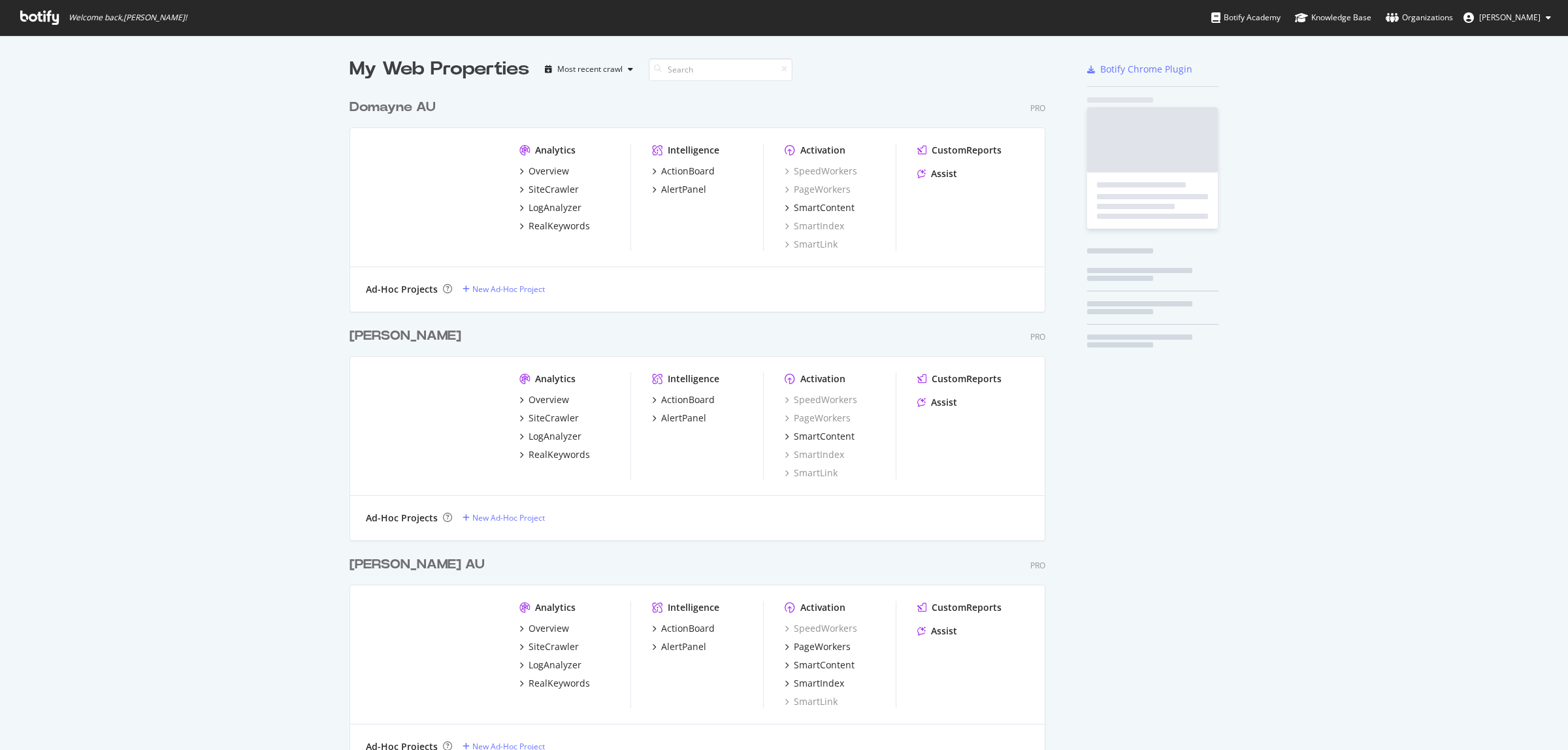
scroll to position [738, 1543]
click at [334, 113] on div "My Web Properties Most recent crawl Domayne AU Pro Analytics Overview SiteCrawl…" at bounding box center [784, 439] width 1568 height 809
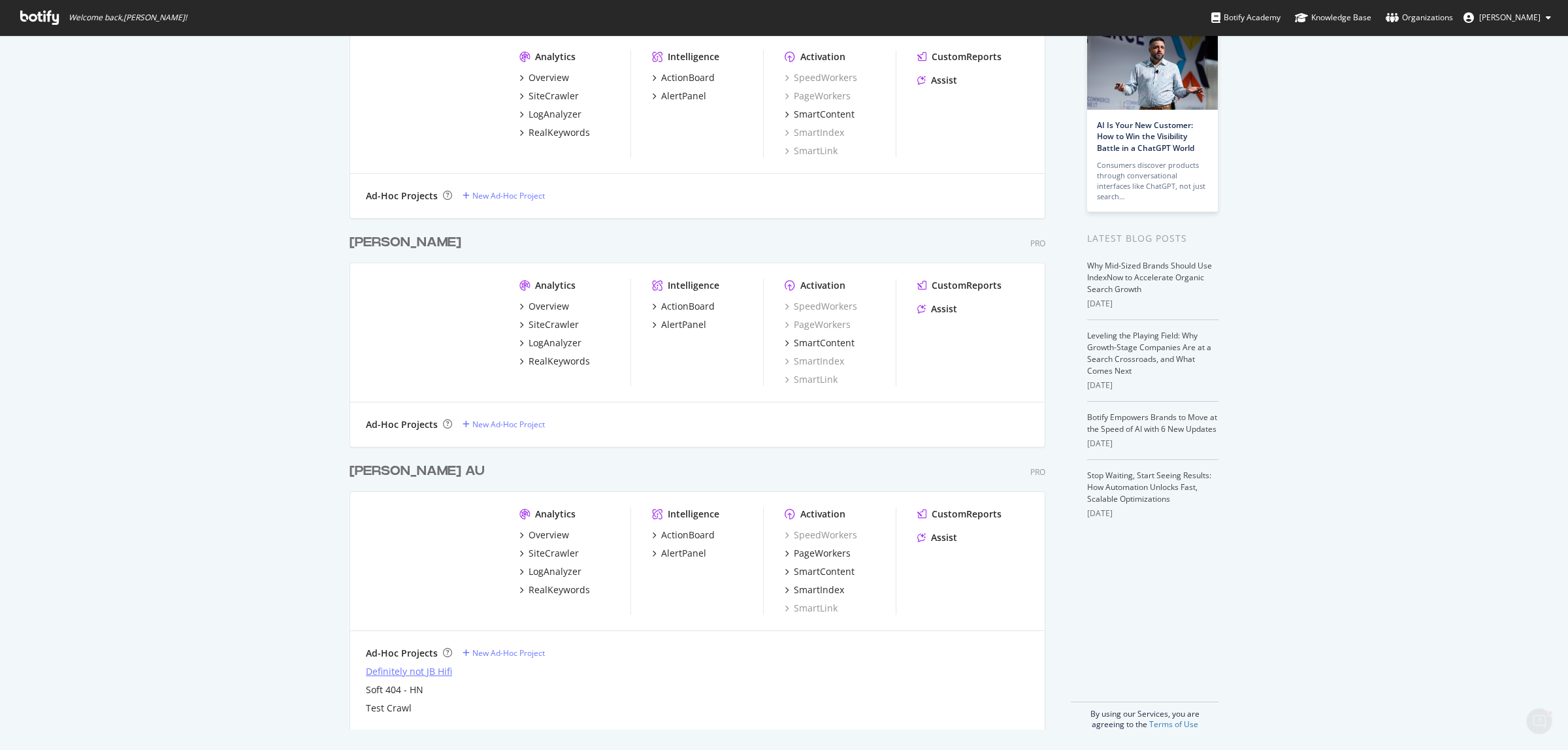
scroll to position [0, 0]
click at [260, 468] on div "My Web Properties Most recent crawl Domayne AU Pro Analytics Overview SiteCrawl…" at bounding box center [784, 346] width 1568 height 809
click at [268, 673] on div "My Web Properties Most recent crawl Domayne AU Pro Analytics Overview SiteCrawl…" at bounding box center [784, 346] width 1568 height 809
click at [541, 531] on div "Overview" at bounding box center [549, 535] width 40 height 13
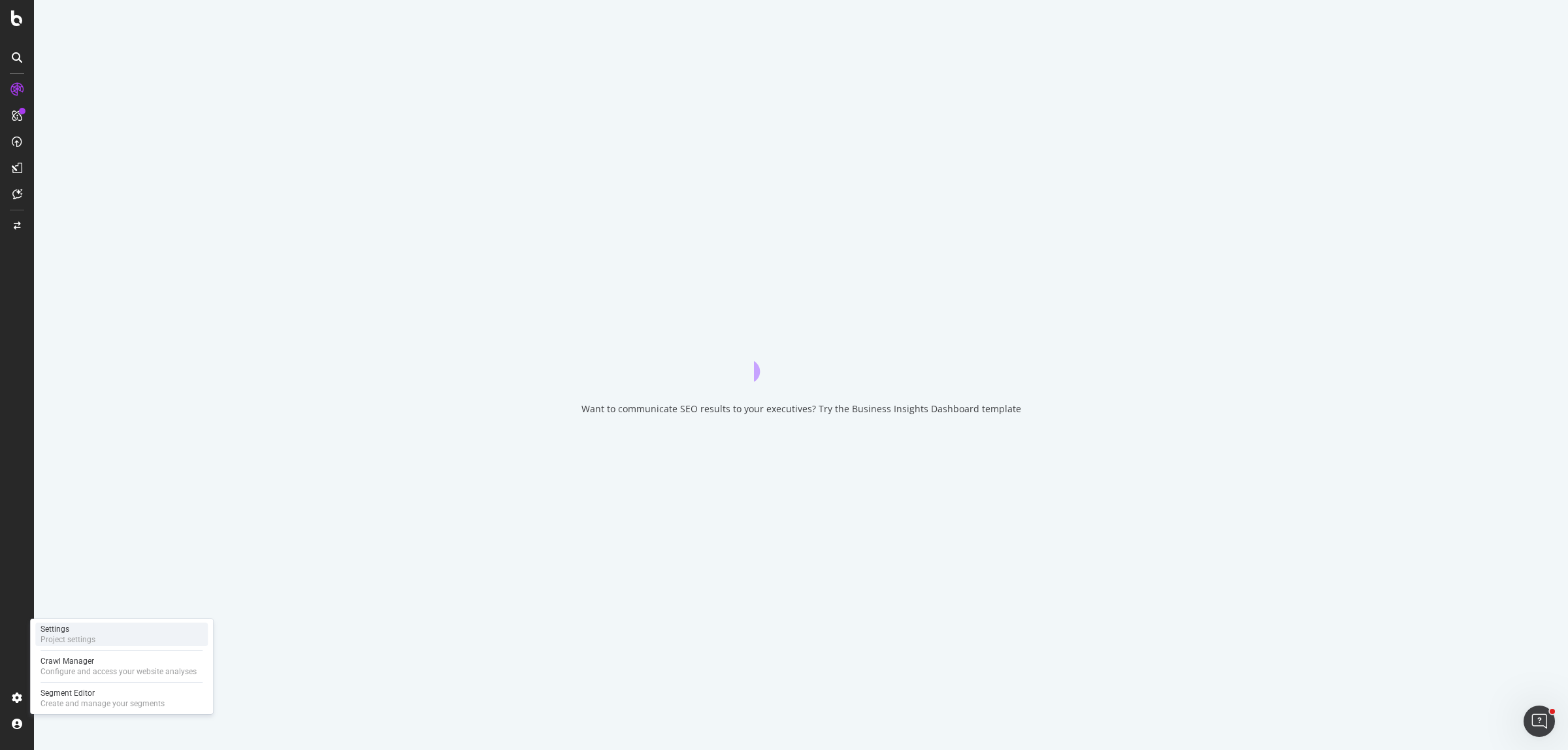
click at [64, 637] on div "Project settings" at bounding box center [68, 640] width 55 height 11
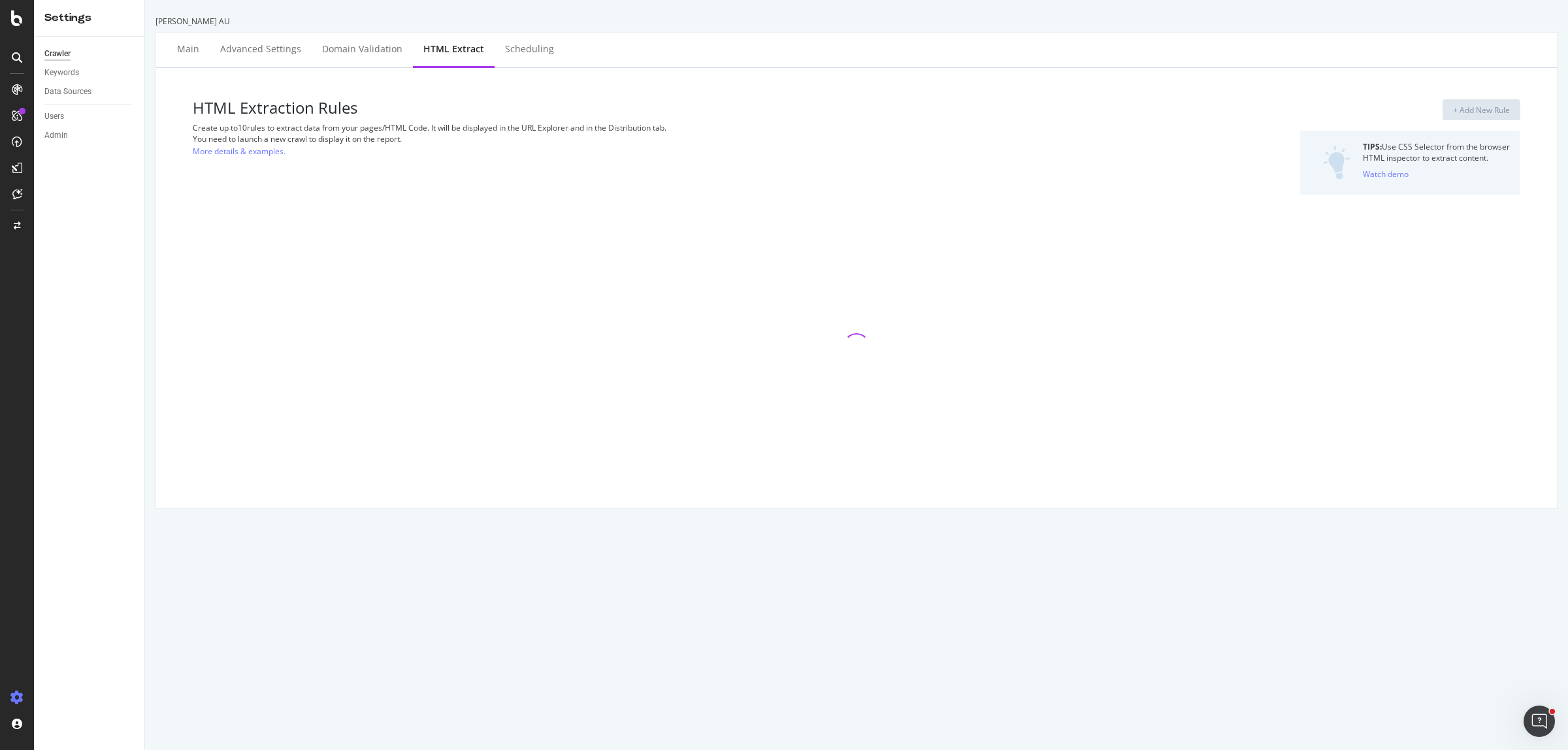
select select "exist"
select select "html.length"
select select "exist"
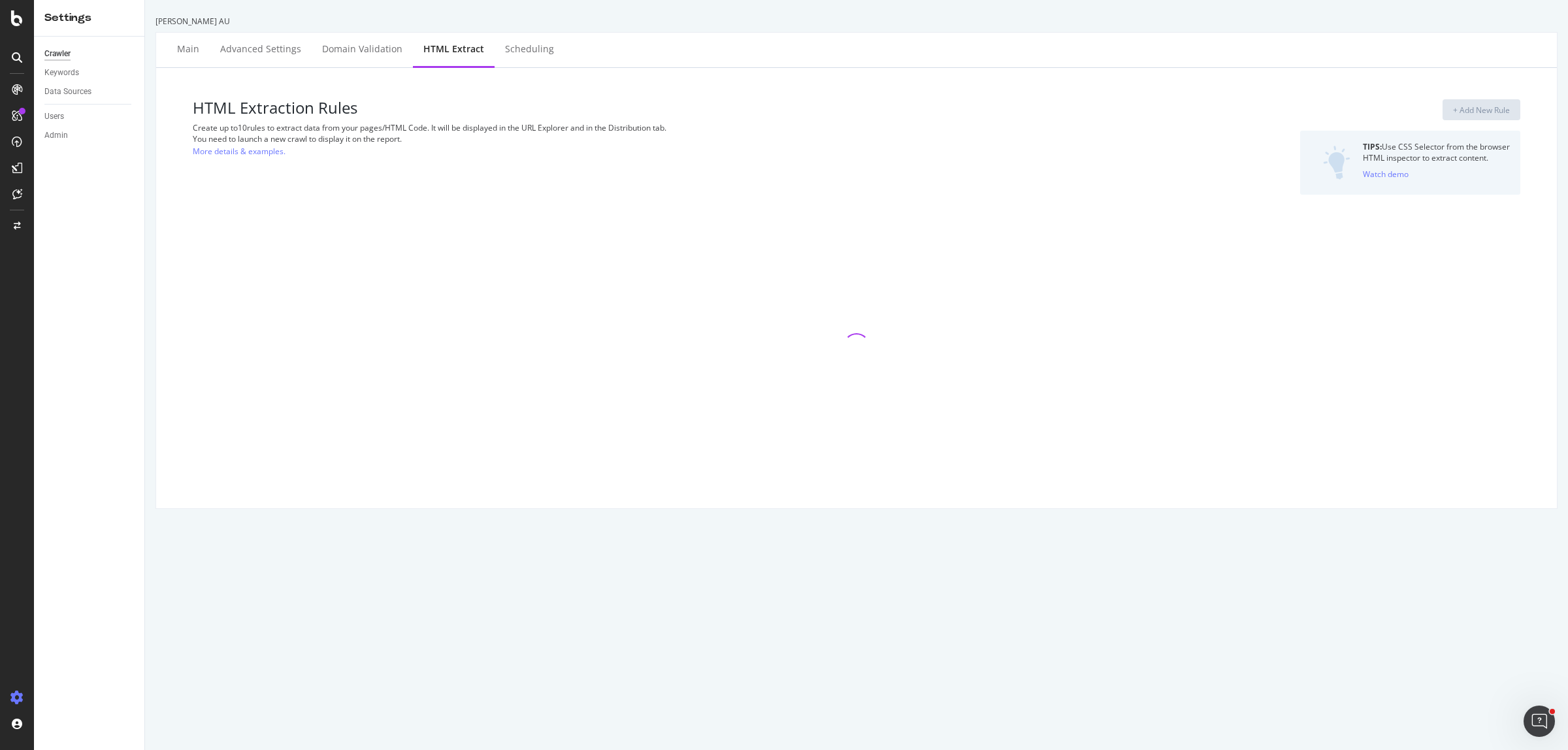
select select "exist"
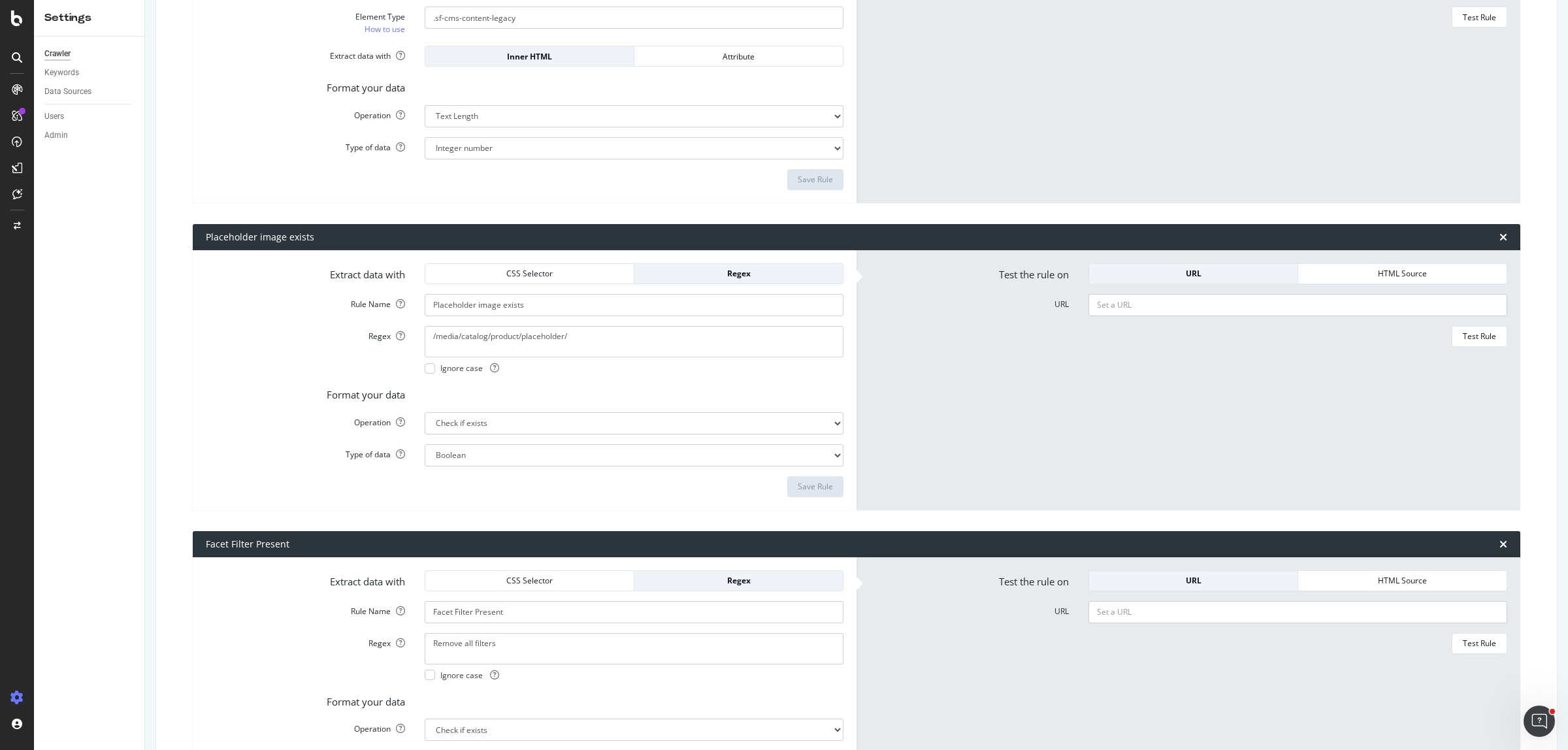
scroll to position [795, 0]
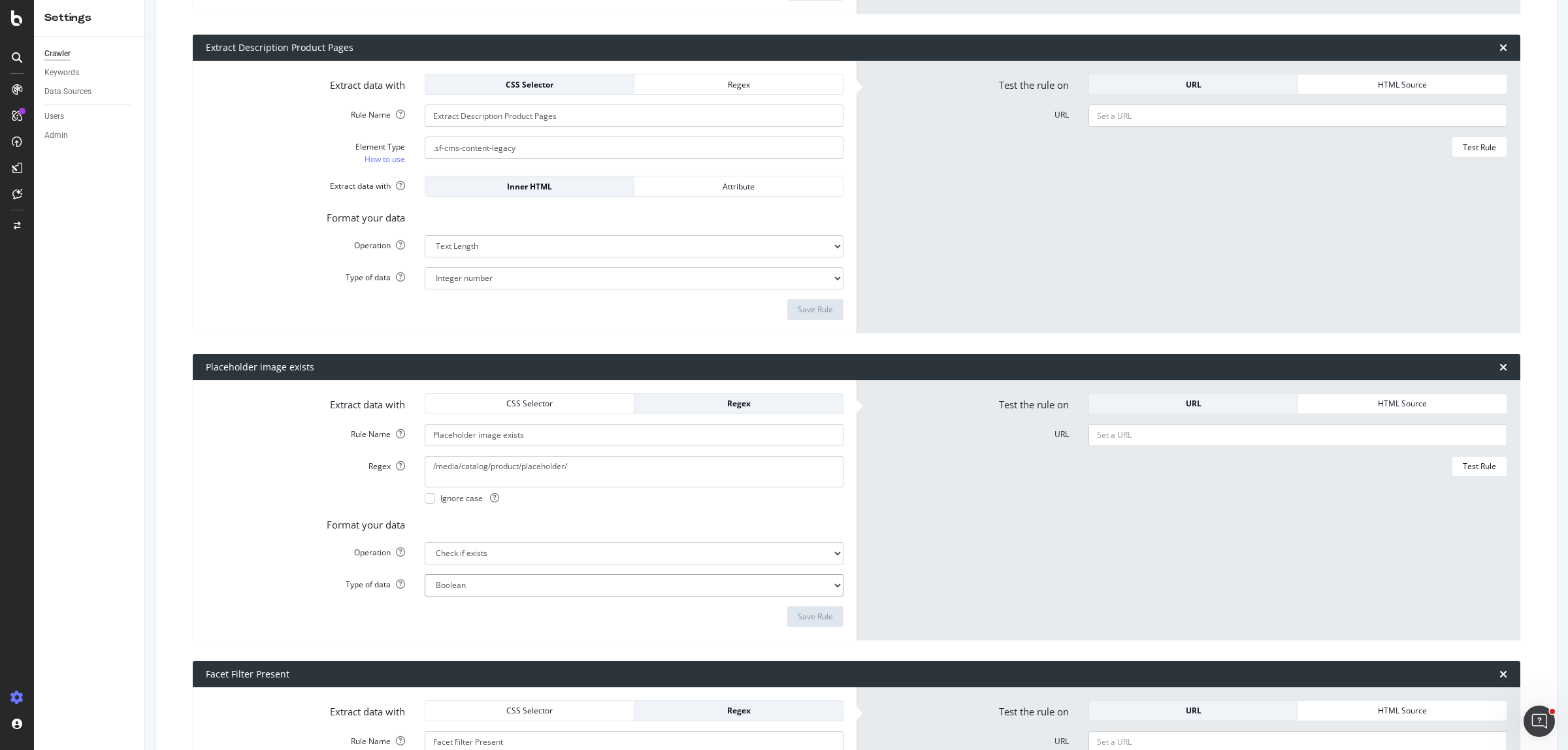
click at [1037, 591] on form "Test the rule on URL HTML Source URL Test Rule" at bounding box center [1188, 510] width 637 height 234
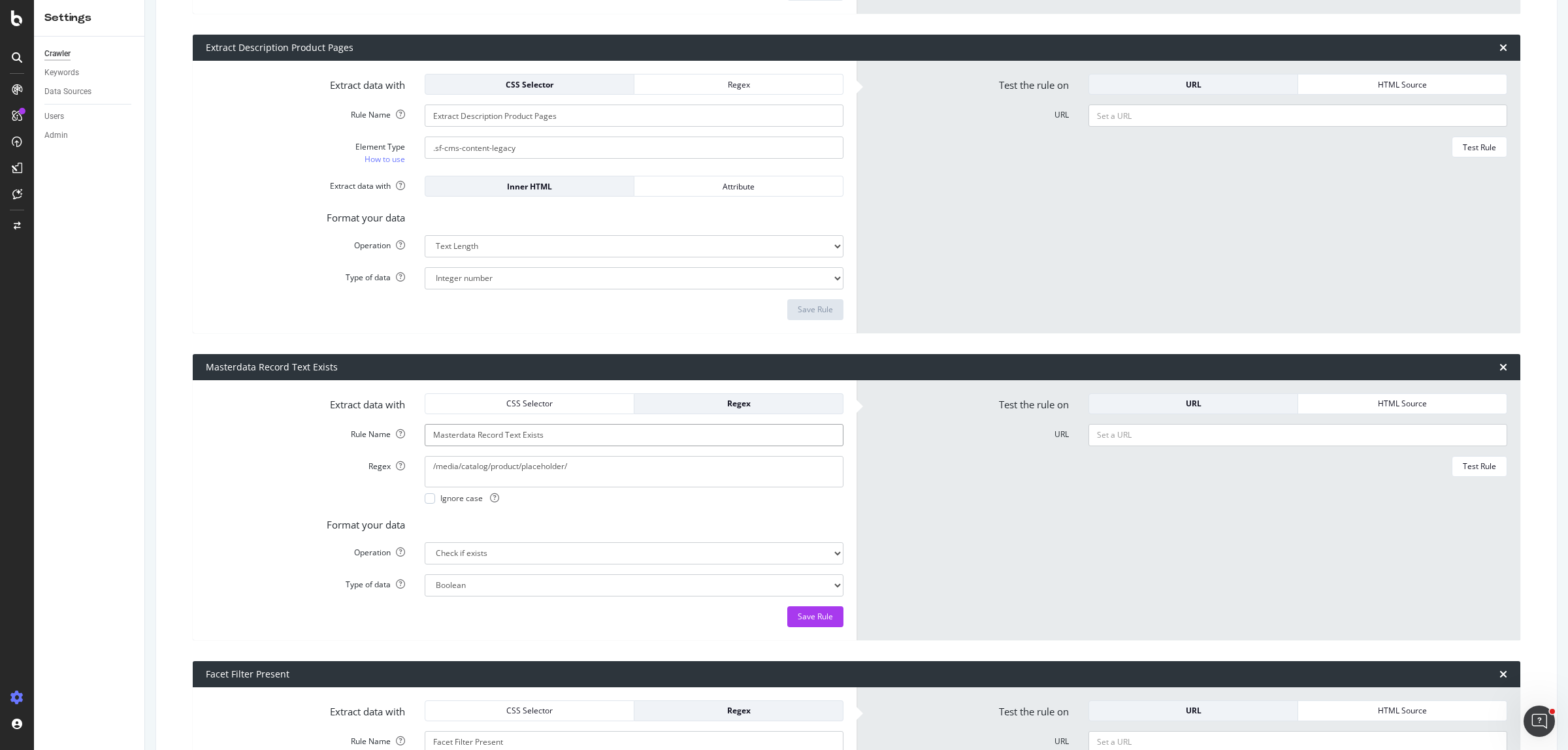
type input "Masterdata Record Text Exists"
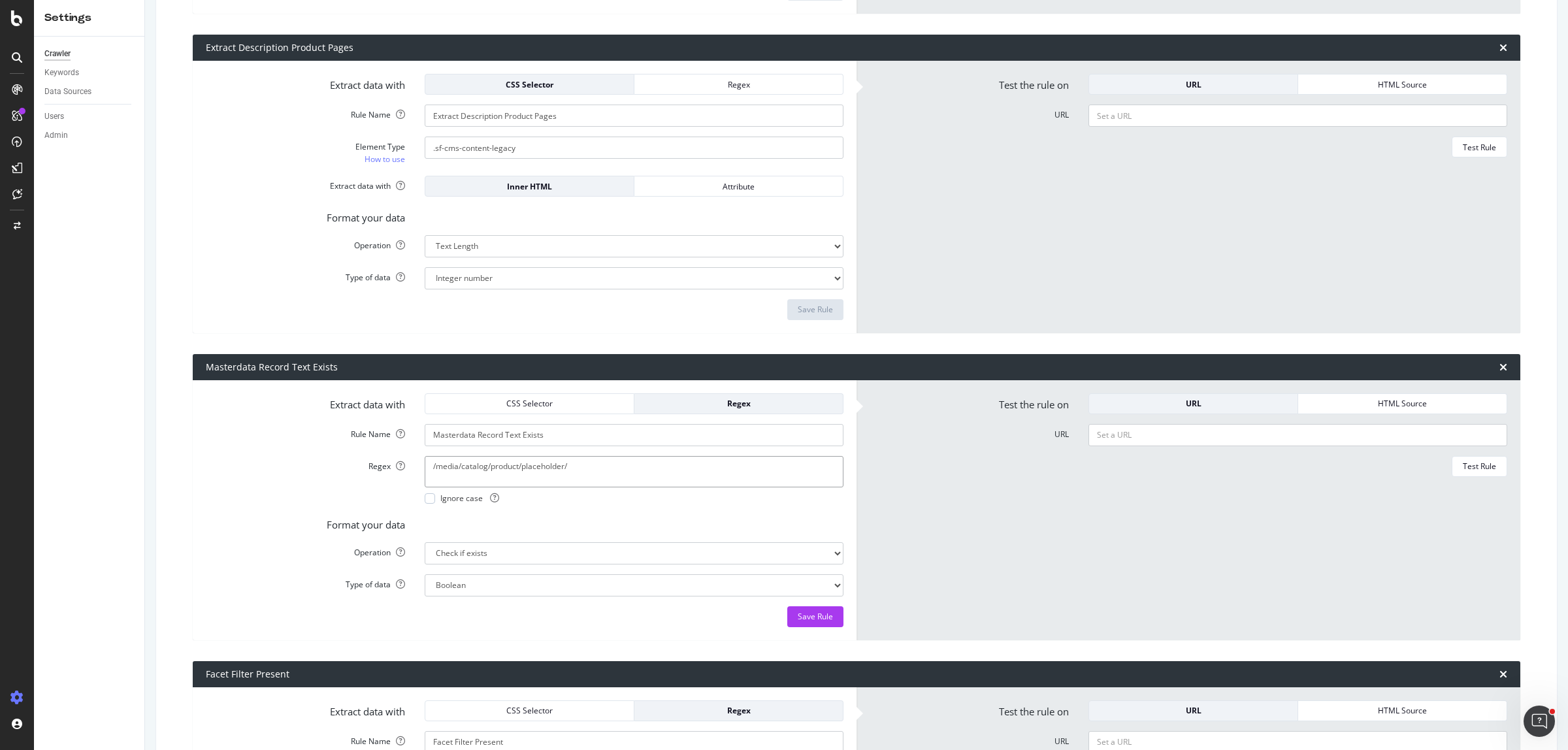
paste textarea "Built from masterdata product record"
type textarea "Built from masterdata product record"
click at [690, 409] on div "Regex" at bounding box center [738, 403] width 187 height 11
click at [572, 398] on div "CSS Selector" at bounding box center [529, 403] width 187 height 11
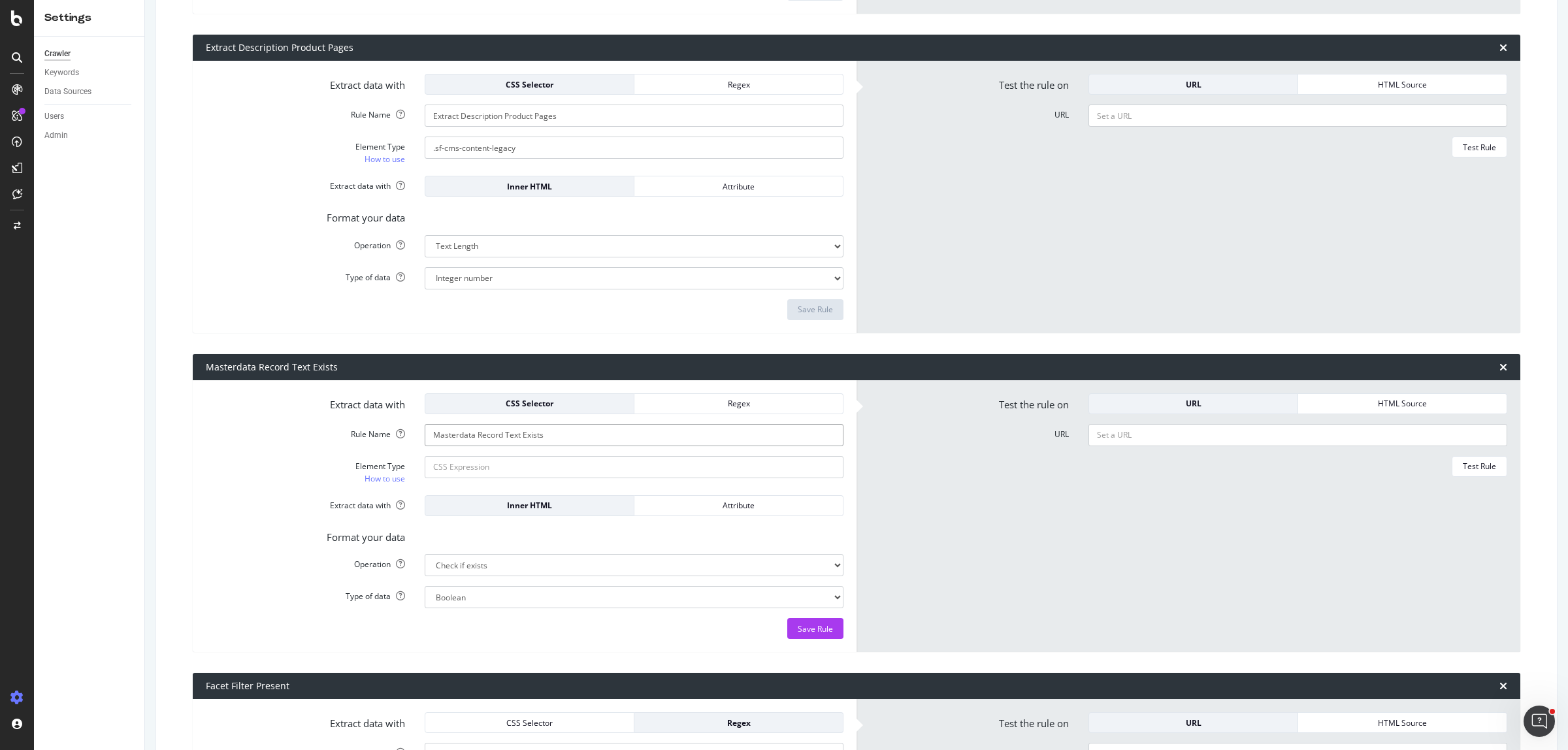
click at [496, 159] on input "Element Type How to use" at bounding box center [634, 148] width 419 height 23
click at [239, 537] on label "Format your data" at bounding box center [305, 535] width 219 height 19
click at [371, 482] on link "How to use" at bounding box center [384, 478] width 40 height 14
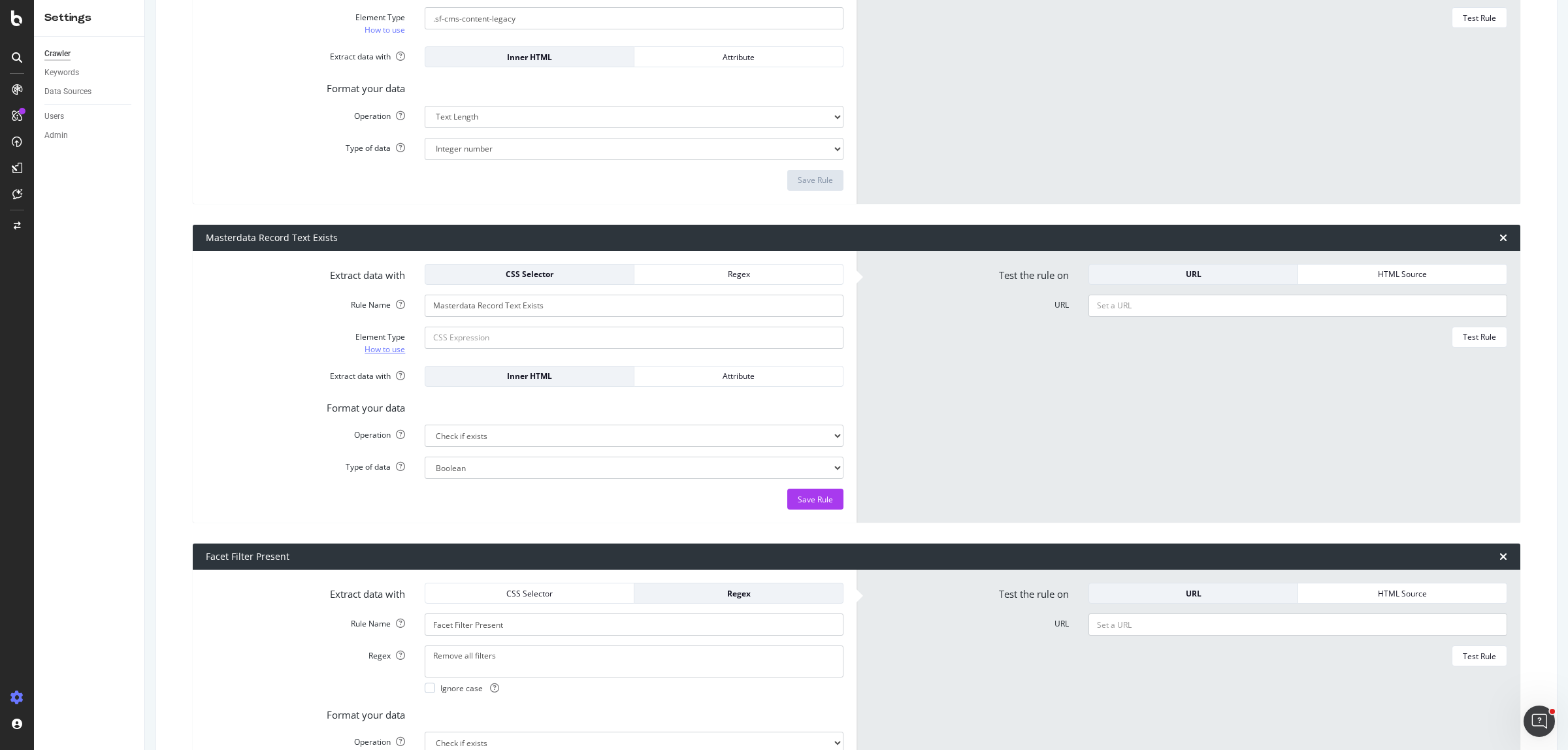
scroll to position [1203, 0]
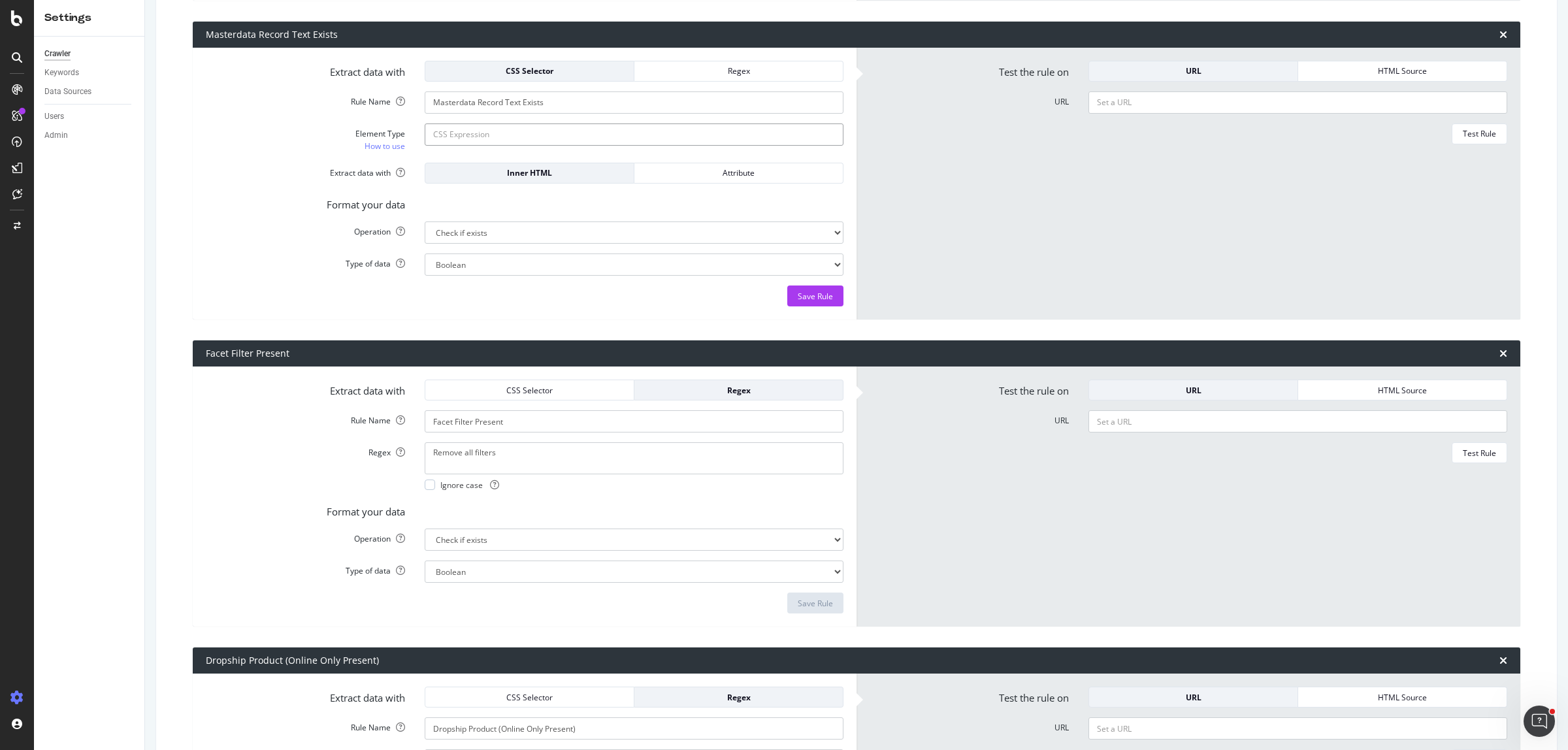
scroll to position [1040, 0]
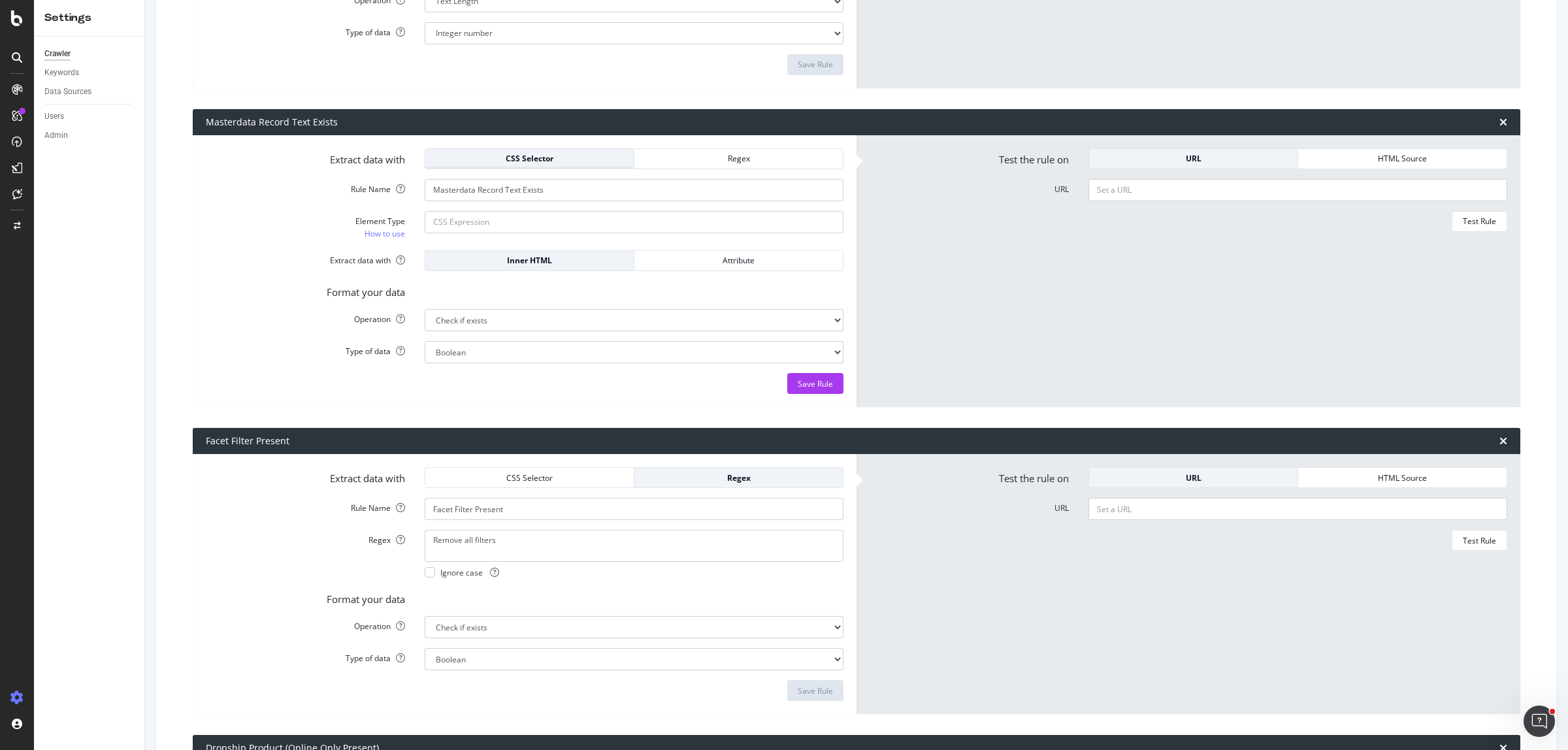
click at [576, 162] on div "CSS Selector" at bounding box center [529, 158] width 187 height 11
click at [559, 160] on div "CSS Selector" at bounding box center [529, 158] width 187 height 11
paste input "Built from masterdata product record"
type input "Built from masterdata product record"
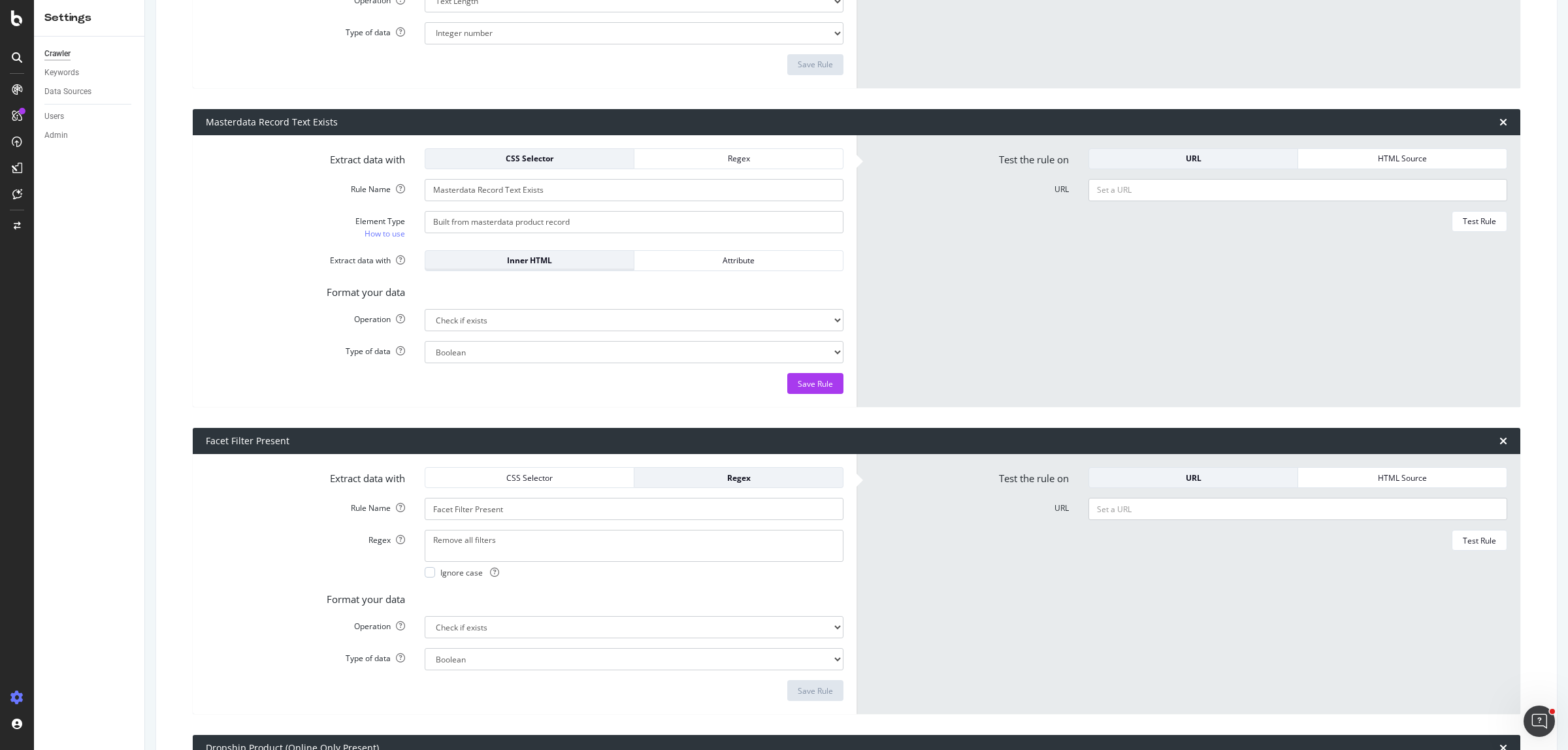
click at [585, 265] on div "Inner HTML" at bounding box center [529, 260] width 187 height 11
click at [1007, 288] on form "Test the rule on URL HTML Source URL Test Rule" at bounding box center [1188, 272] width 637 height 246
click at [769, 278] on form "Extract data with CSS Selector Regex Rule Name Masterdata Record Text Exists El…" at bounding box center [525, 272] width 637 height 246
click at [762, 266] on div "Attribute" at bounding box center [738, 261] width 187 height 19
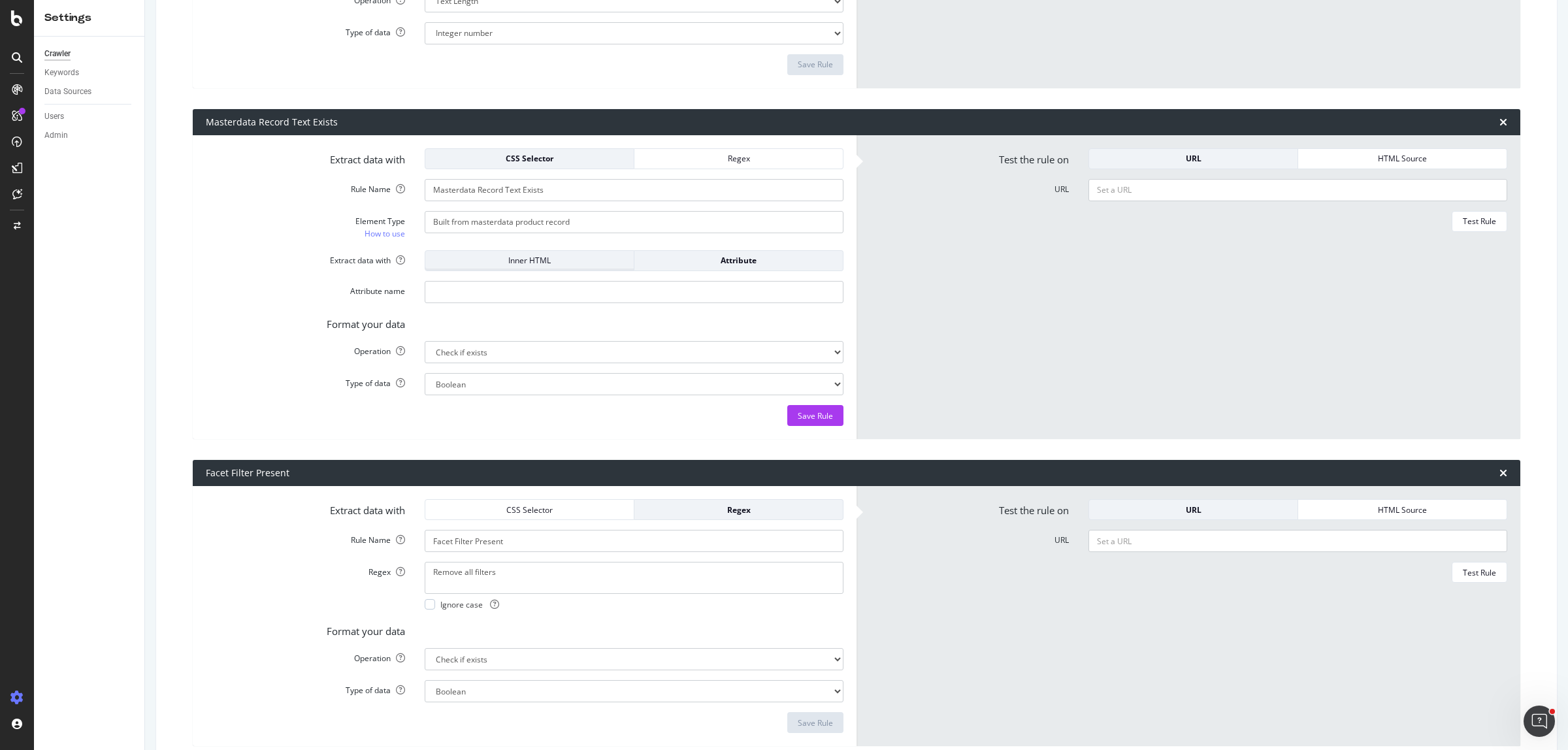
click at [517, 266] on div "Inner HTML" at bounding box center [529, 260] width 187 height 11
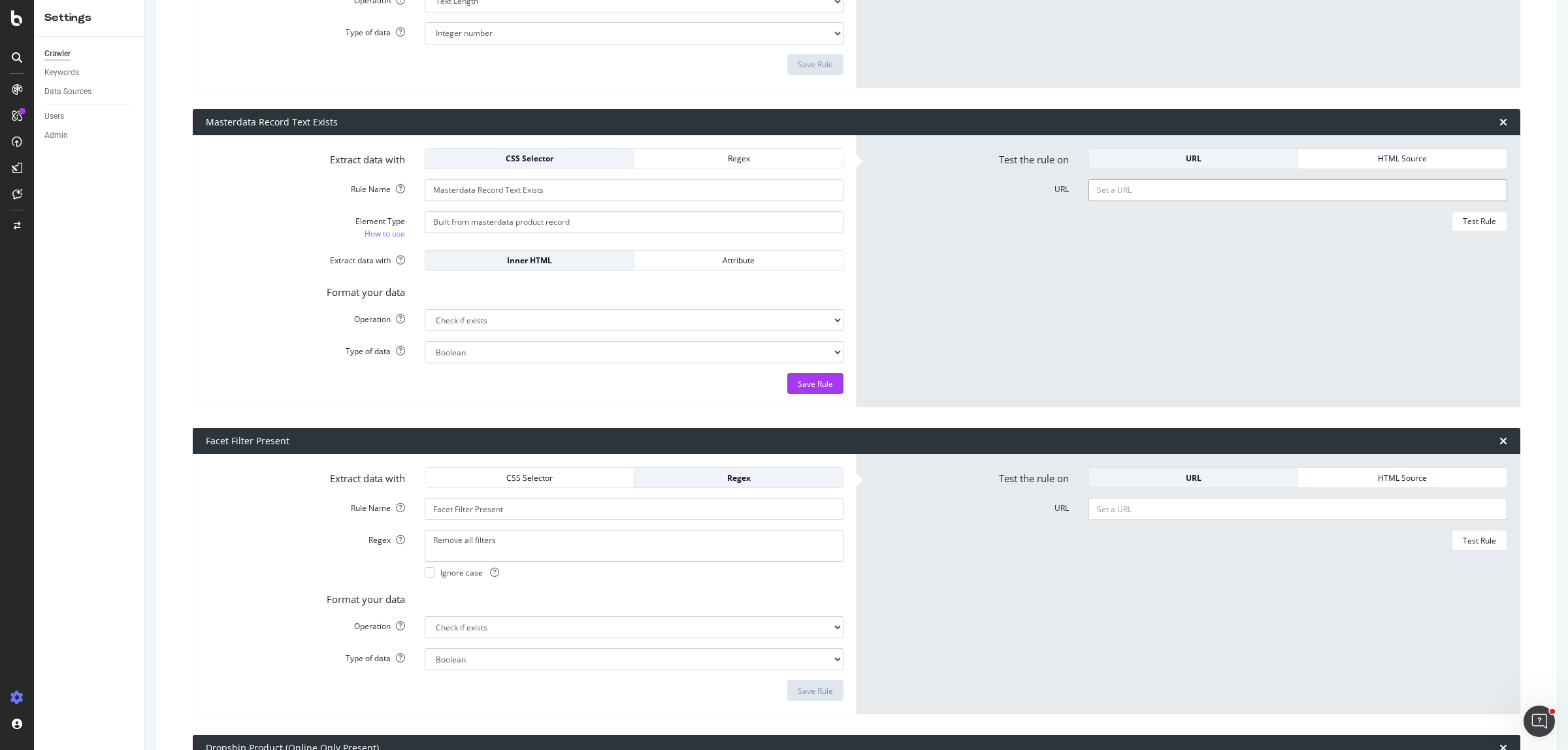
paste input "https://www.harveynorman.com.au/la-grolla-tropic-botanicals-collection-a-white-…"
type input "https://www.harveynorman.com.au/la-grolla-tropic-botanicals-collection-a-white-…"
click at [1463, 223] on div "Test Rule" at bounding box center [1479, 221] width 33 height 11
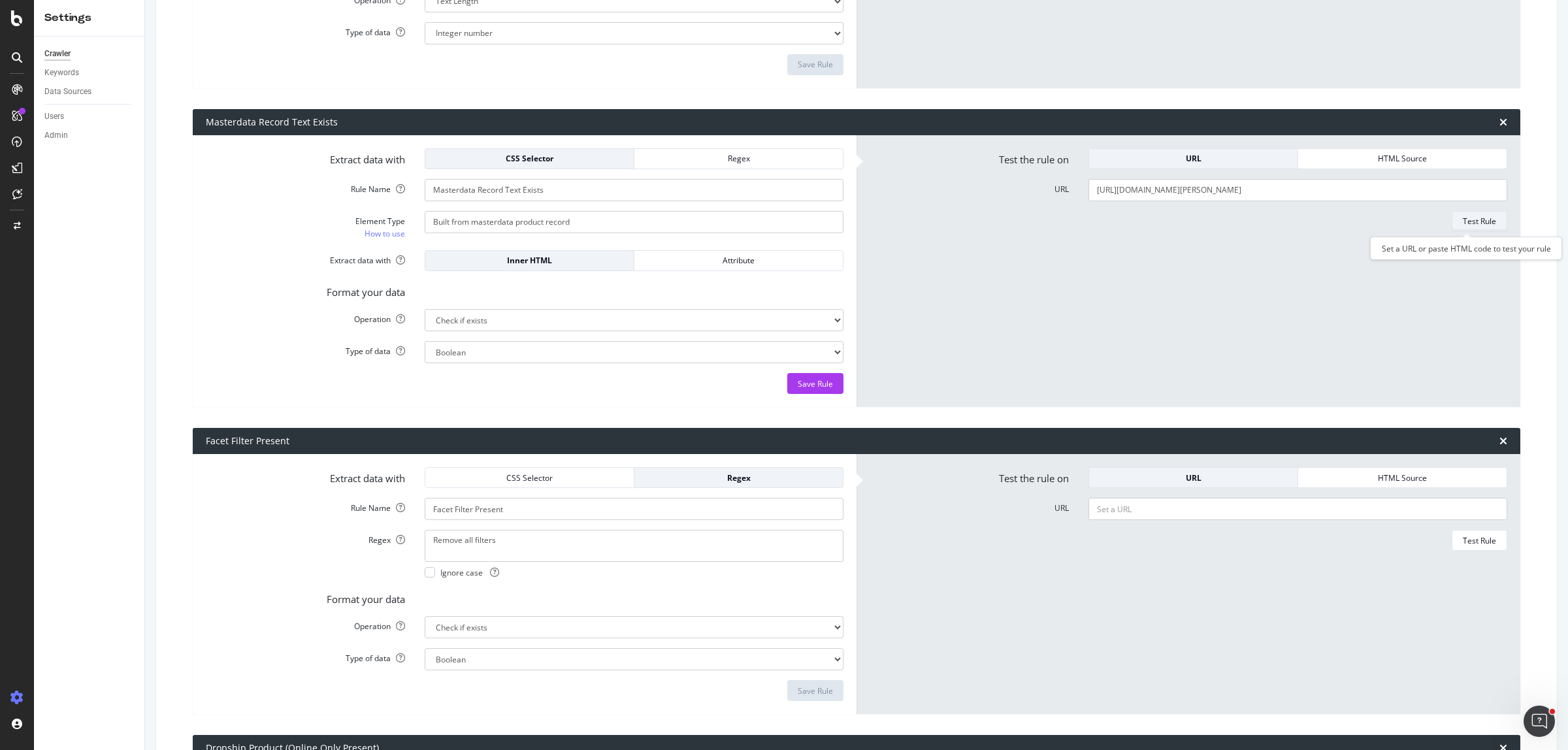
scroll to position [0, 0]
drag, startPoint x: 523, startPoint y: 190, endPoint x: 603, endPoint y: 182, distance: 80.4
click at [931, 237] on div "Output No" at bounding box center [1188, 288] width 657 height 153
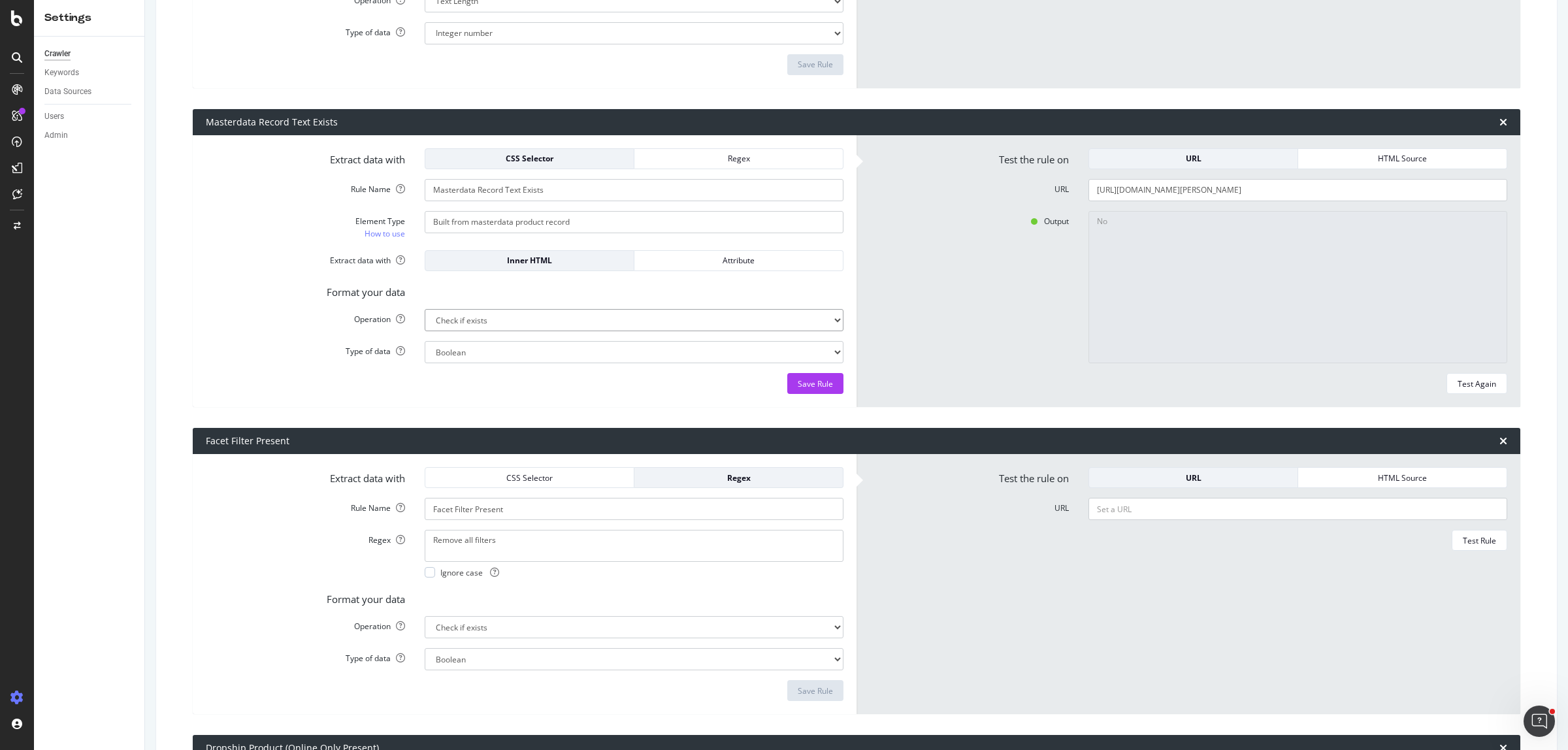
click at [936, 327] on div "Output No" at bounding box center [1188, 288] width 657 height 153
click at [935, 285] on div "Output No" at bounding box center [1188, 288] width 657 height 153
click at [733, 154] on div "Regex" at bounding box center [738, 158] width 187 height 11
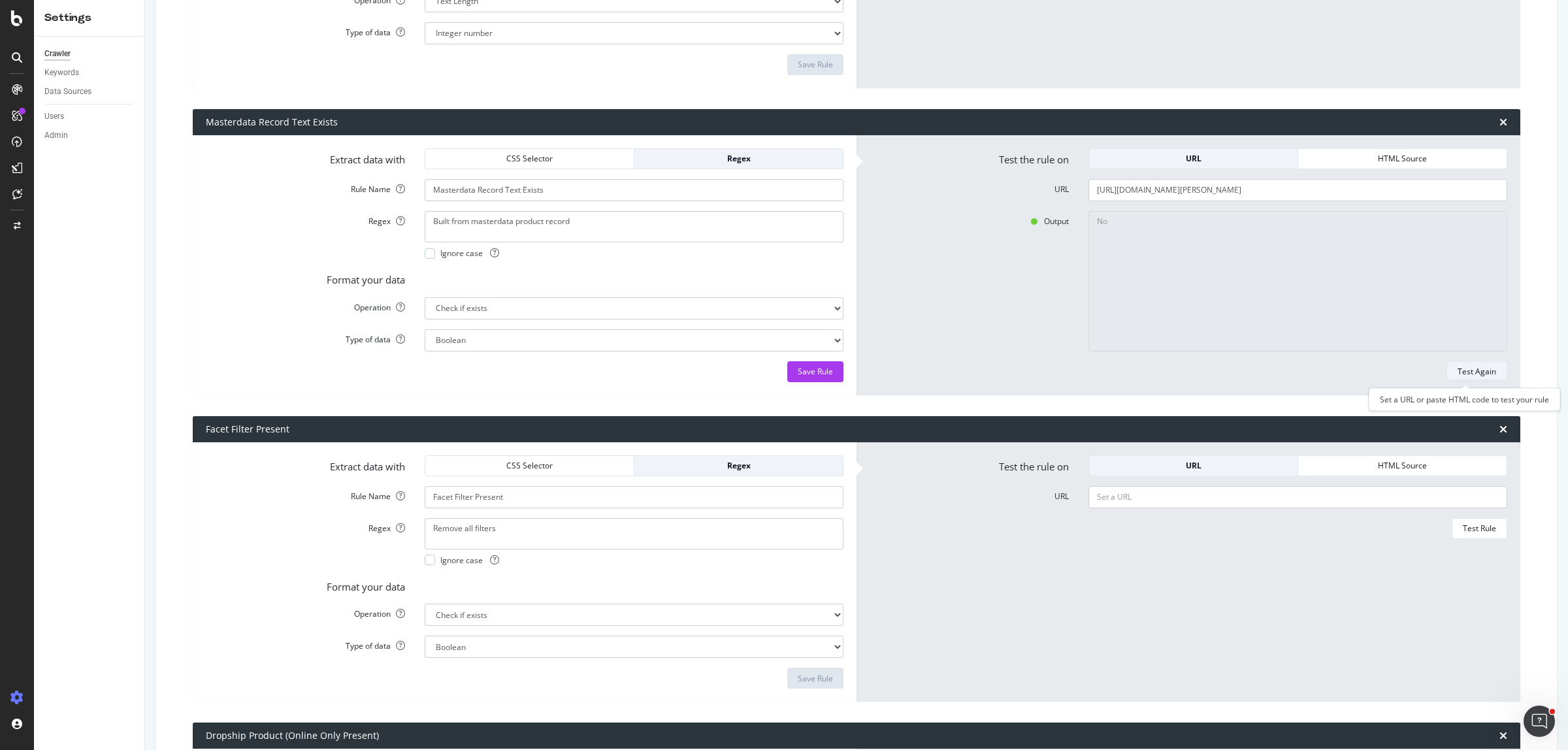
click at [1464, 376] on div "Test Again" at bounding box center [1477, 371] width 38 height 11
type textarea "Yes"
click at [1012, 297] on div "Output Yes" at bounding box center [1188, 282] width 657 height 140
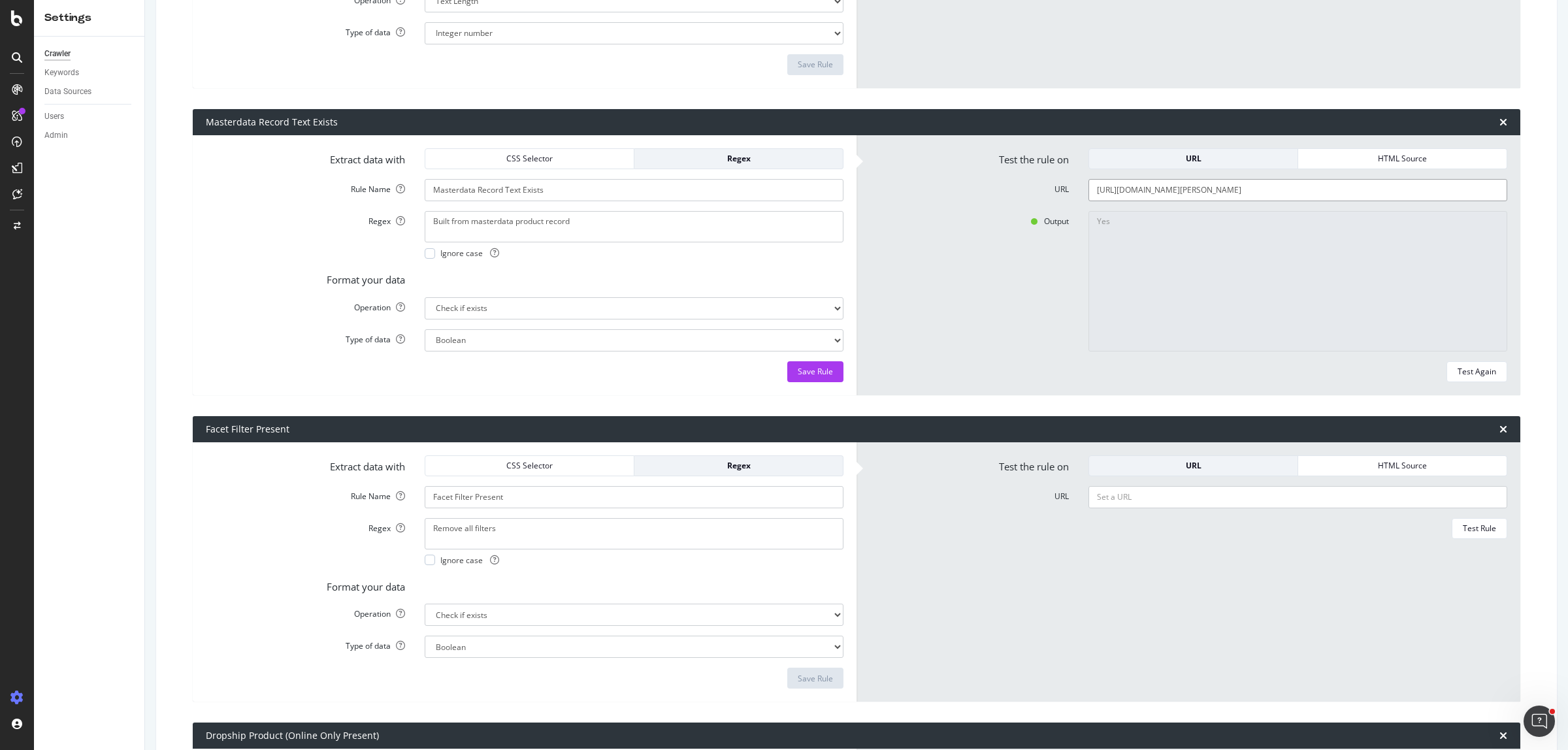
paste input "pilbeam-living-horse-sculpture-gold"
type input "[URL][DOMAIN_NAME]"
drag, startPoint x: 1458, startPoint y: 376, endPoint x: 1426, endPoint y: 369, distance: 32.8
click at [1458, 374] on div "Test Again" at bounding box center [1477, 371] width 38 height 11
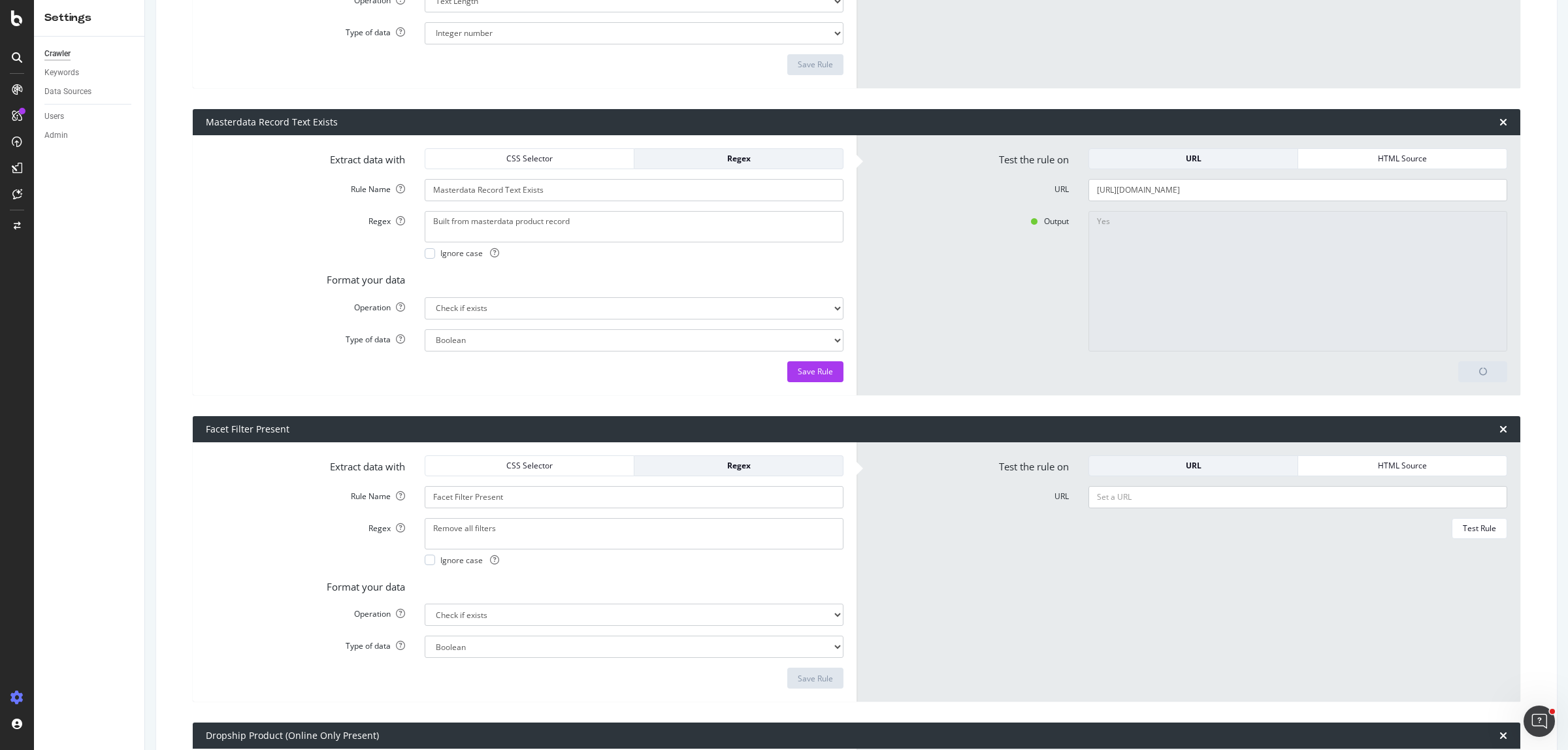
type textarea "No"
click at [807, 374] on div "Save Rule" at bounding box center [815, 371] width 35 height 11
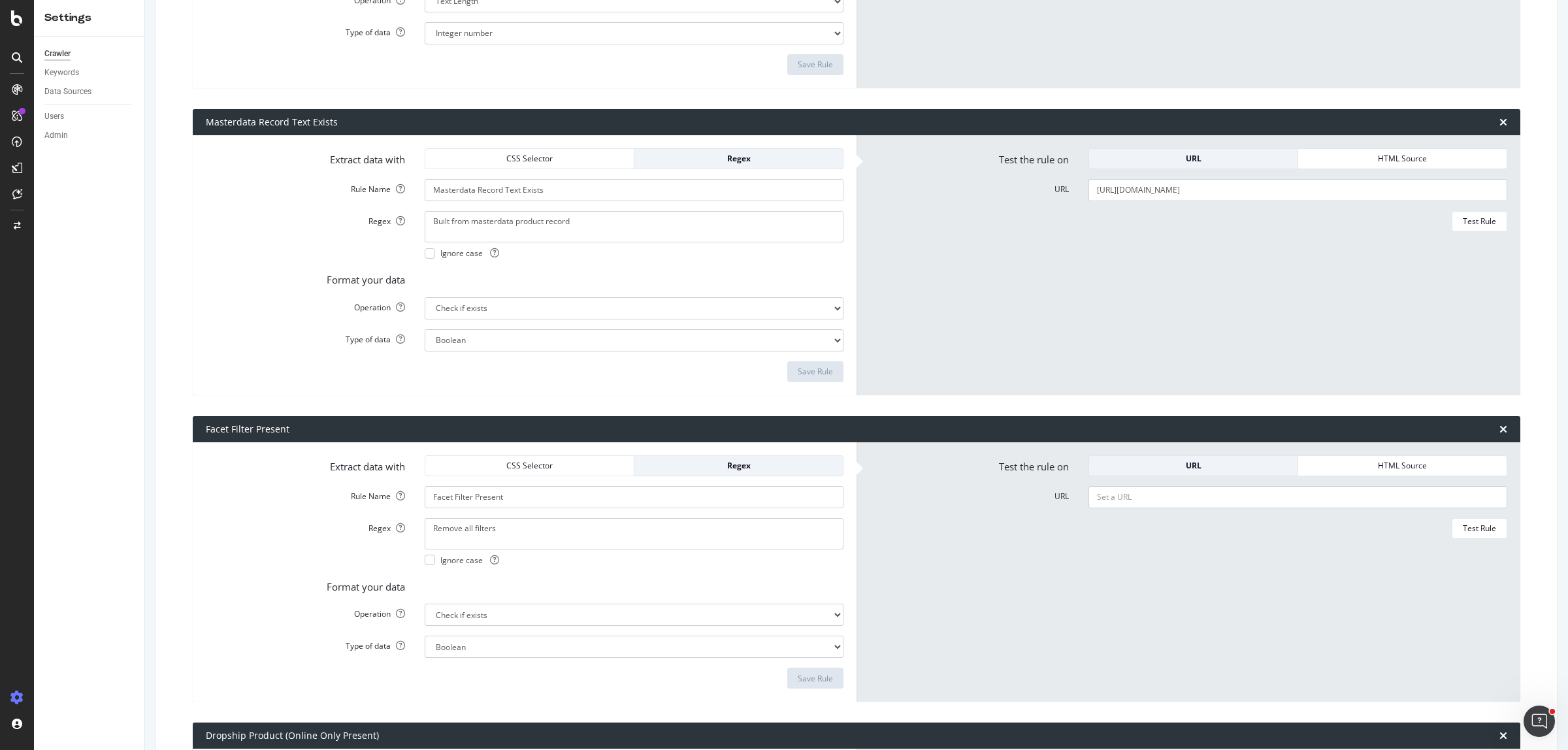
click at [582, 209] on form "Extract data with CSS Selector Regex Rule Name Masterdata Record Text Exists Re…" at bounding box center [525, 265] width 637 height 234
click at [580, 210] on form "Extract data with CSS Selector Regex Rule Name Masterdata Record Text Exists Re…" at bounding box center [525, 265] width 637 height 234
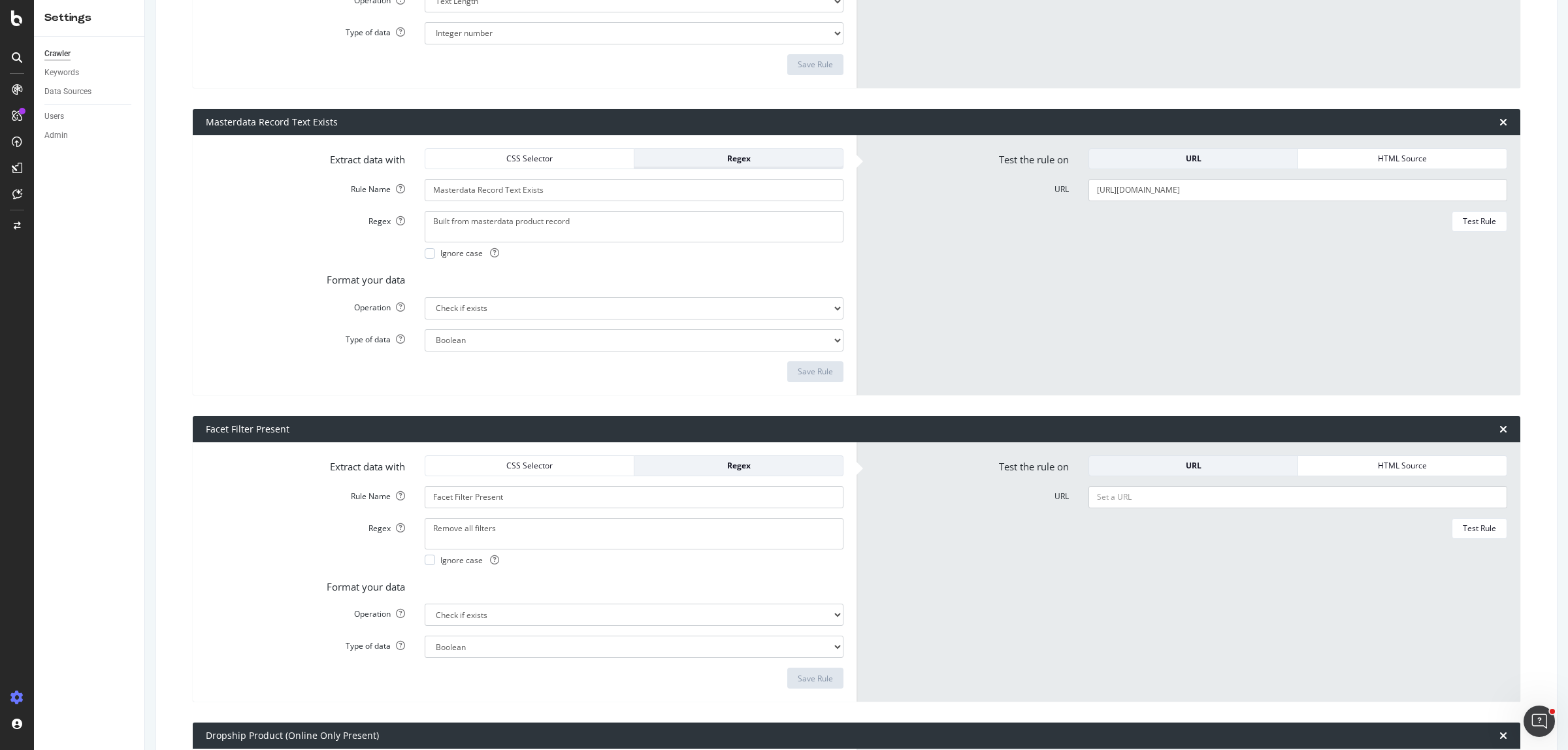
click at [725, 159] on div "Regex" at bounding box center [738, 158] width 187 height 11
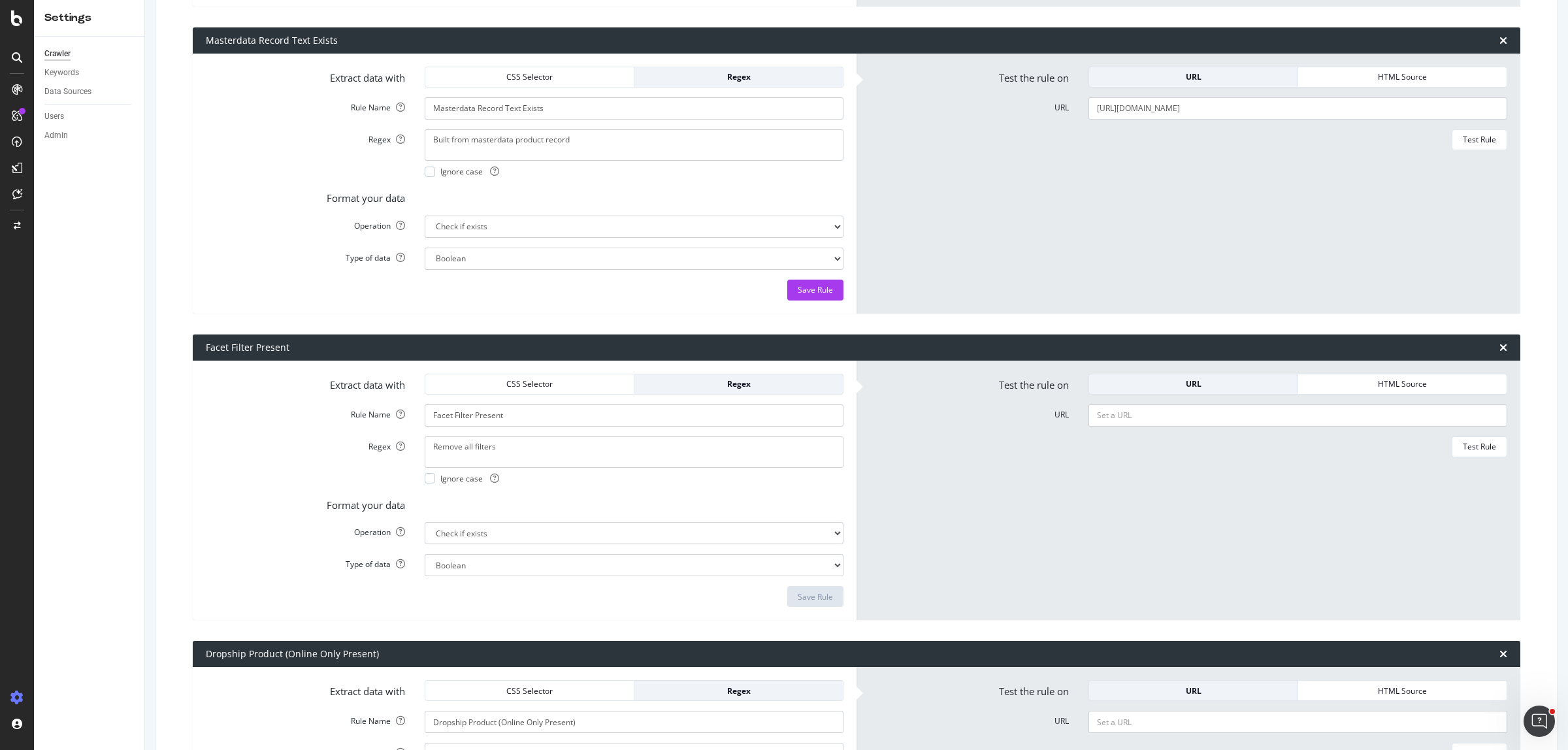
scroll to position [1040, 0]
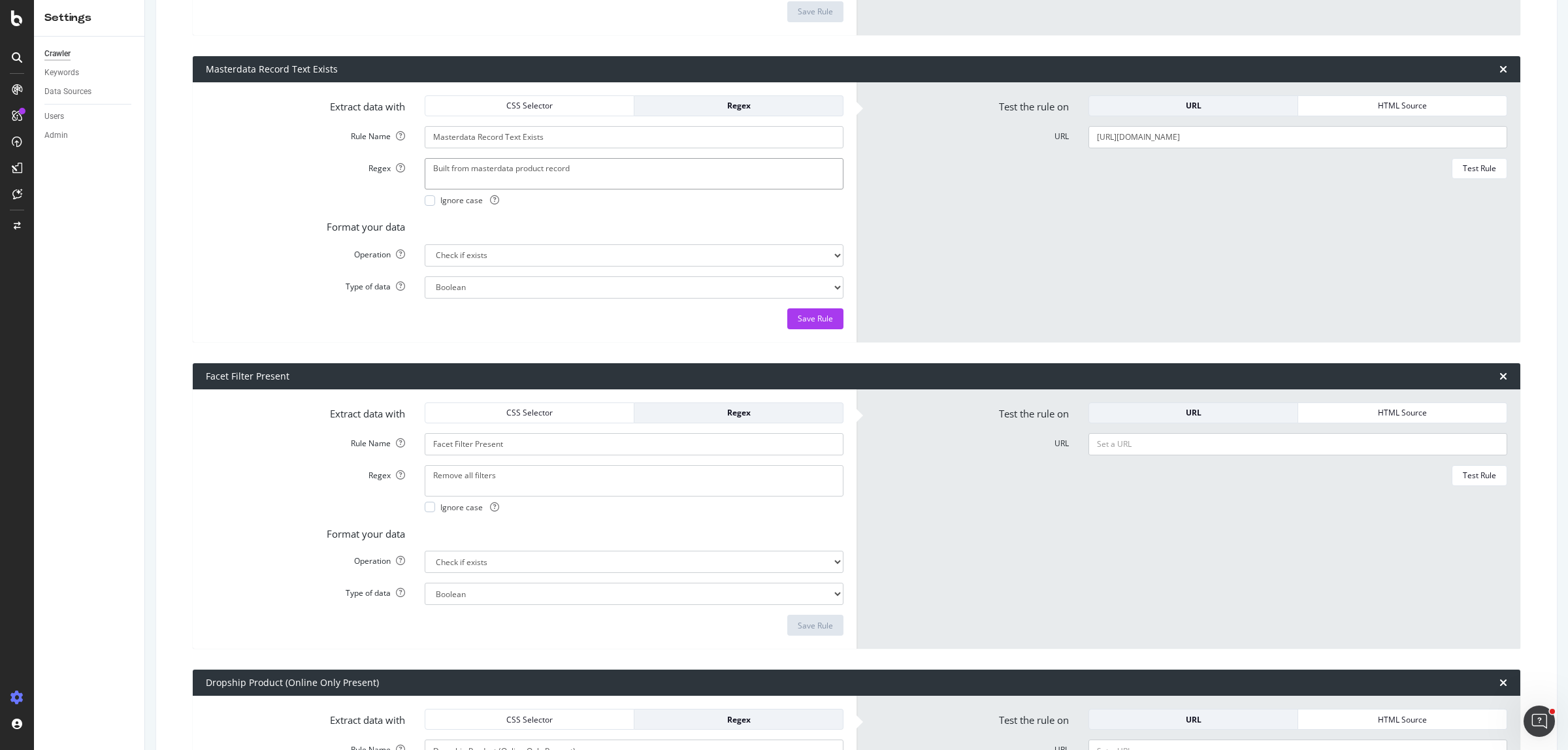
scroll to position [1122, 0]
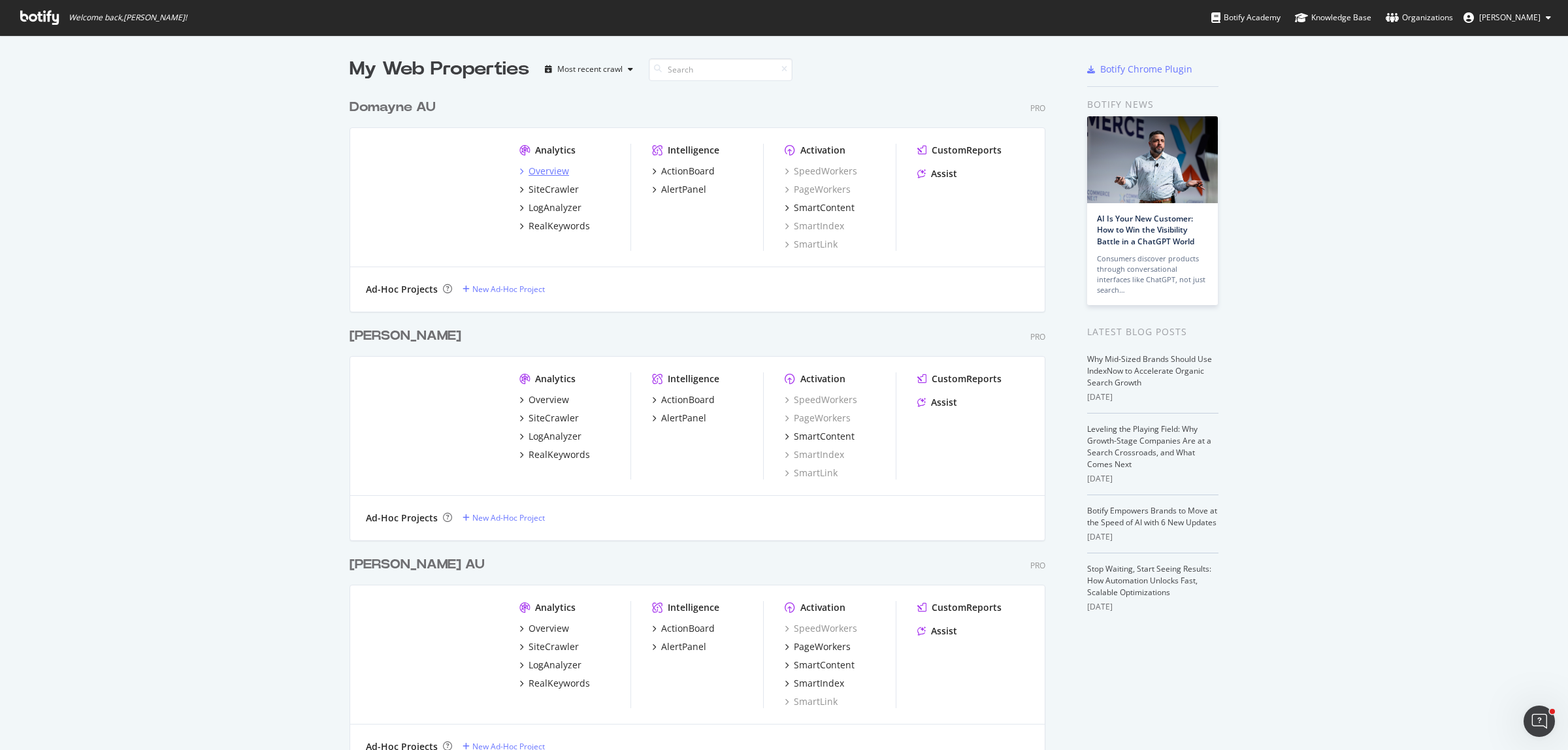
click at [543, 173] on div "Overview" at bounding box center [549, 172] width 40 height 13
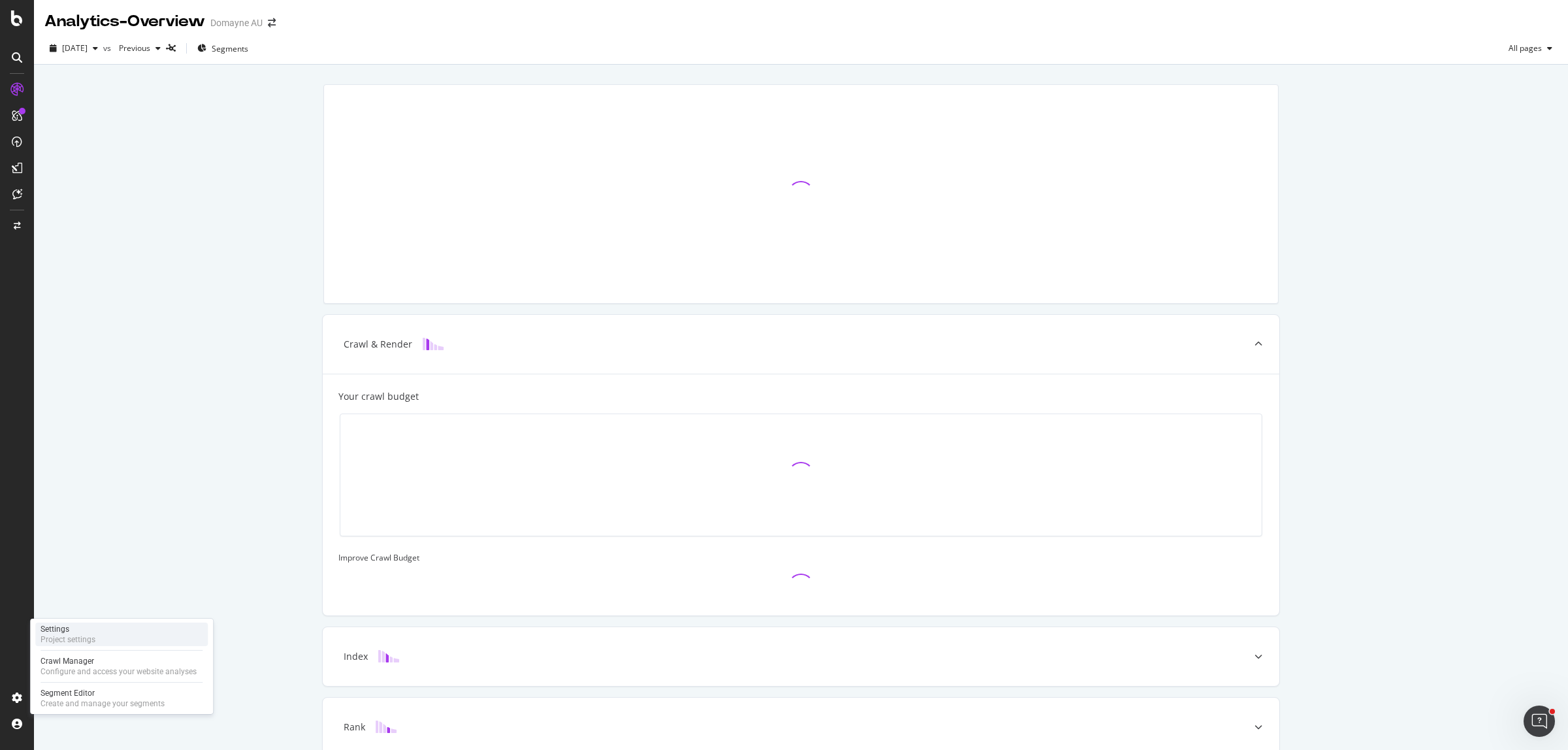
click at [66, 631] on div "Settings" at bounding box center [68, 629] width 55 height 11
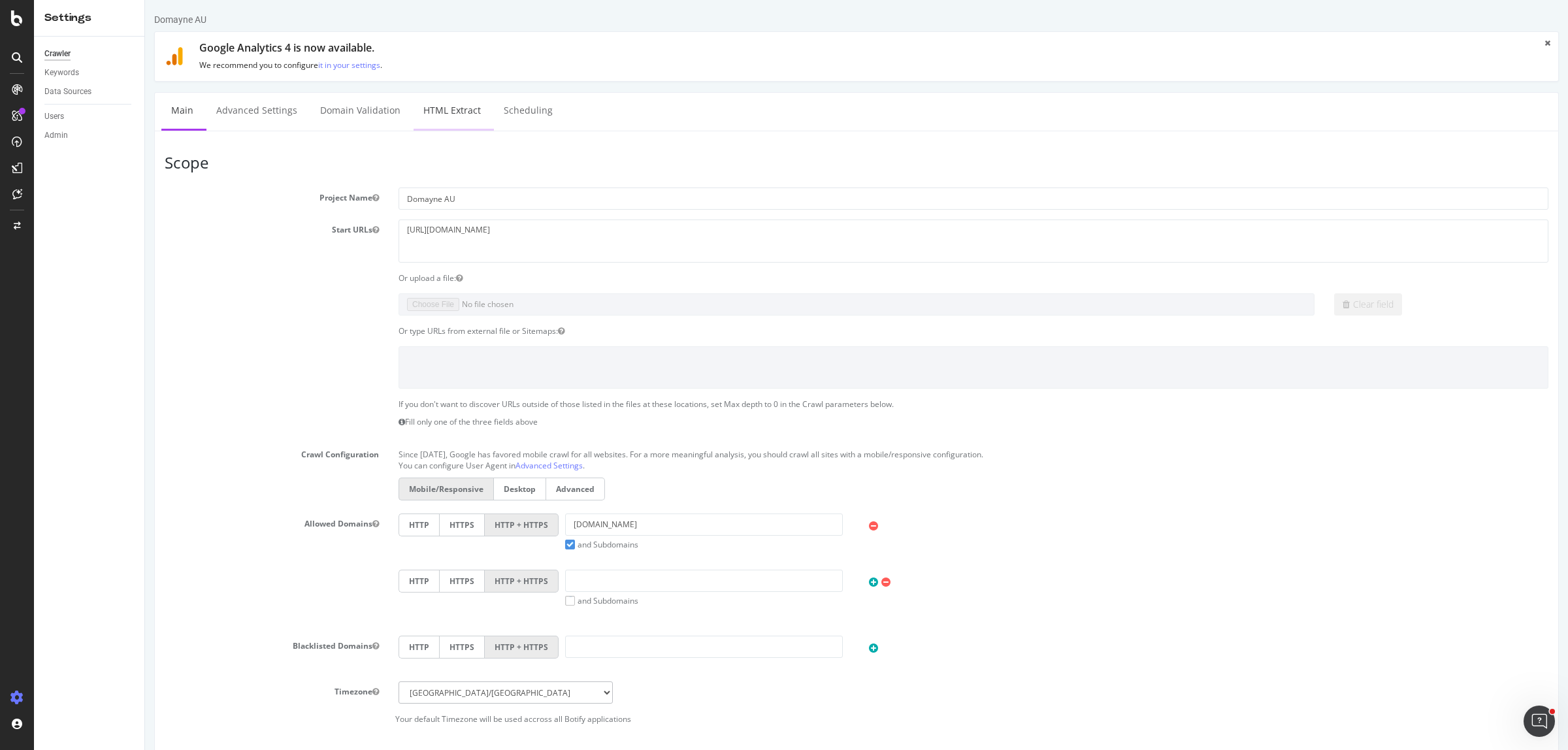
click at [459, 113] on link "HTML Extract" at bounding box center [452, 111] width 77 height 36
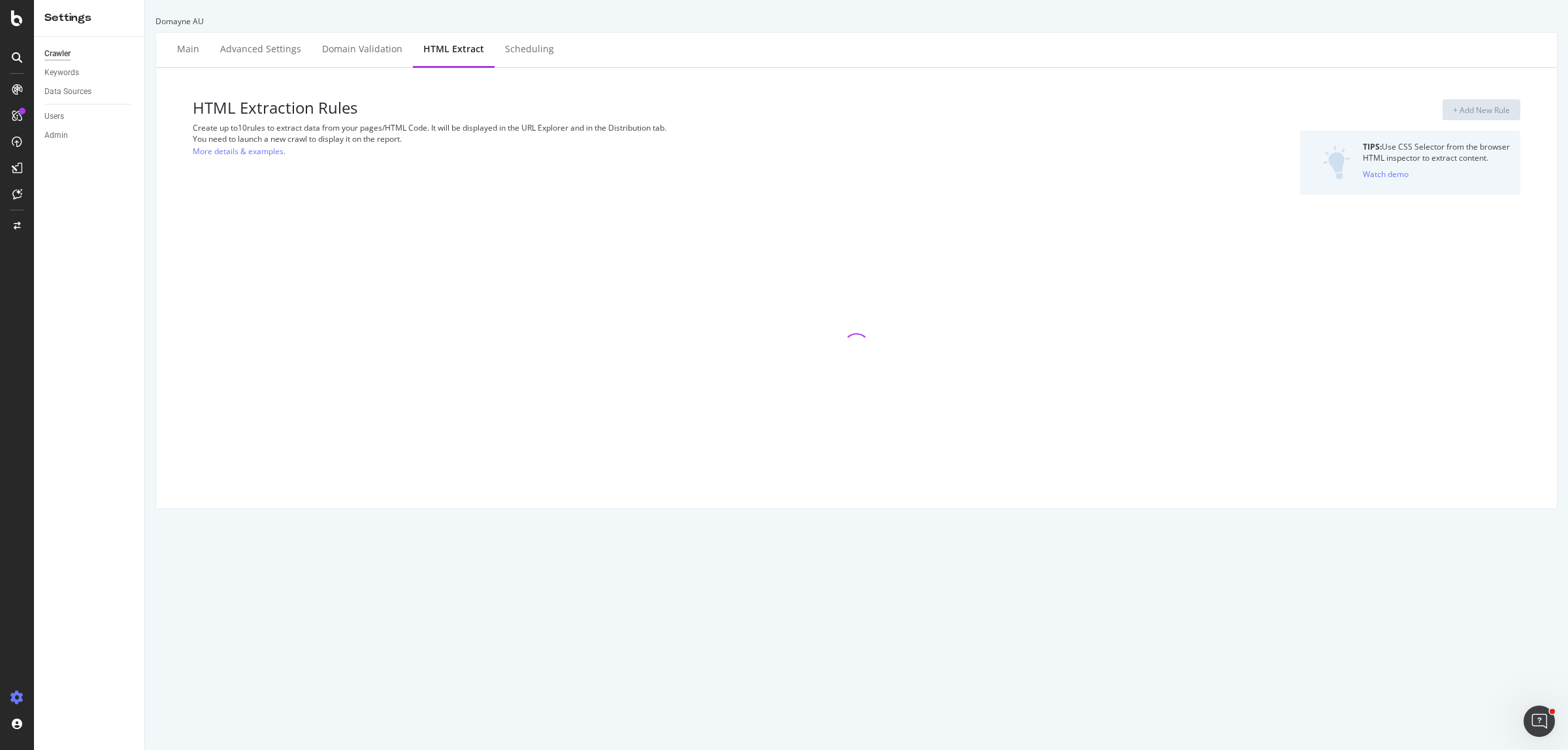
select select "exist"
select select "i"
select select "exist"
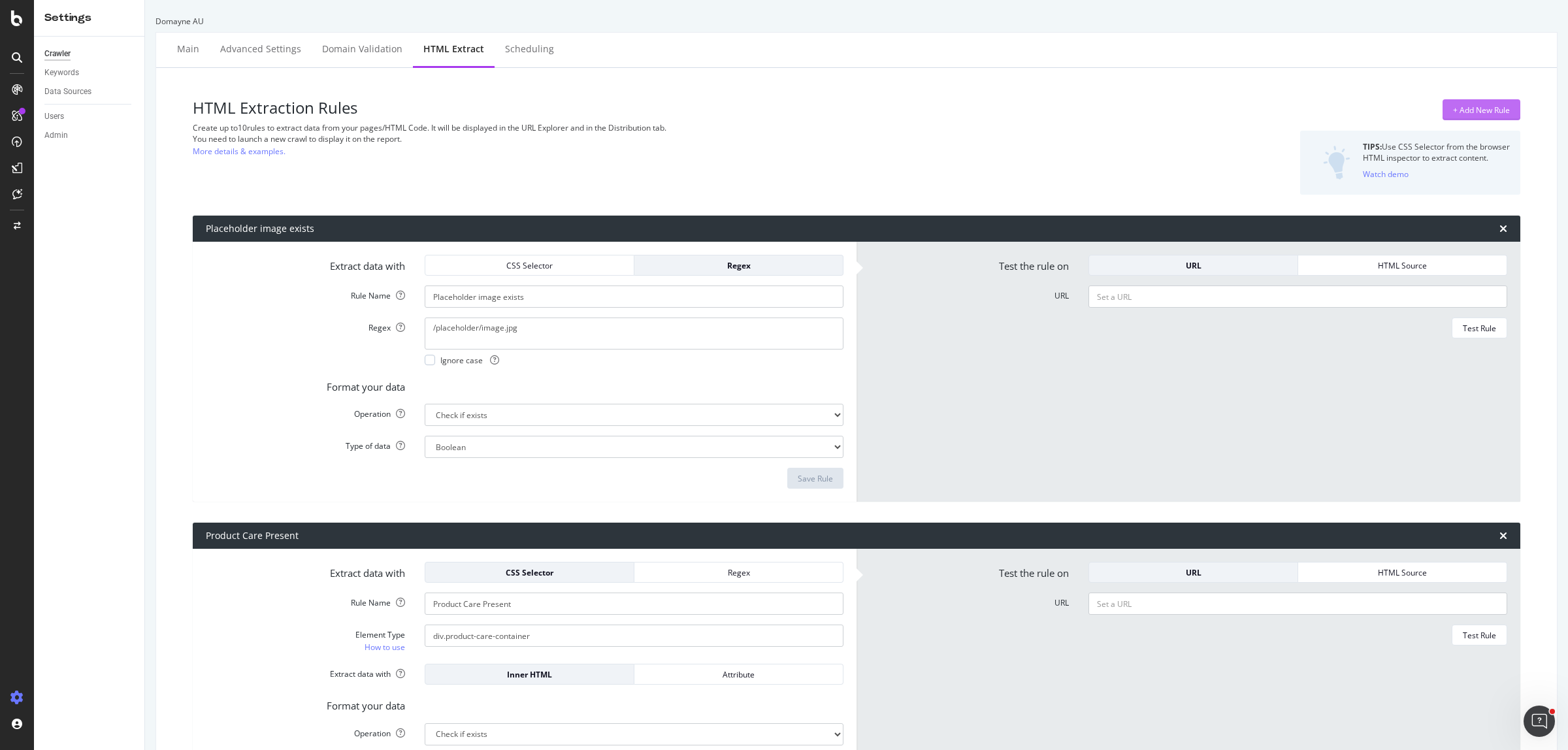
click at [1481, 106] on div "+ Add New Rule" at bounding box center [1481, 110] width 57 height 11
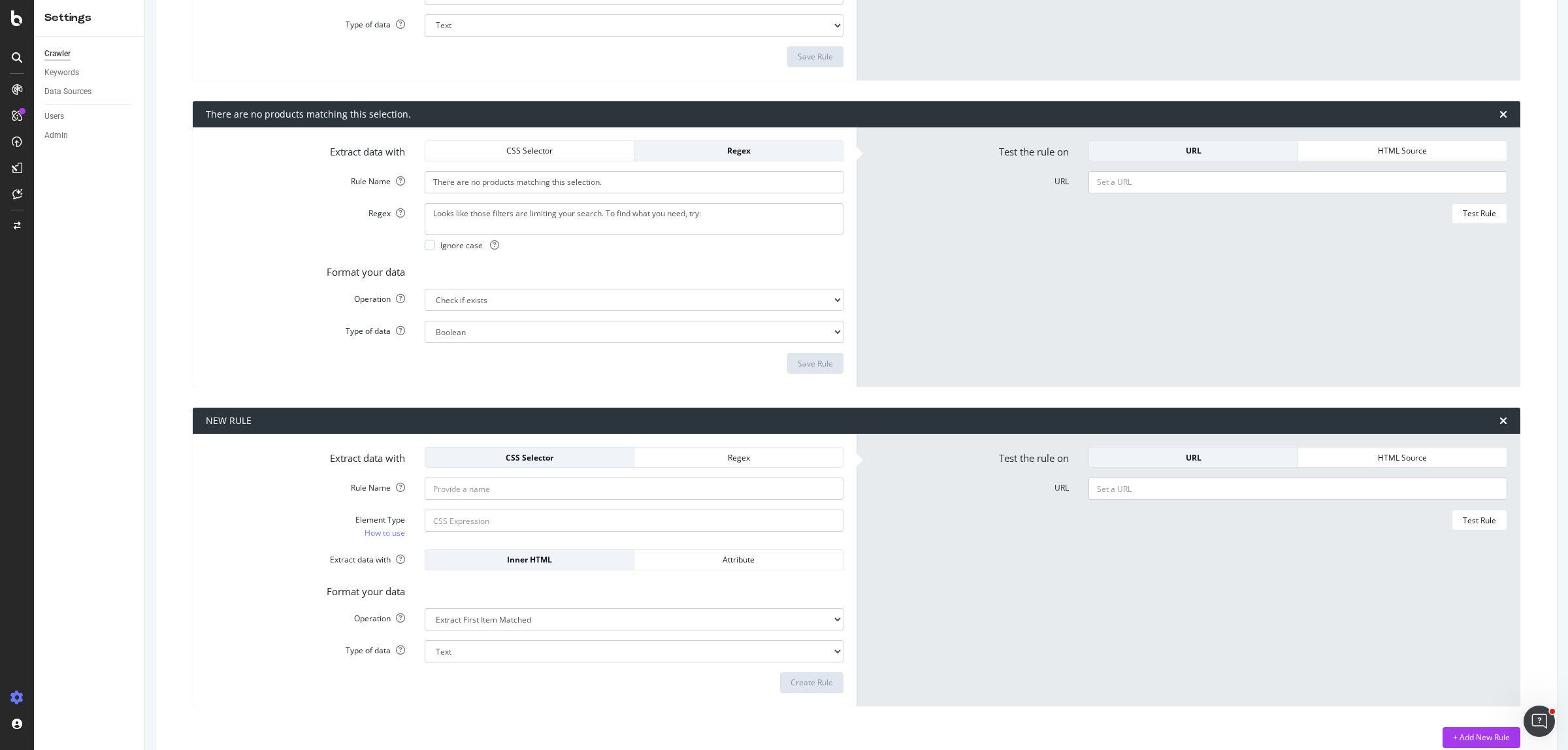
scroll to position [2045, 0]
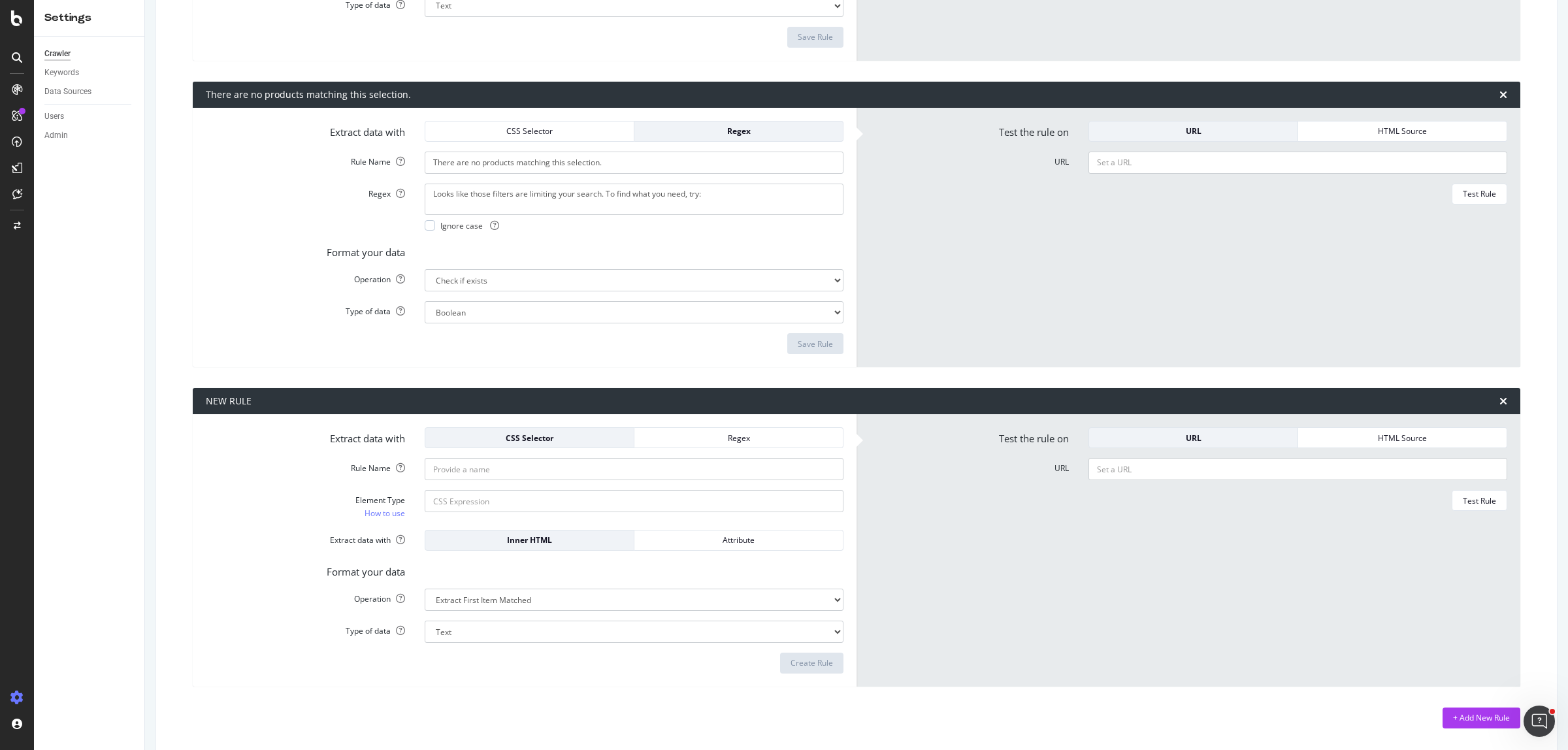
drag, startPoint x: 491, startPoint y: 482, endPoint x: 501, endPoint y: 477, distance: 11.2
click at [490, 482] on form "Extract data with CSS Selector Regex Rule Name Element Type How to use Extract …" at bounding box center [525, 551] width 637 height 246
paste input "Masterdata Record Text Exists"
type input "Masterdata Record Text Exists"
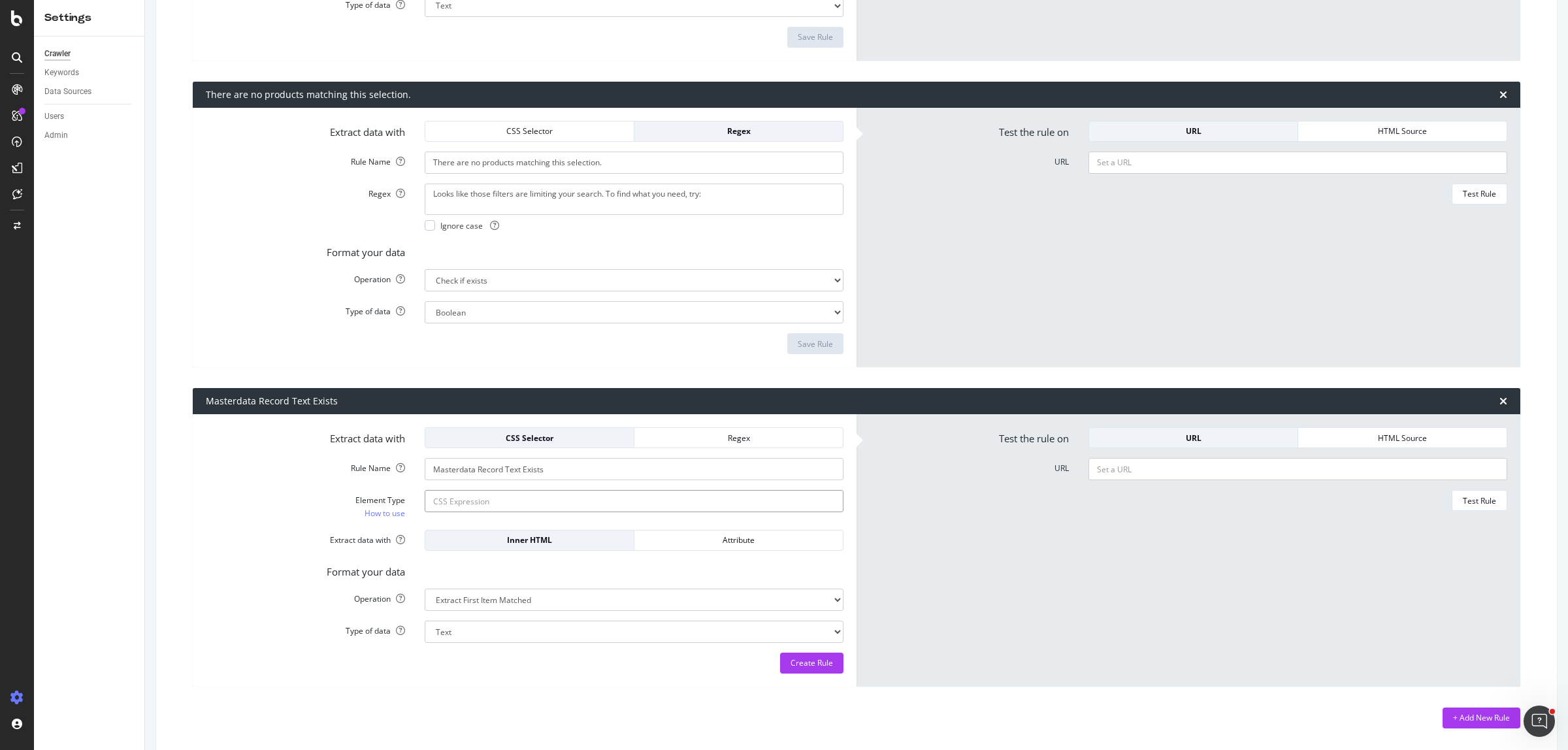
paste input "Built from masterdata product record"
type input "Built from masterdata product record"
click at [726, 138] on div "Regex" at bounding box center [738, 131] width 187 height 19
click at [727, 136] on div "Regex" at bounding box center [738, 131] width 187 height 11
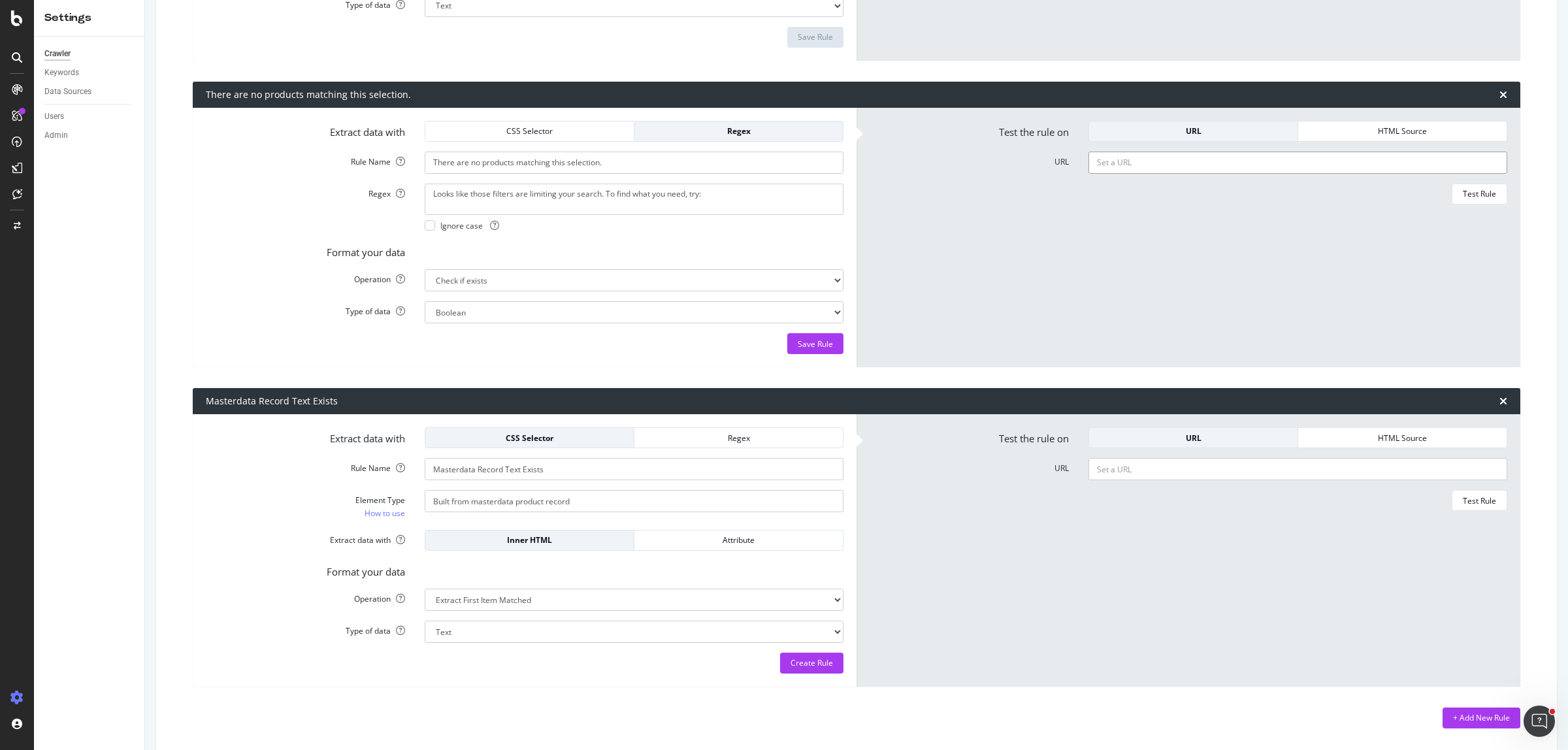
paste input "https://www.domayne.com.au/luna-console.html"
type input "https://www.domayne.com.au/luna-console.html"
click at [1484, 500] on button "Test Rule" at bounding box center [1479, 501] width 56 height 21
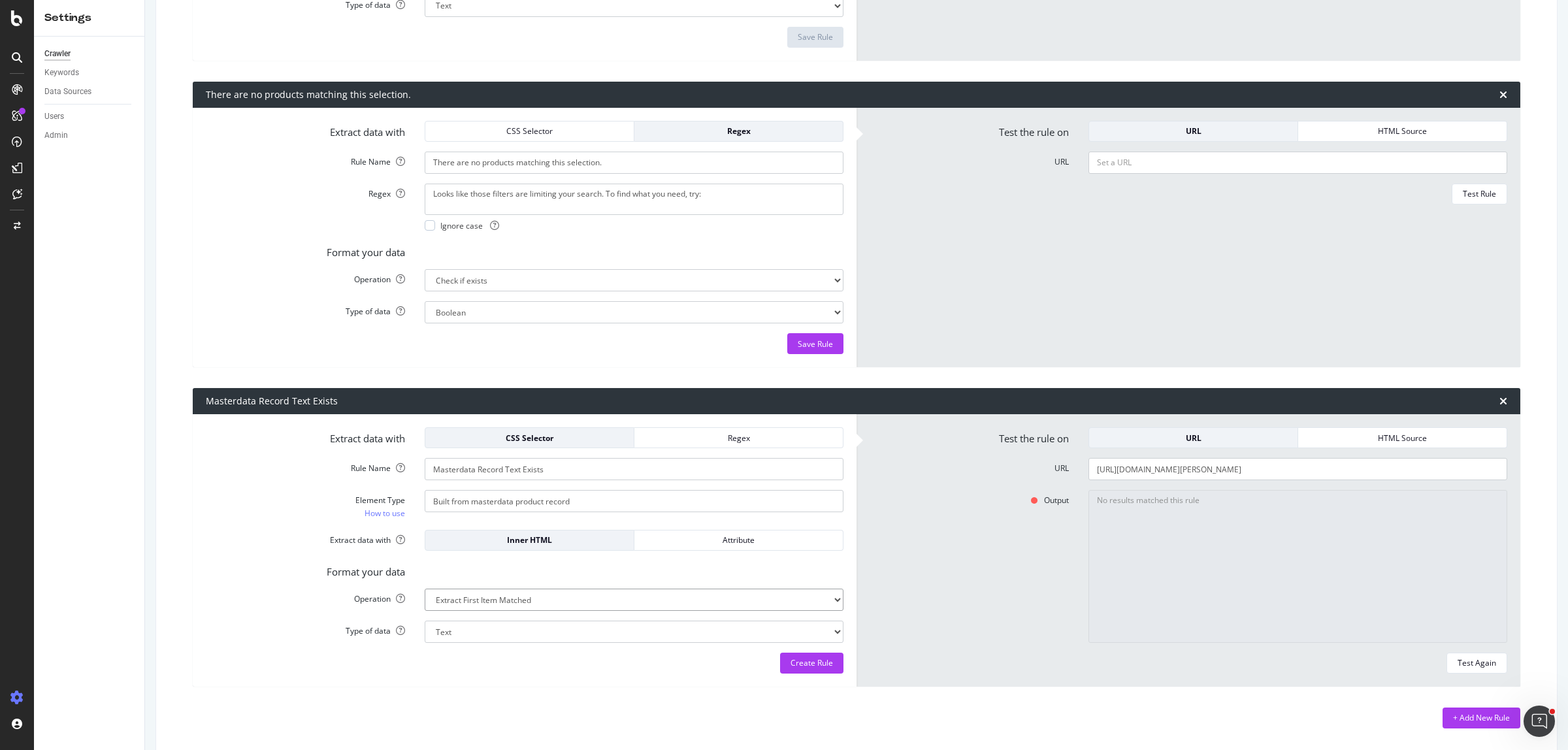
select select "exist"
select select "b"
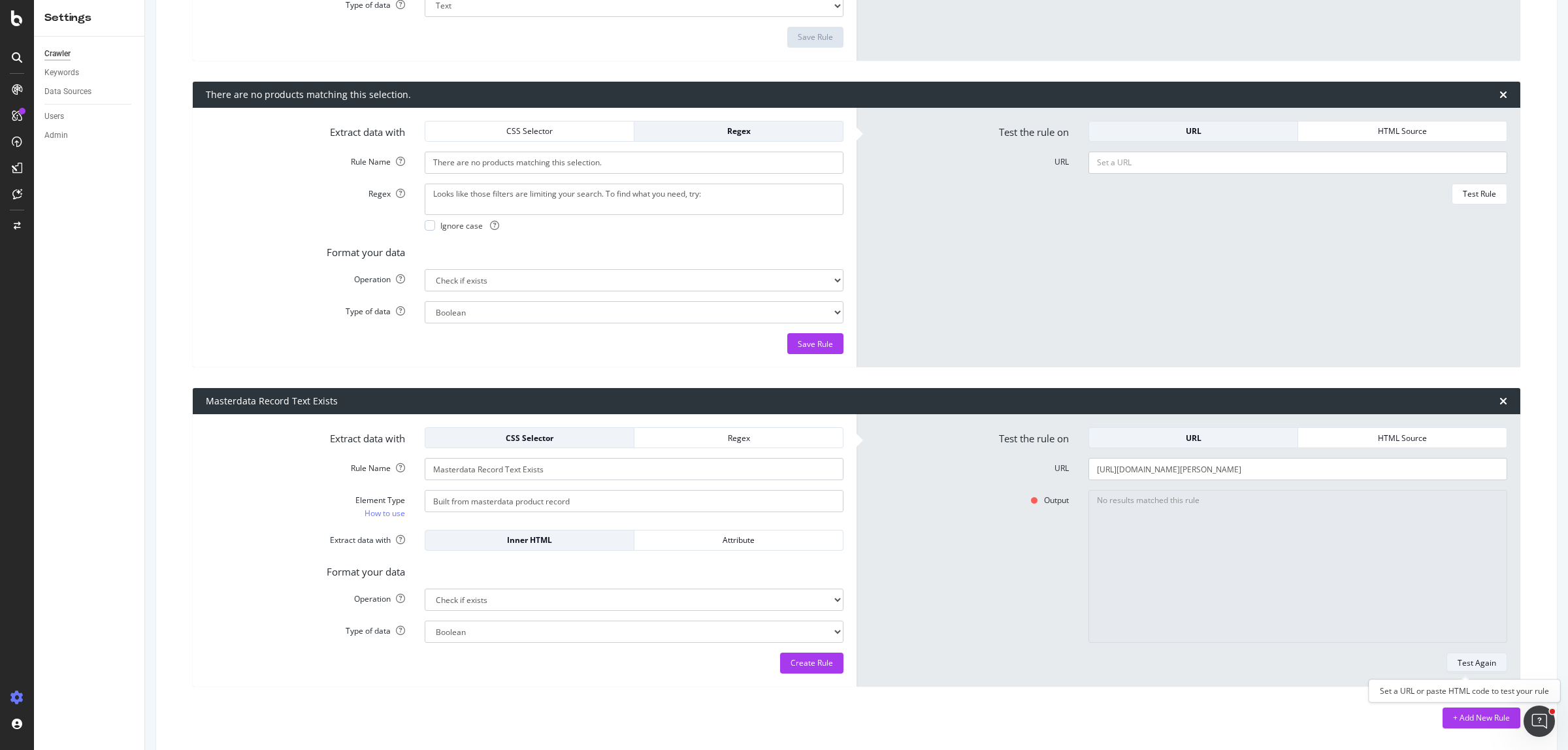
click at [1446, 667] on button "Test Again" at bounding box center [1477, 663] width 61 height 21
type textarea "No"
click at [731, 442] on div "Regex" at bounding box center [738, 438] width 187 height 11
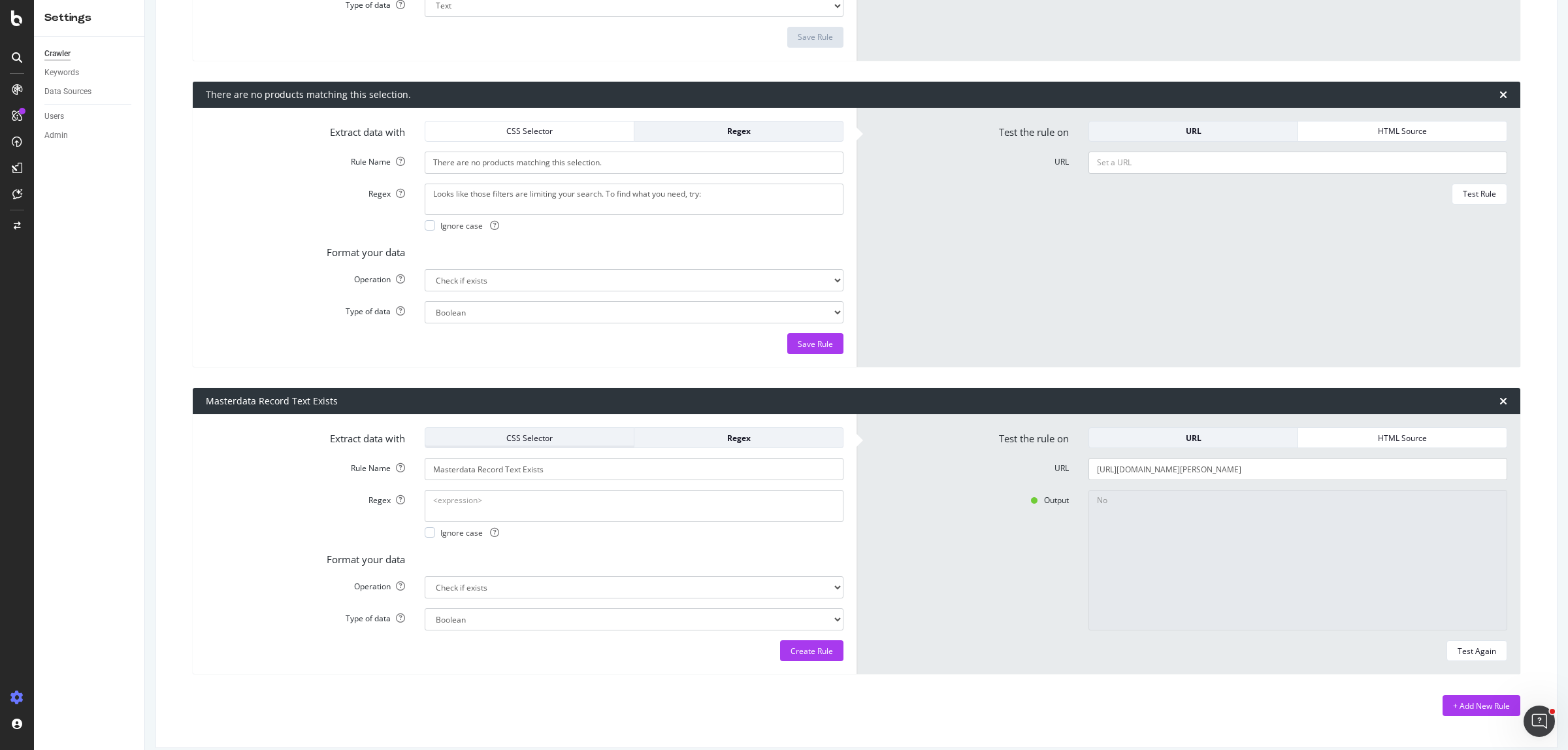
click at [567, 432] on div "CSS Selector" at bounding box center [529, 438] width 187 height 19
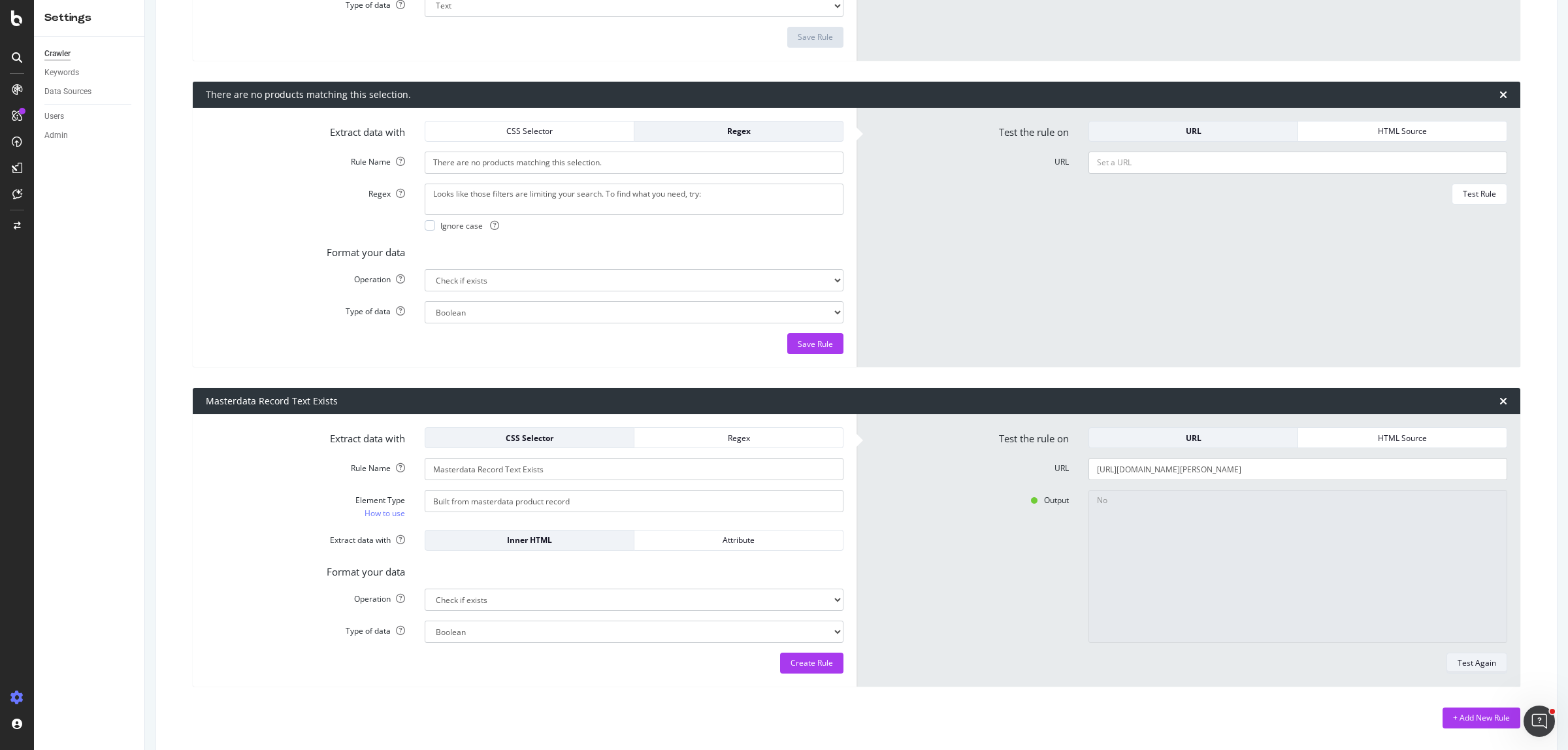
click at [1459, 667] on div "Test Again" at bounding box center [1477, 663] width 38 height 11
click at [195, 513] on div "Extract data with CSS Selector Regex Rule Name Masterdata Record Text Exists El…" at bounding box center [525, 550] width 664 height 272
click at [557, 447] on div "CSS Selector" at bounding box center [529, 438] width 187 height 19
click at [555, 439] on div "CSS Selector" at bounding box center [529, 438] width 187 height 11
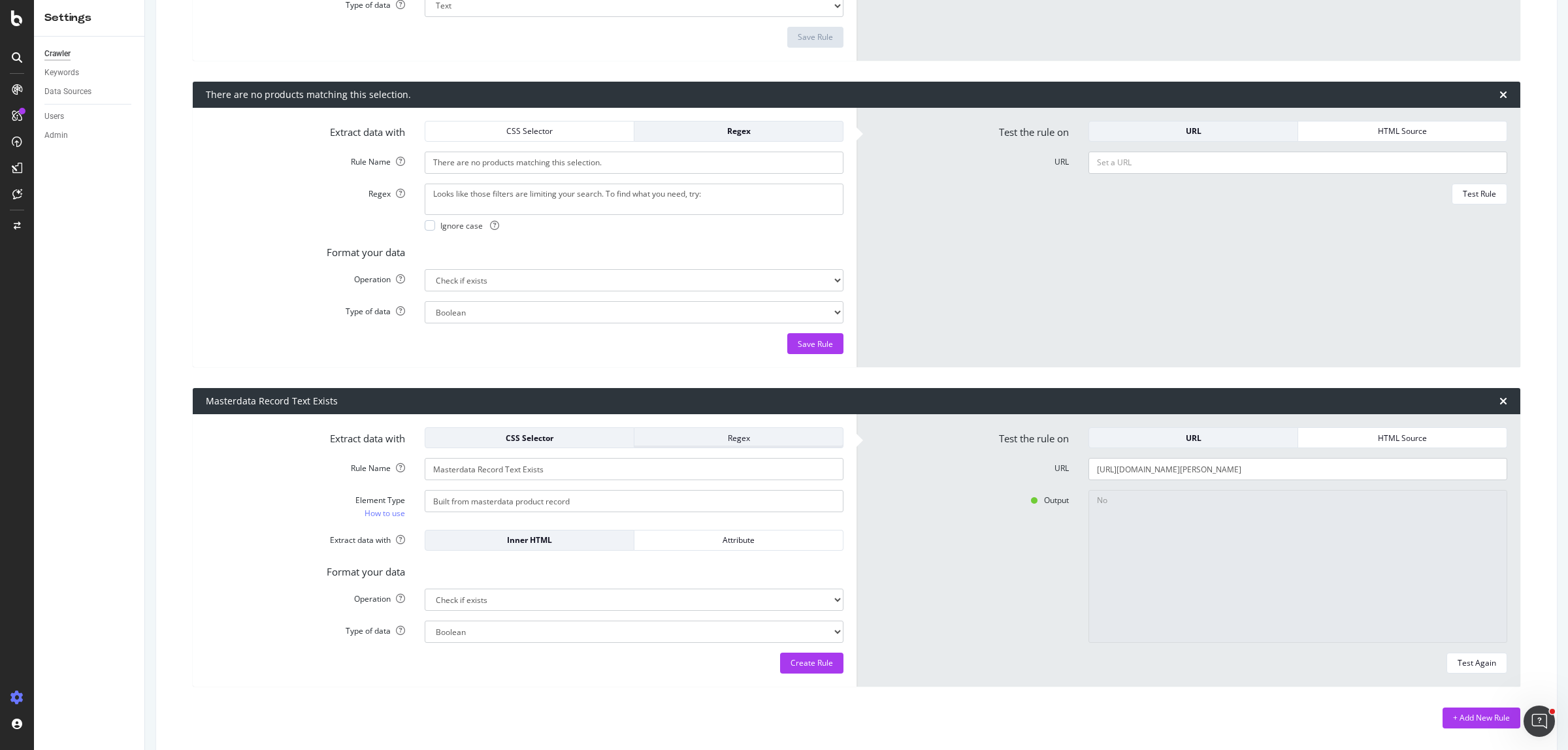
click at [668, 435] on div "Regex" at bounding box center [738, 438] width 187 height 11
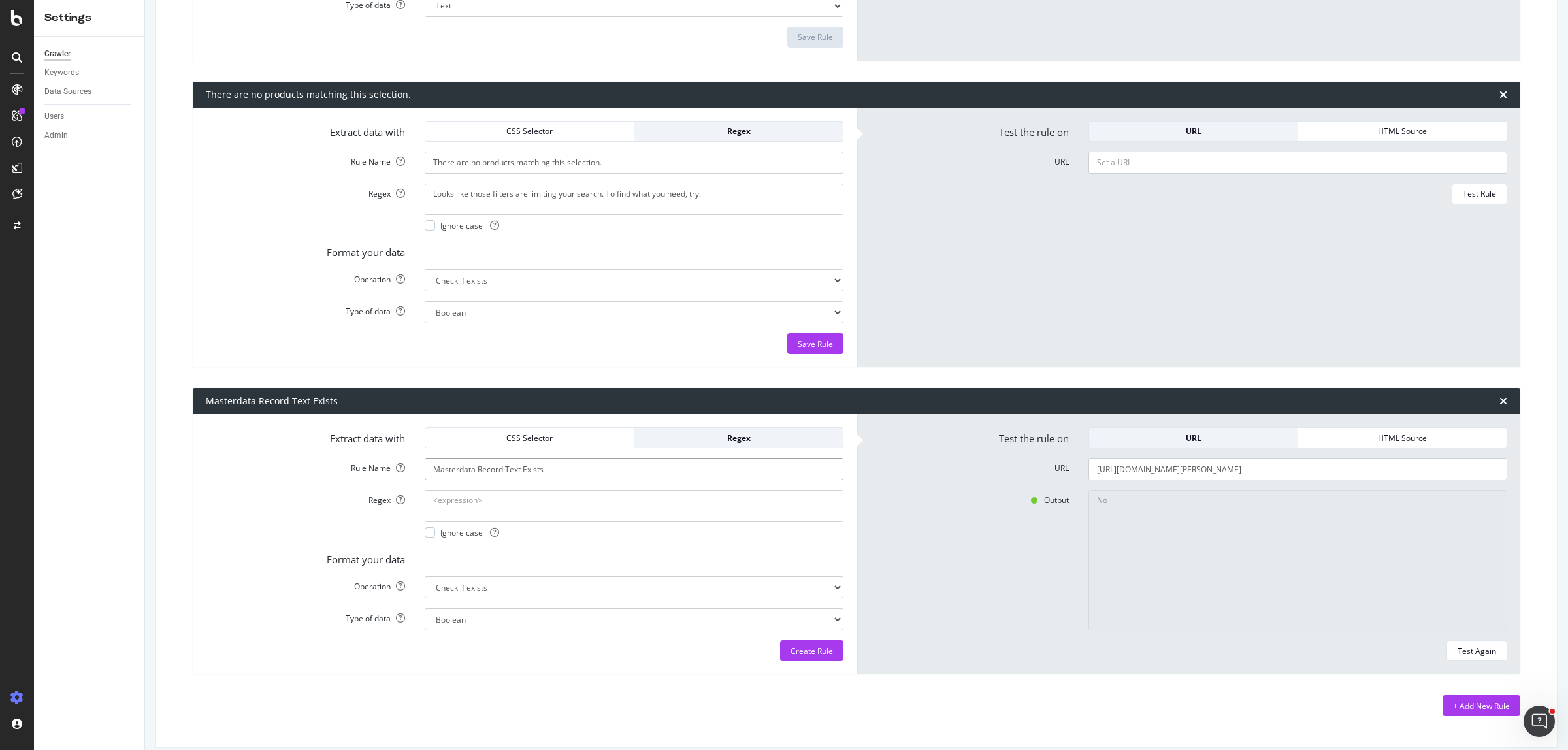
paste textarea "Built from masterdata product record"
type textarea "Built from masterdata product record"
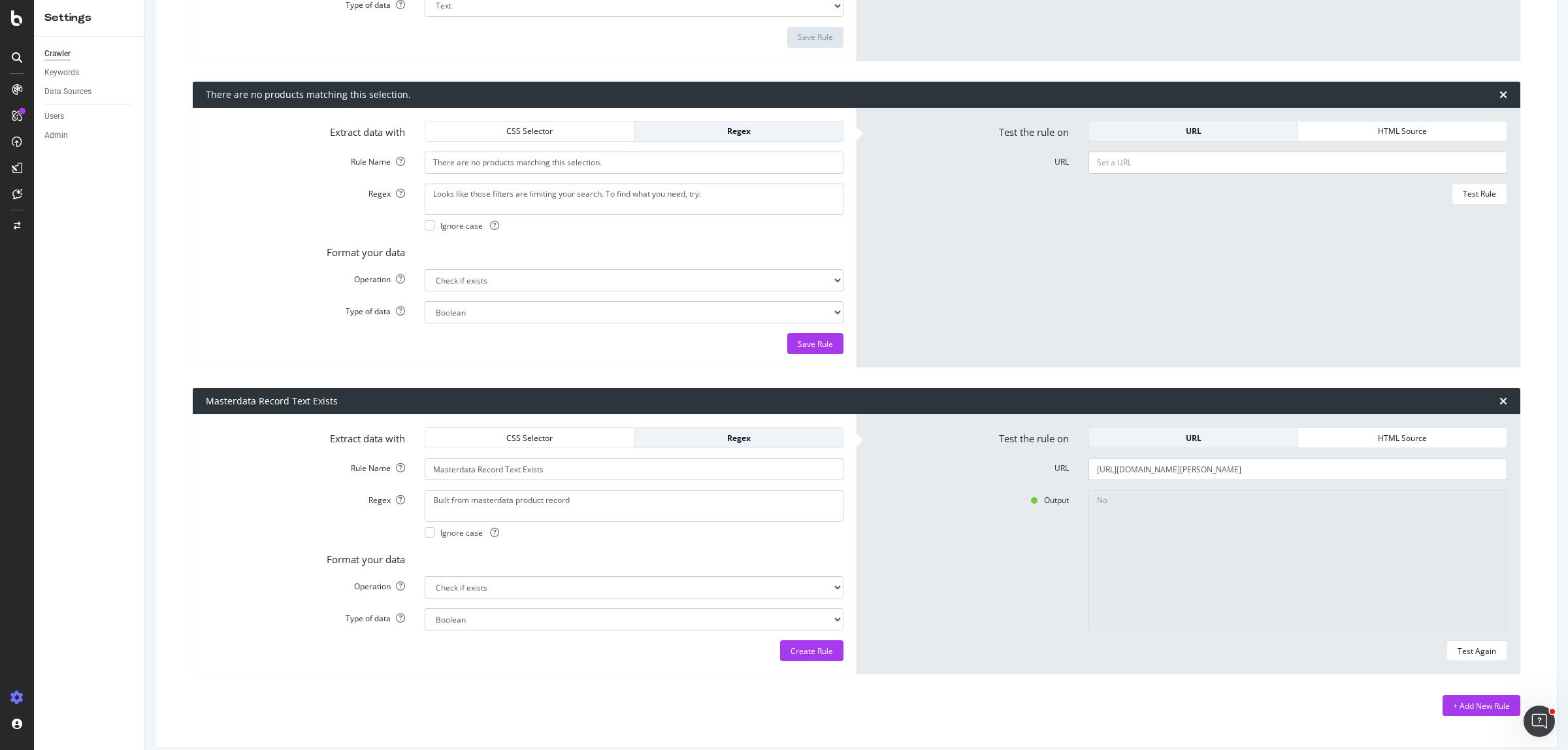
click at [1163, 444] on div "URL" at bounding box center [1193, 438] width 187 height 11
click at [1165, 447] on div "URL" at bounding box center [1193, 438] width 187 height 19
click at [1328, 445] on div "HTML Source" at bounding box center [1402, 438] width 187 height 19
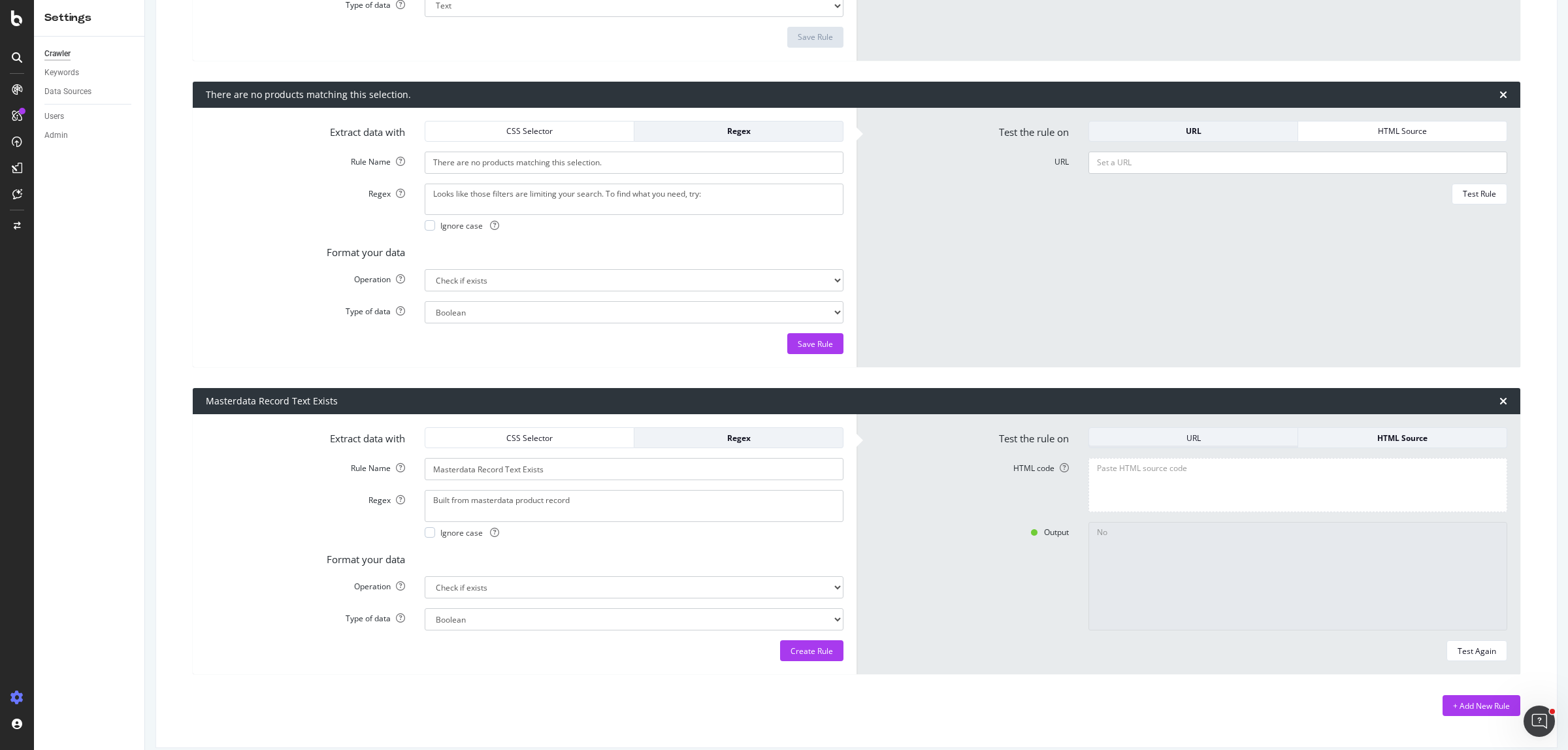
click at [1222, 445] on div "URL" at bounding box center [1193, 438] width 187 height 19
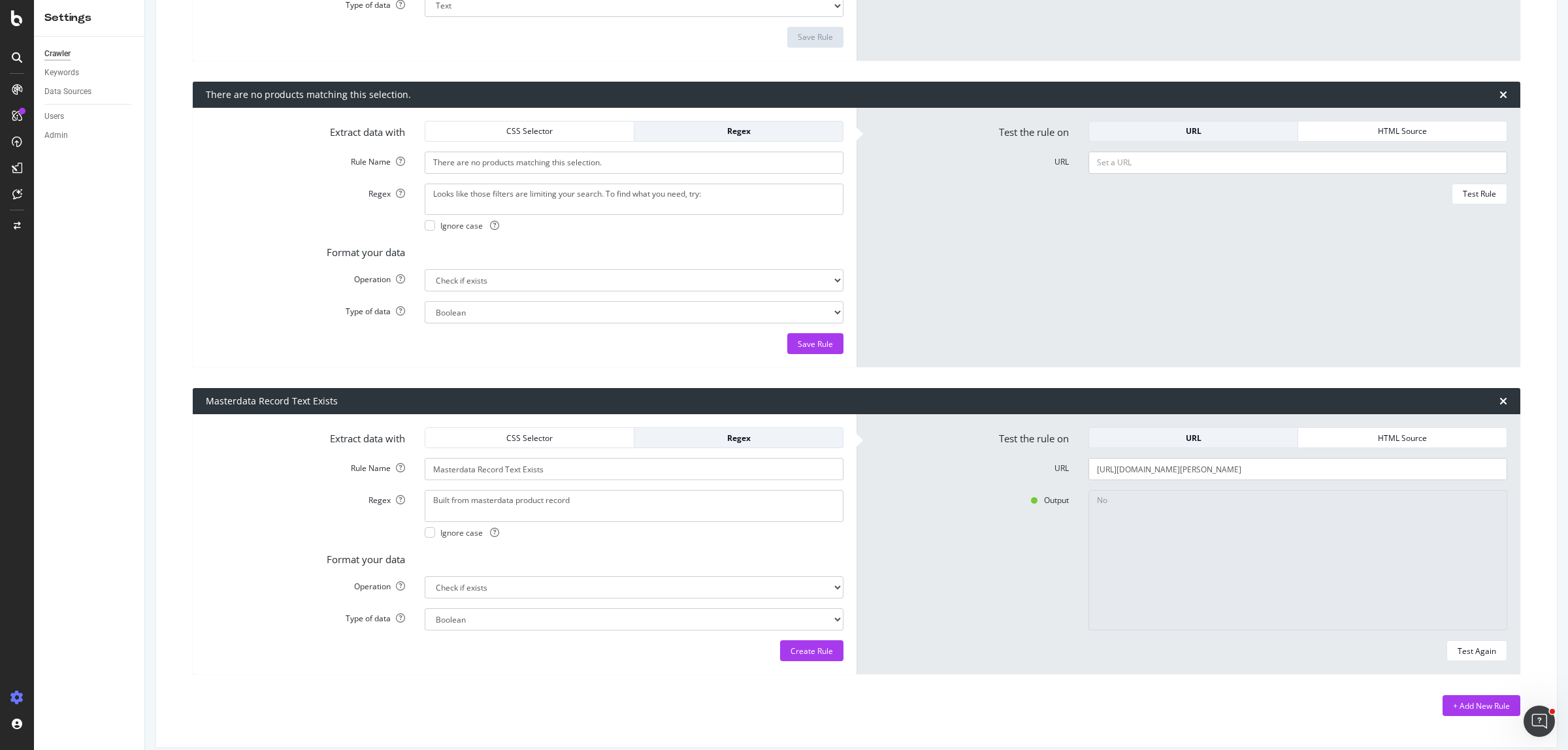
click at [1034, 576] on div "Output No" at bounding box center [1188, 561] width 657 height 140
click at [1451, 670] on div "Test the rule on URL HTML Source URL https://www.domayne.com.au/luna-console.ht…" at bounding box center [1188, 544] width 664 height 260
click at [1457, 645] on div "Test Again" at bounding box center [1477, 651] width 38 height 11
type textarea "Yes"
click at [798, 658] on div "Create Rule" at bounding box center [811, 651] width 42 height 20
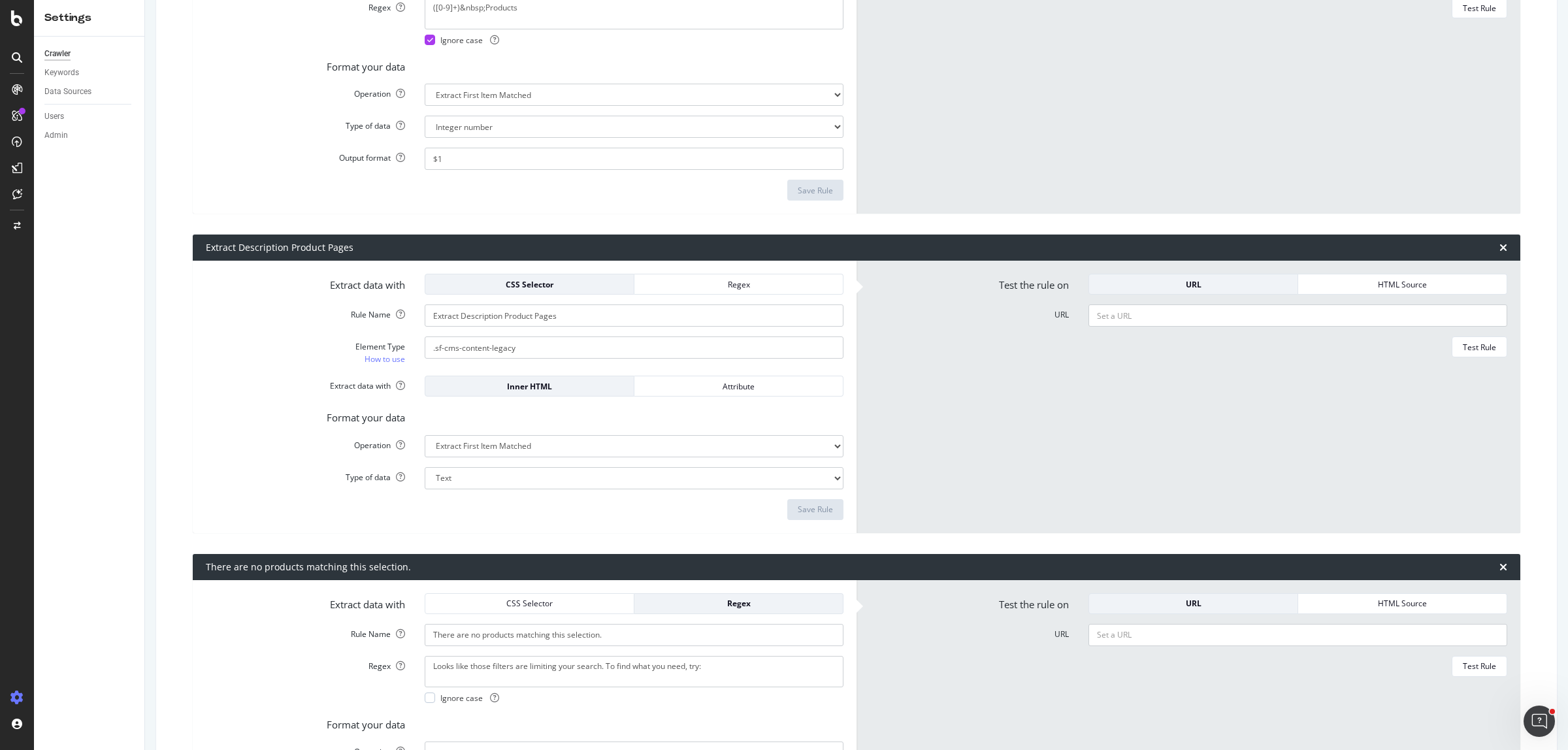
scroll to position [1391, 0]
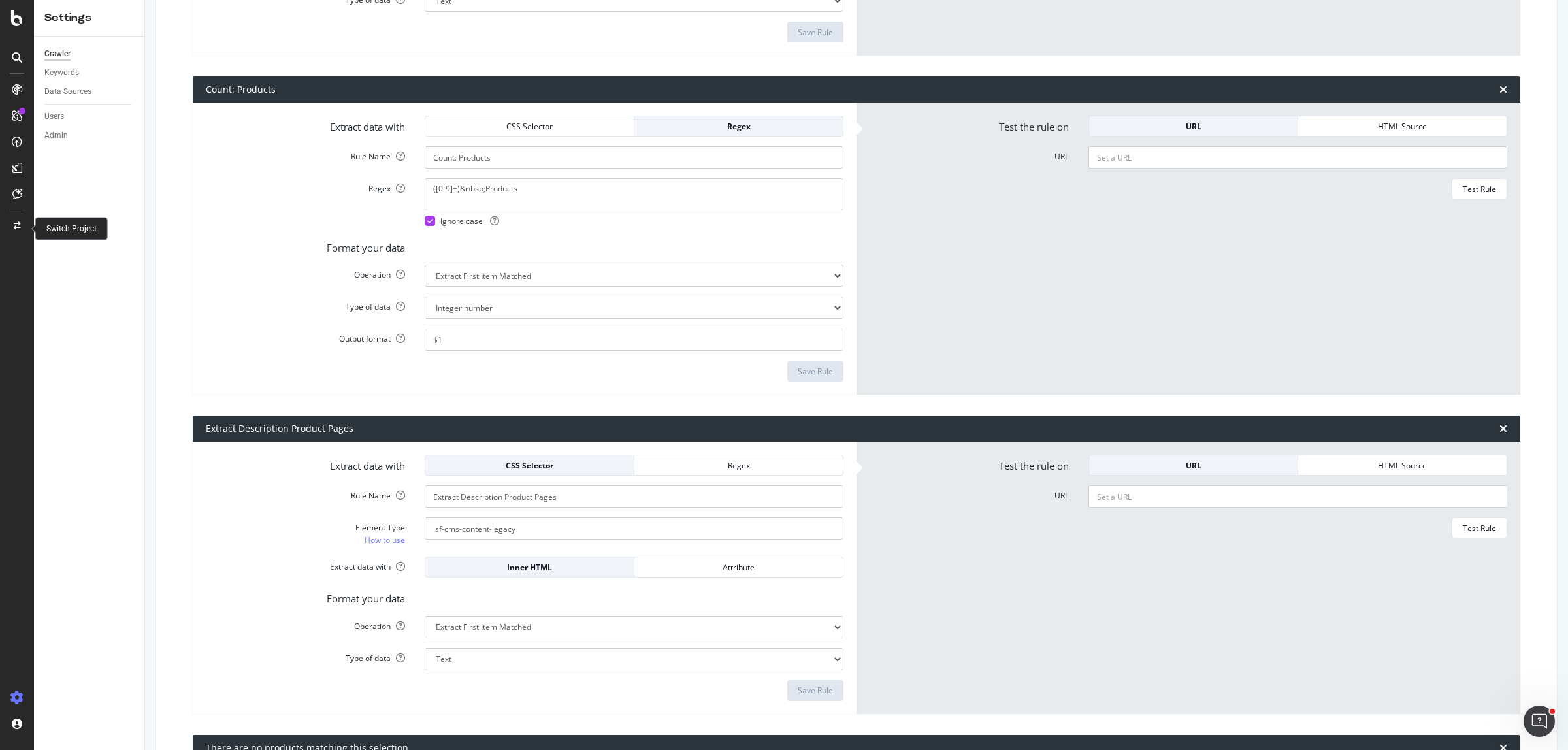
click at [19, 237] on span at bounding box center [17, 228] width 31 height 26
click at [22, 698] on icon at bounding box center [17, 698] width 13 height 13
click at [17, 700] on icon at bounding box center [17, 698] width 13 height 13
click at [92, 632] on div "Crawler Keywords Data Sources Users Admin" at bounding box center [89, 393] width 111 height 714
click at [14, 229] on icon at bounding box center [17, 226] width 7 height 8
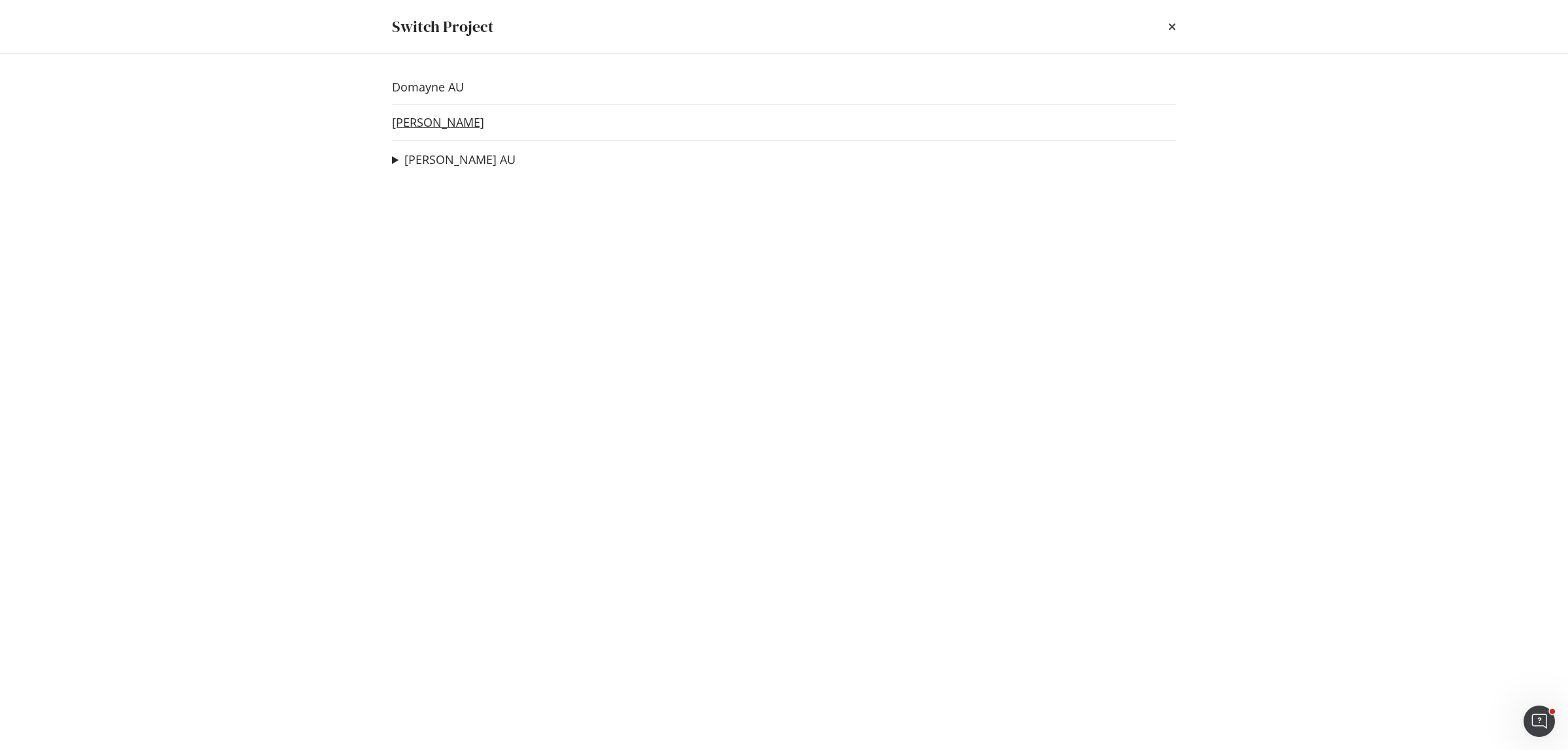
click at [422, 124] on link "Joyce Mayne" at bounding box center [438, 123] width 92 height 14
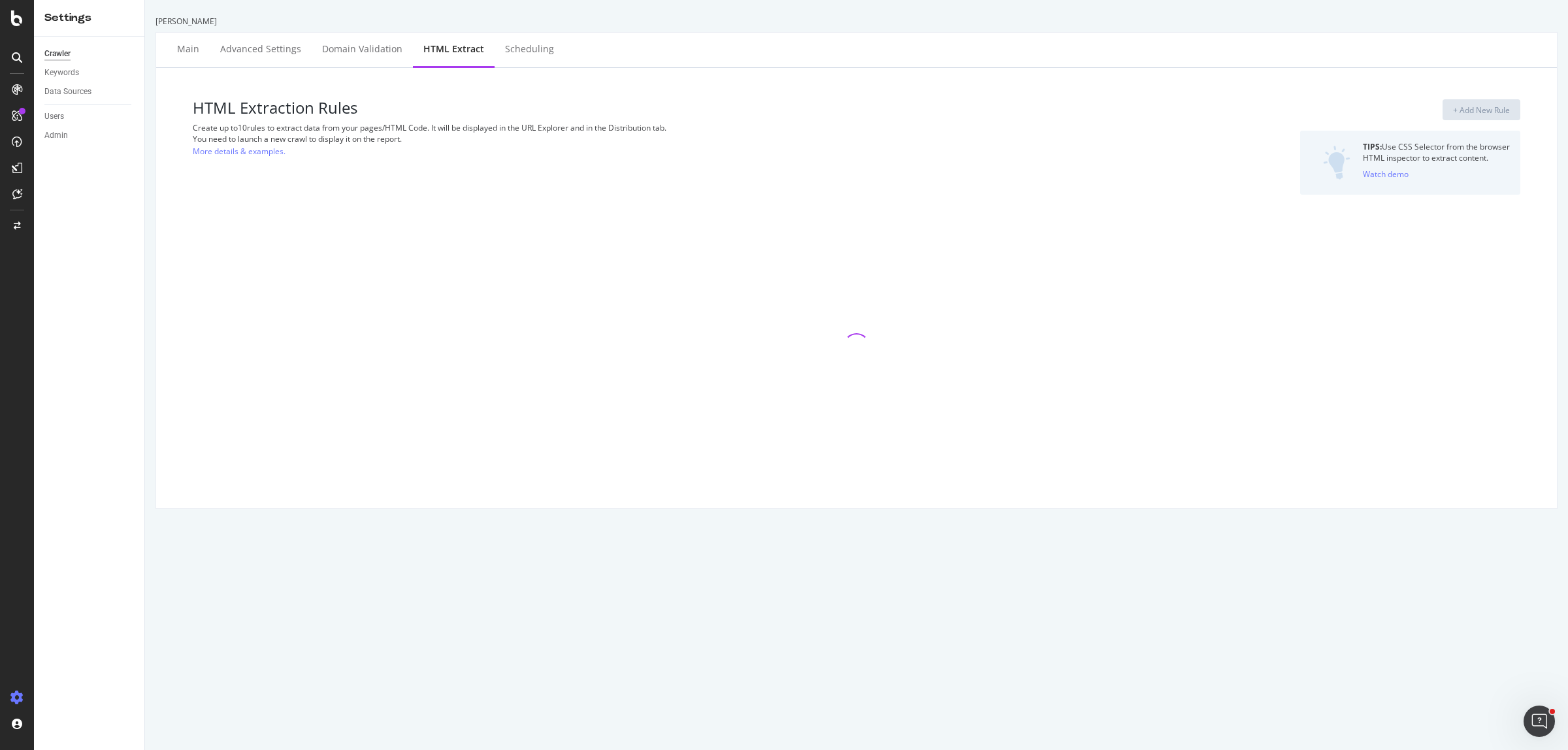
select select "exist"
select select "i"
select select "exist"
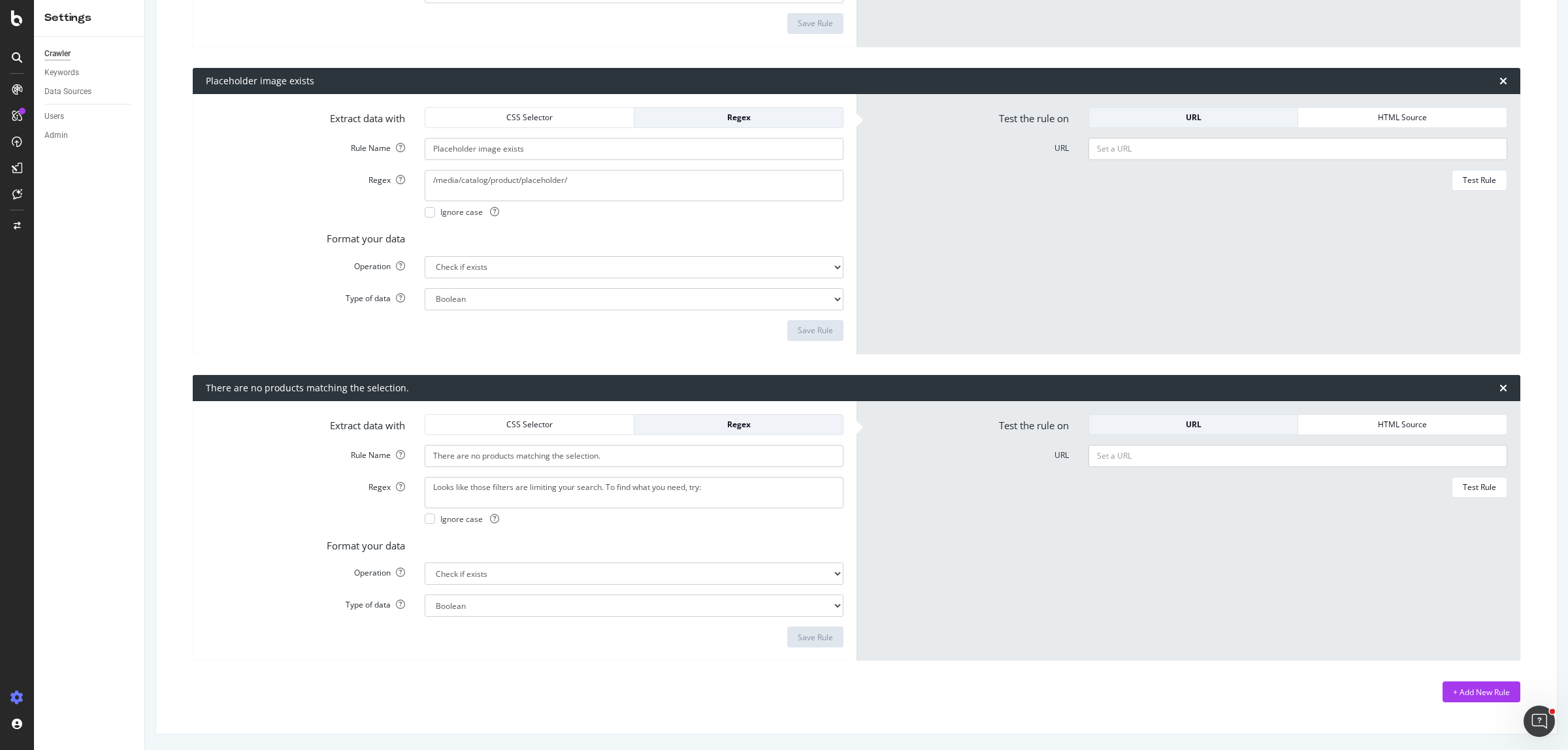
scroll to position [1752, 0]
click at [1481, 690] on div "+ Add New Rule" at bounding box center [1481, 692] width 57 height 11
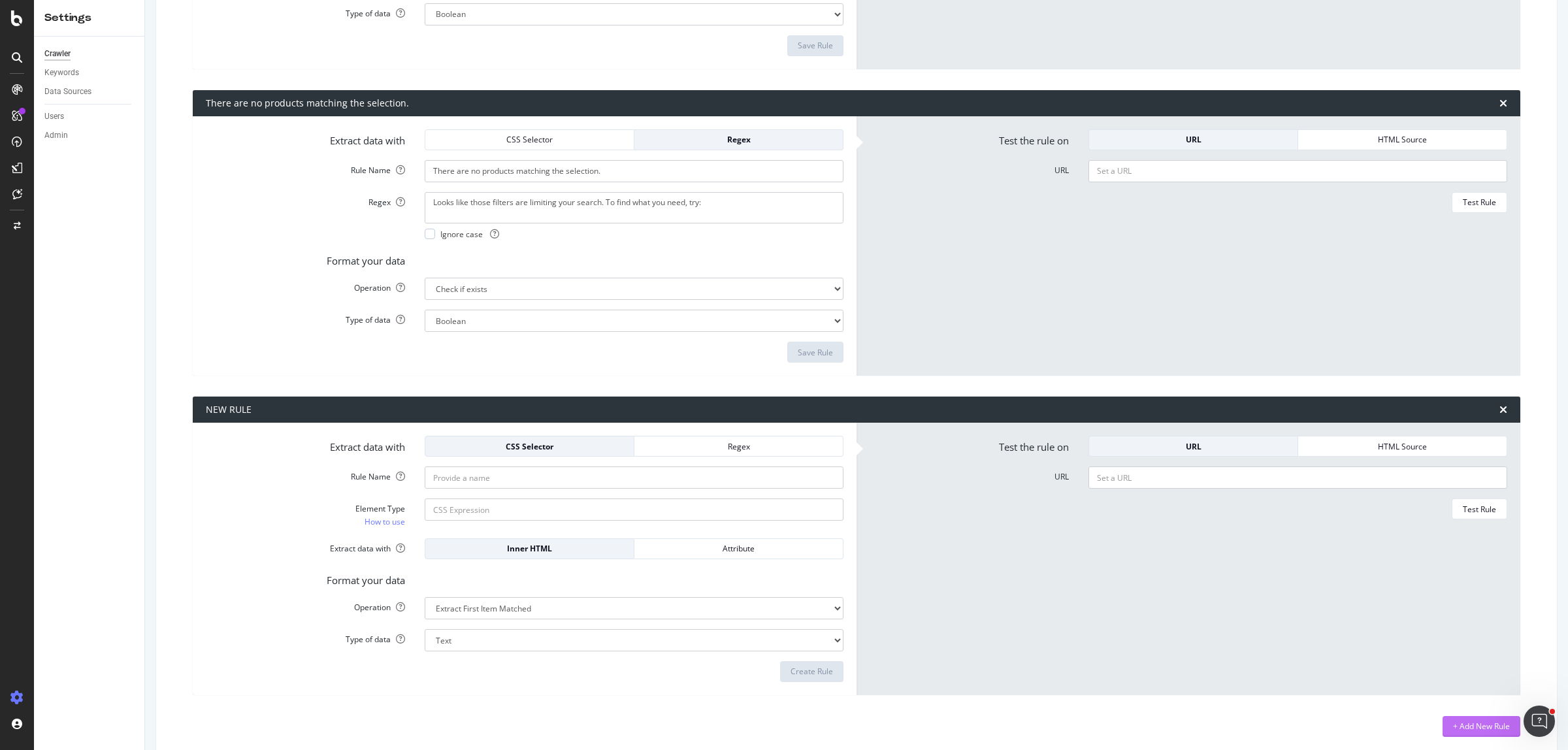
scroll to position [2045, 0]
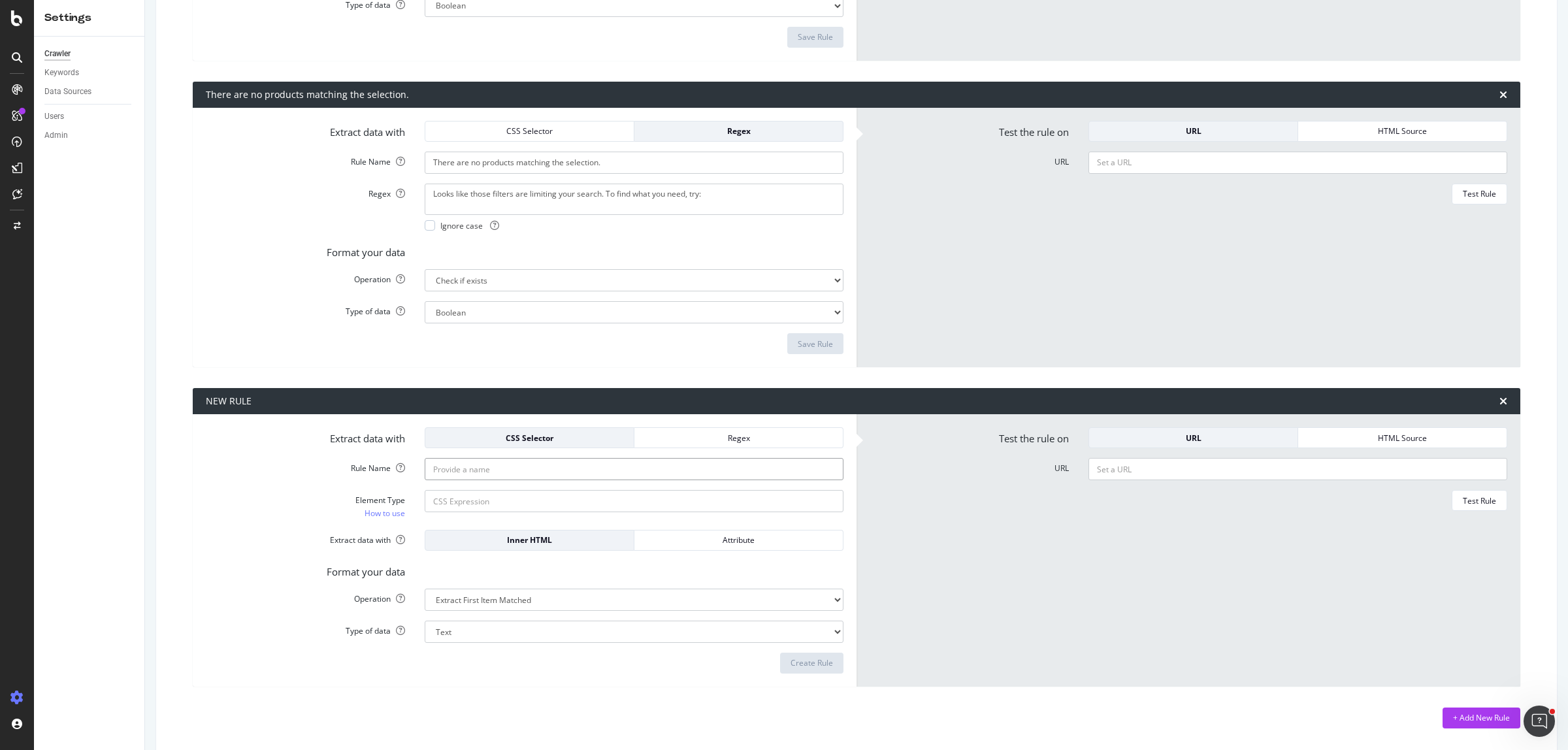
paste input "Masterdata Record Text Exists"
type input "Masterdata Record Text Exists"
paste input "Built from masterdata product record"
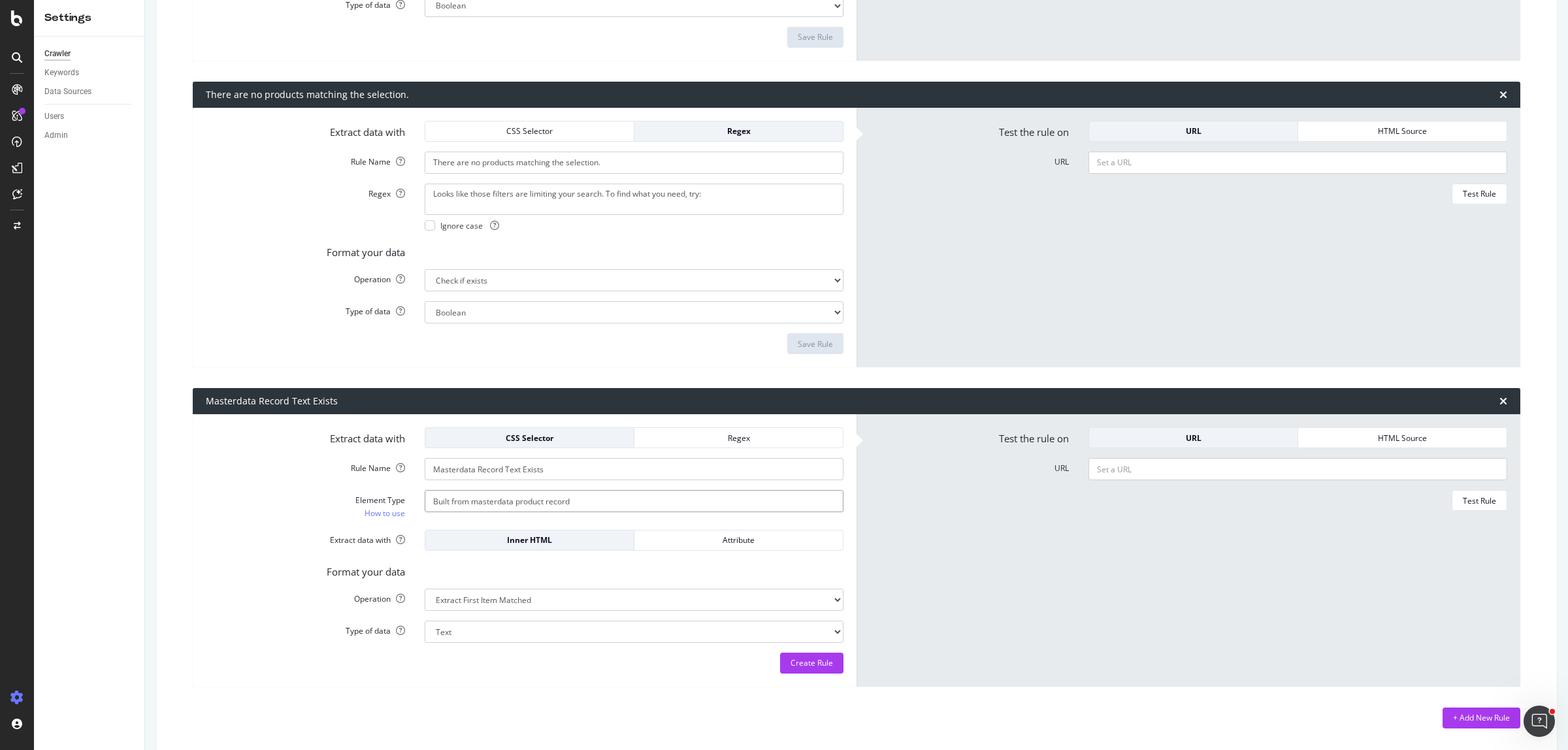
type input "Built from masterdata product record"
select select "exist"
select select "b"
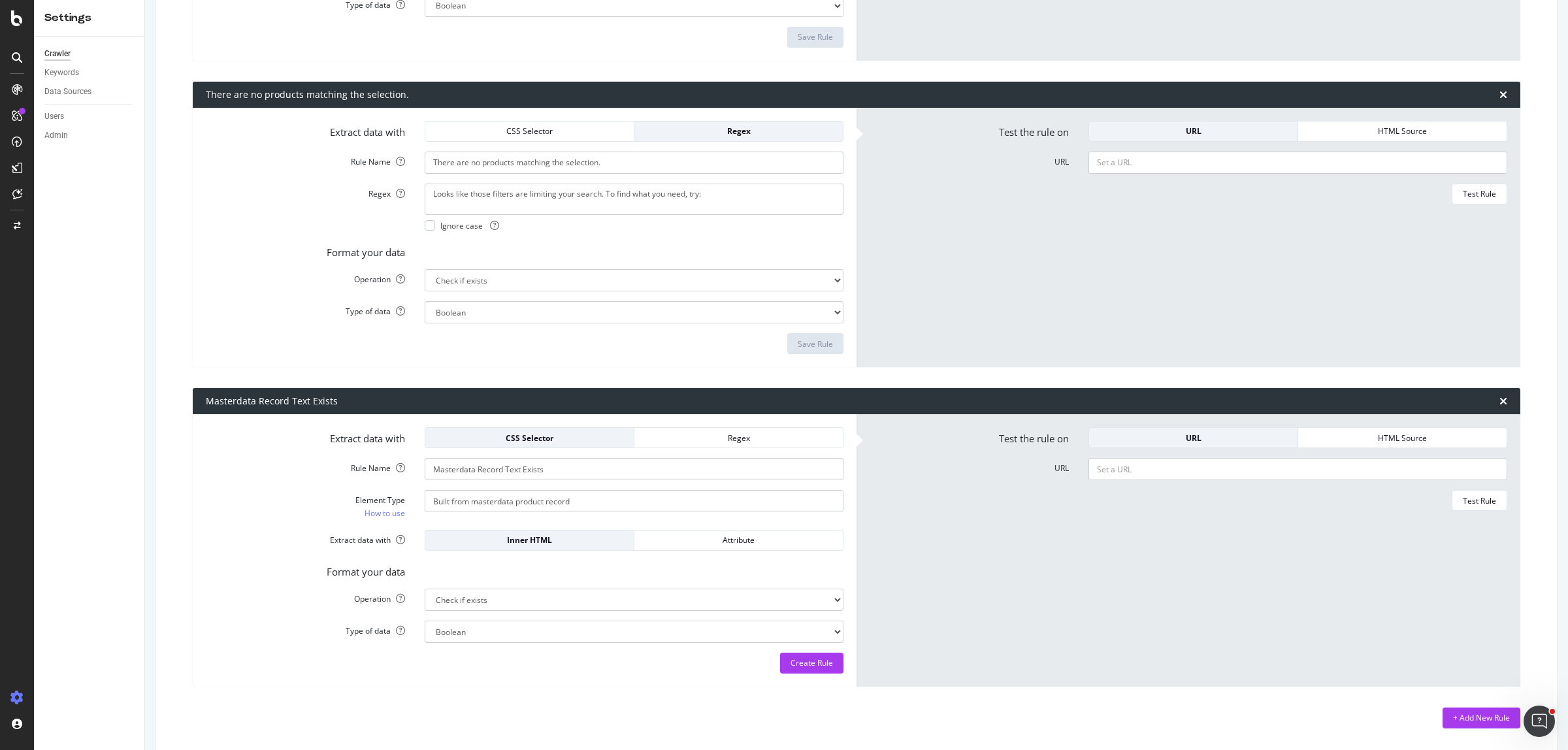
click at [486, 683] on div "Extract data with CSS Selector Regex Rule Name Masterdata Record Text Exists El…" at bounding box center [525, 550] width 664 height 272
paste input "https://www.joycemayne.com.au/apple-iphone-15-plus-128gb-blue.html"
click at [1451, 504] on button "Test Rule" at bounding box center [1479, 501] width 56 height 21
click at [1446, 663] on button "Test Again" at bounding box center [1477, 663] width 61 height 21
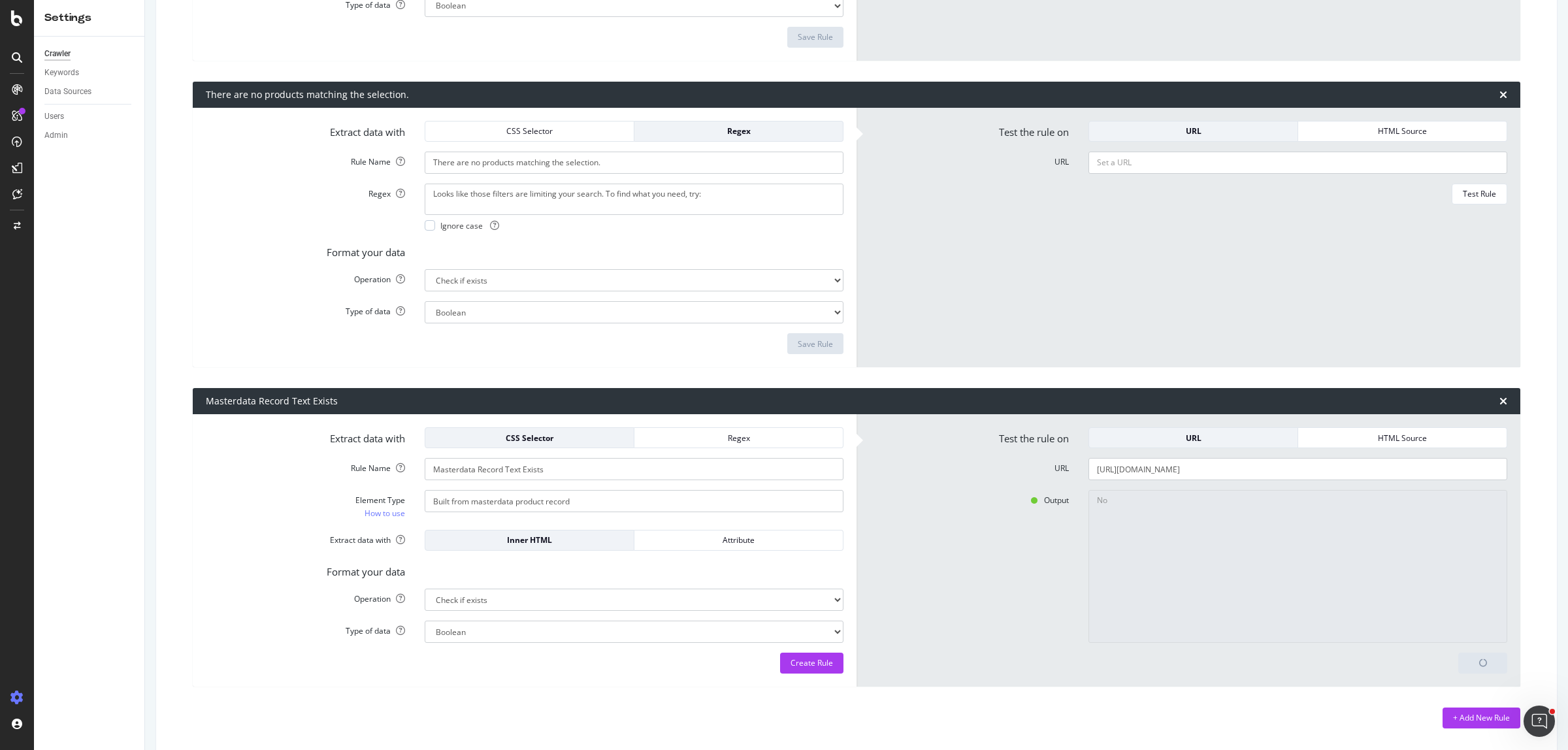
scroll to position [2072, 0]
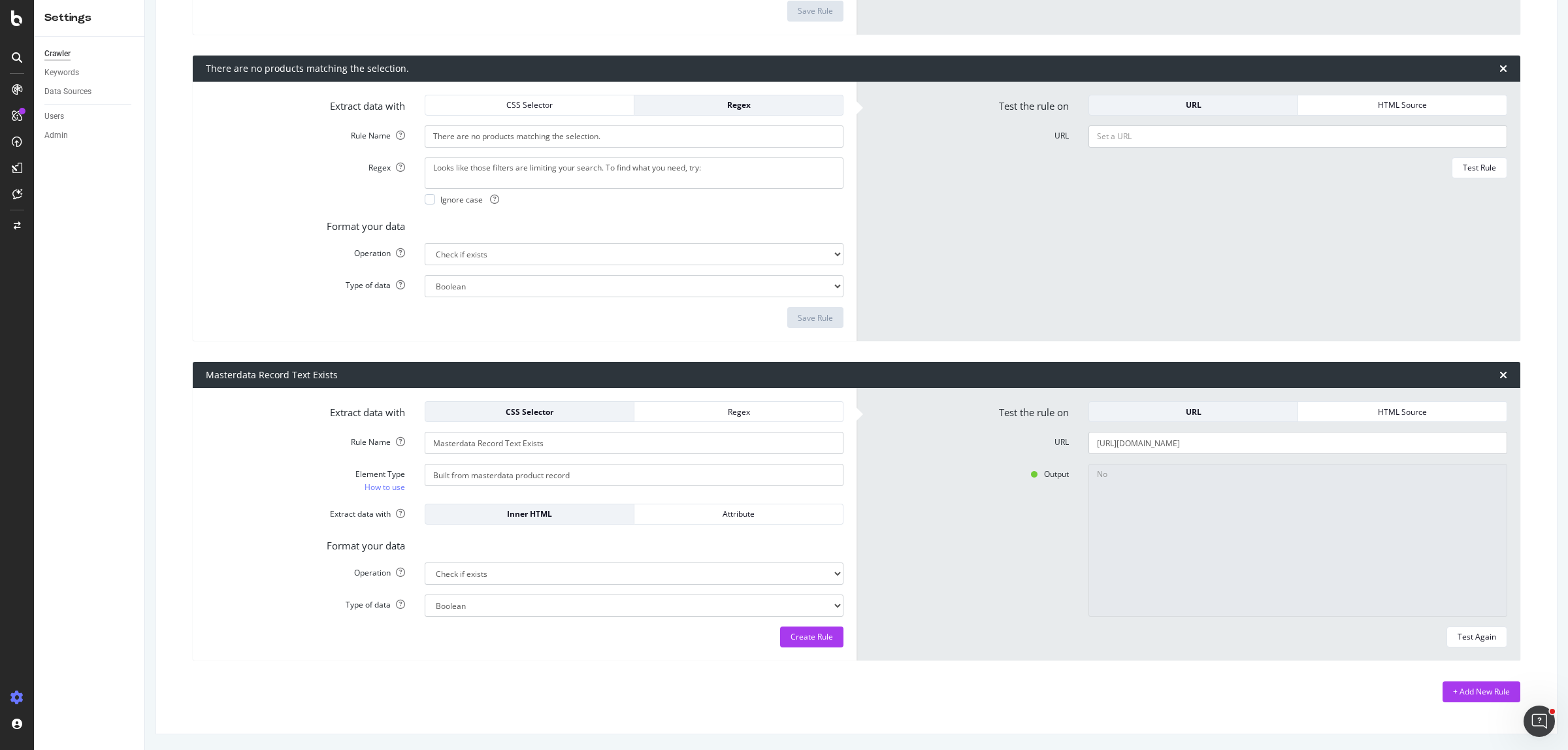
drag, startPoint x: 968, startPoint y: 576, endPoint x: 974, endPoint y: 570, distance: 8.5
click at [968, 574] on div "Output No" at bounding box center [1188, 540] width 657 height 153
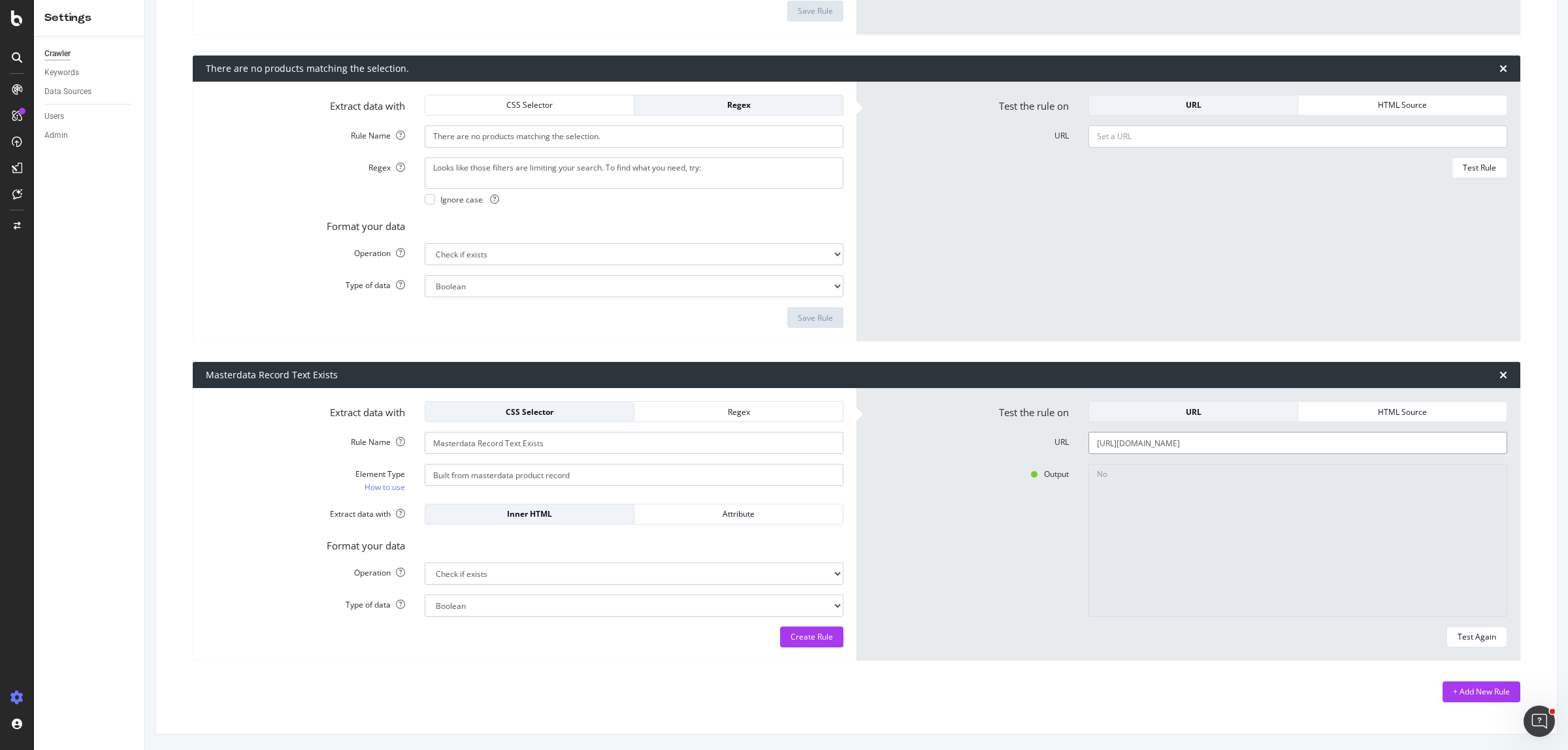
paste input "ef-xf966sbegww"
type input "https://www.joycemayne.com.au/ef-xf966sbegww.html"
click at [1478, 642] on div "Test Again" at bounding box center [1477, 637] width 38 height 19
click at [795, 507] on div "Attribute" at bounding box center [738, 514] width 187 height 19
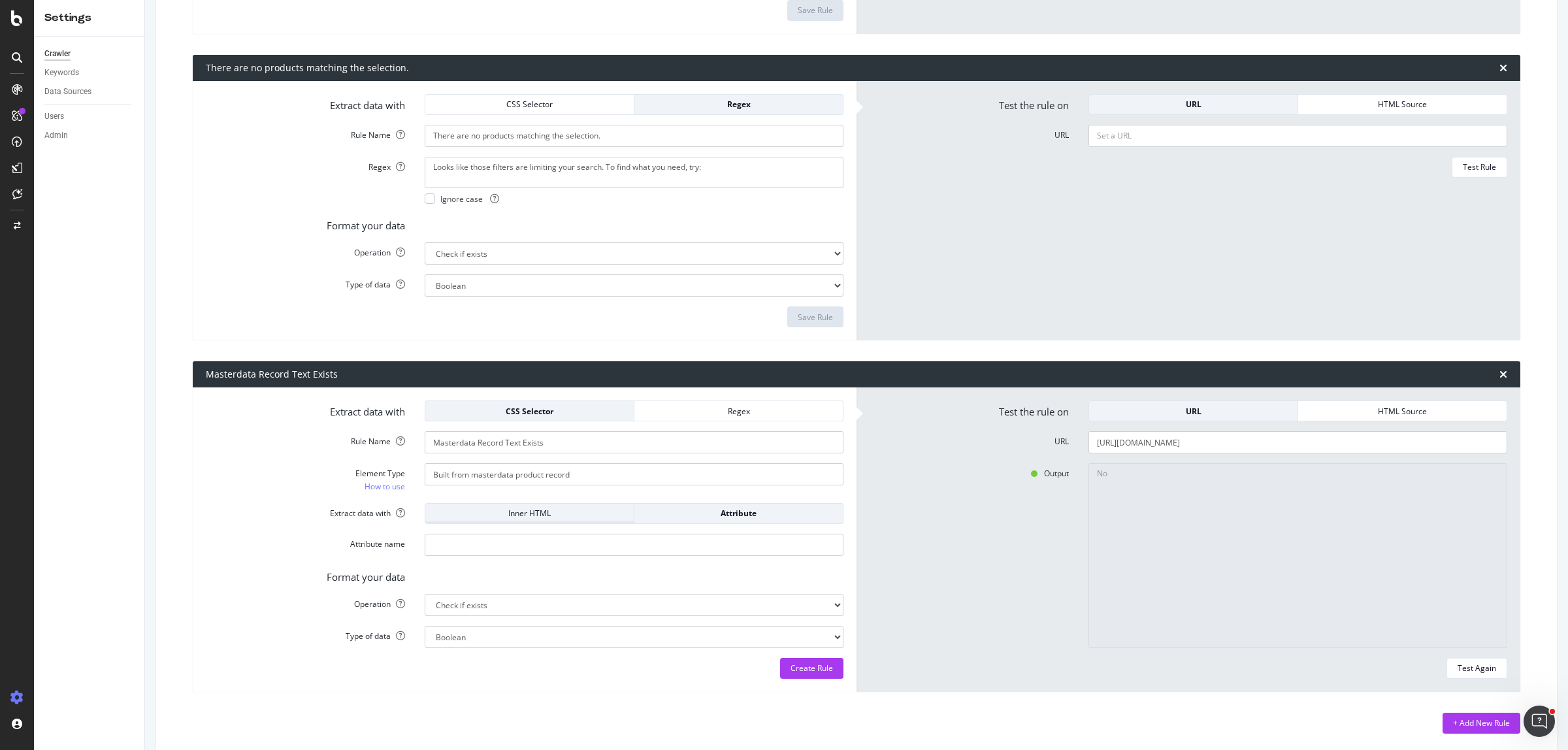
click at [556, 515] on div "Inner HTML" at bounding box center [529, 513] width 187 height 11
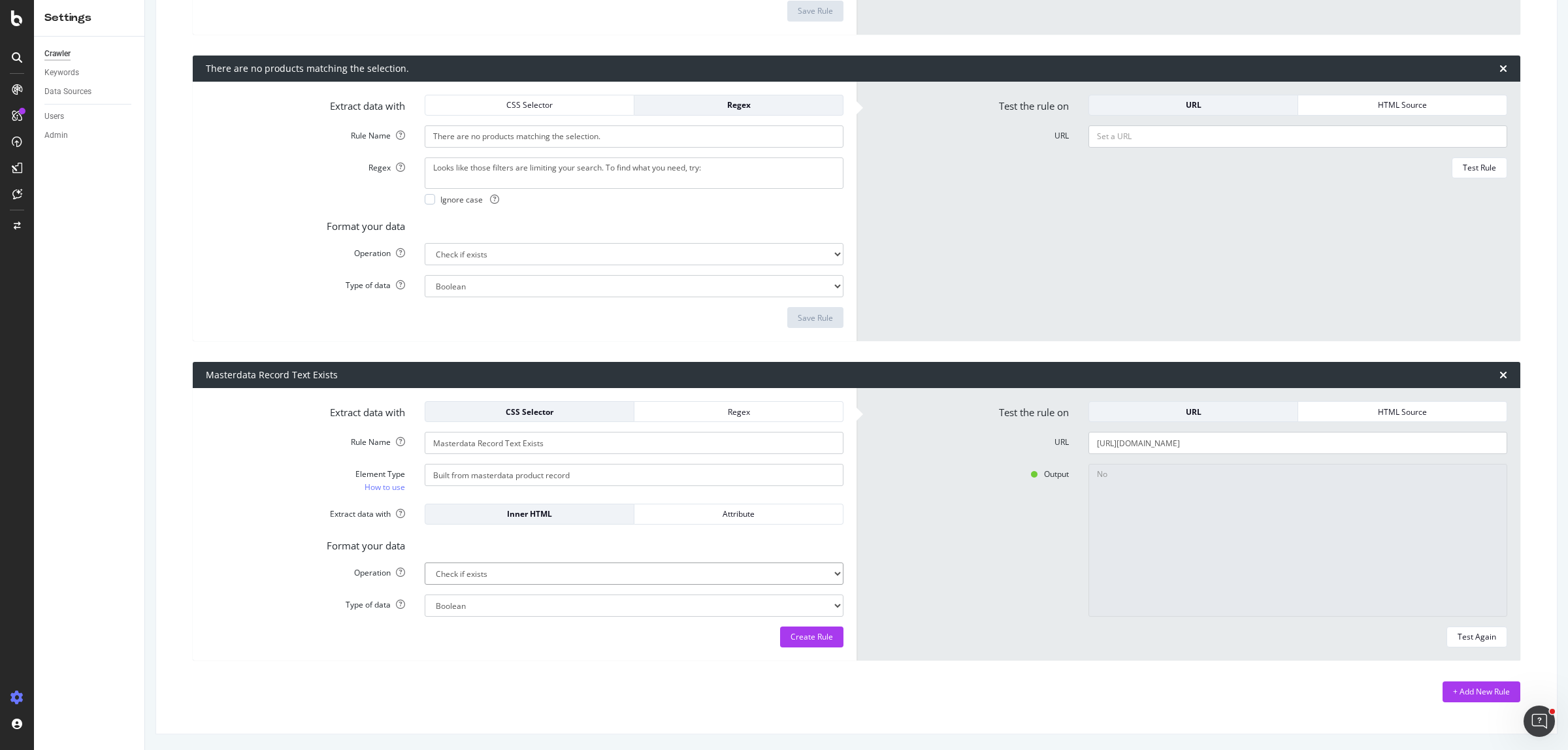
click at [1457, 644] on div "Test Again" at bounding box center [1477, 637] width 38 height 19
drag, startPoint x: 580, startPoint y: 472, endPoint x: 578, endPoint y: 479, distance: 7.3
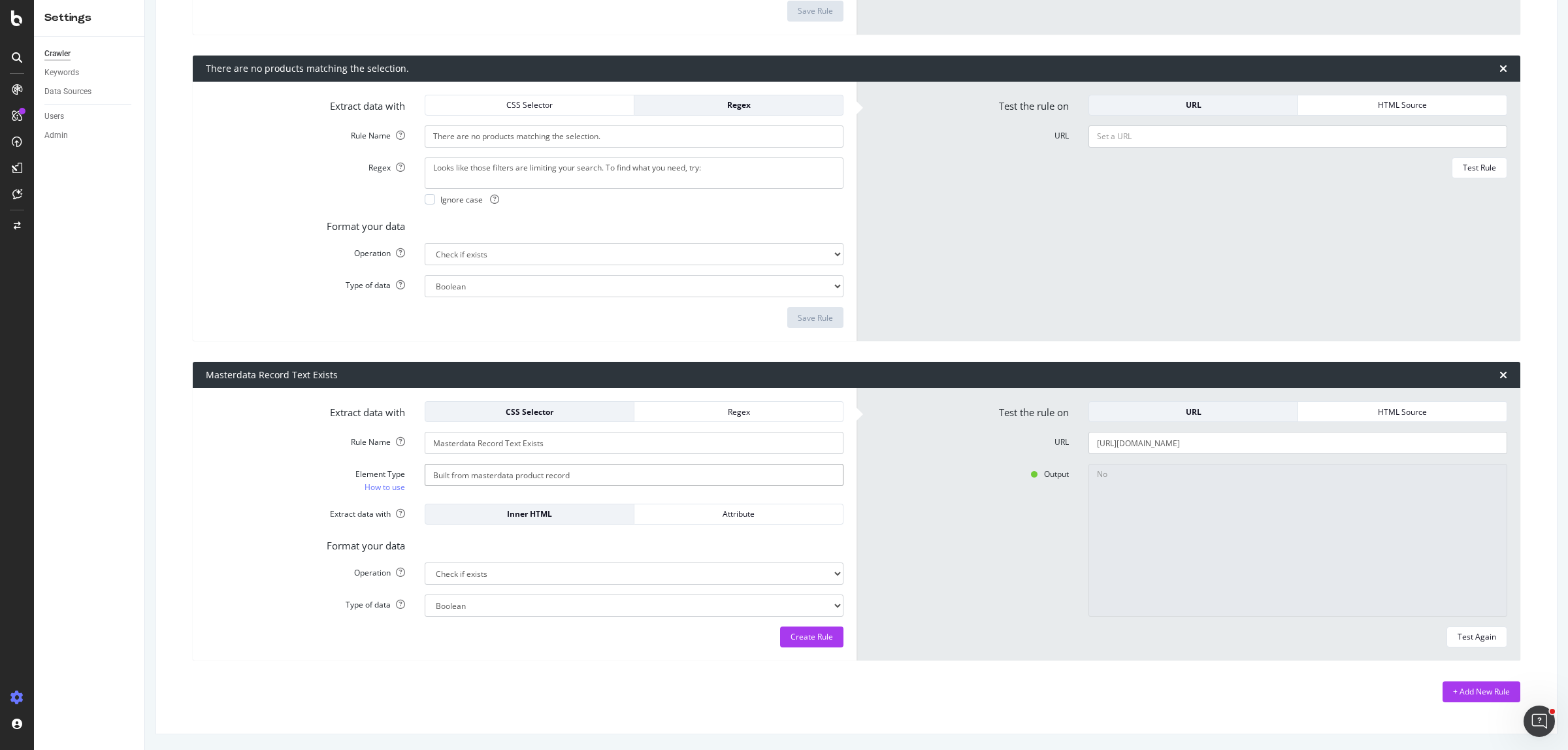
type input "Built from masterdata product record"
click at [580, 458] on form "Extract data with CSS Selector Regex Rule Name Masterdata Record Text Exists El…" at bounding box center [525, 524] width 637 height 246
click at [703, 409] on div "Regex" at bounding box center [738, 411] width 187 height 11
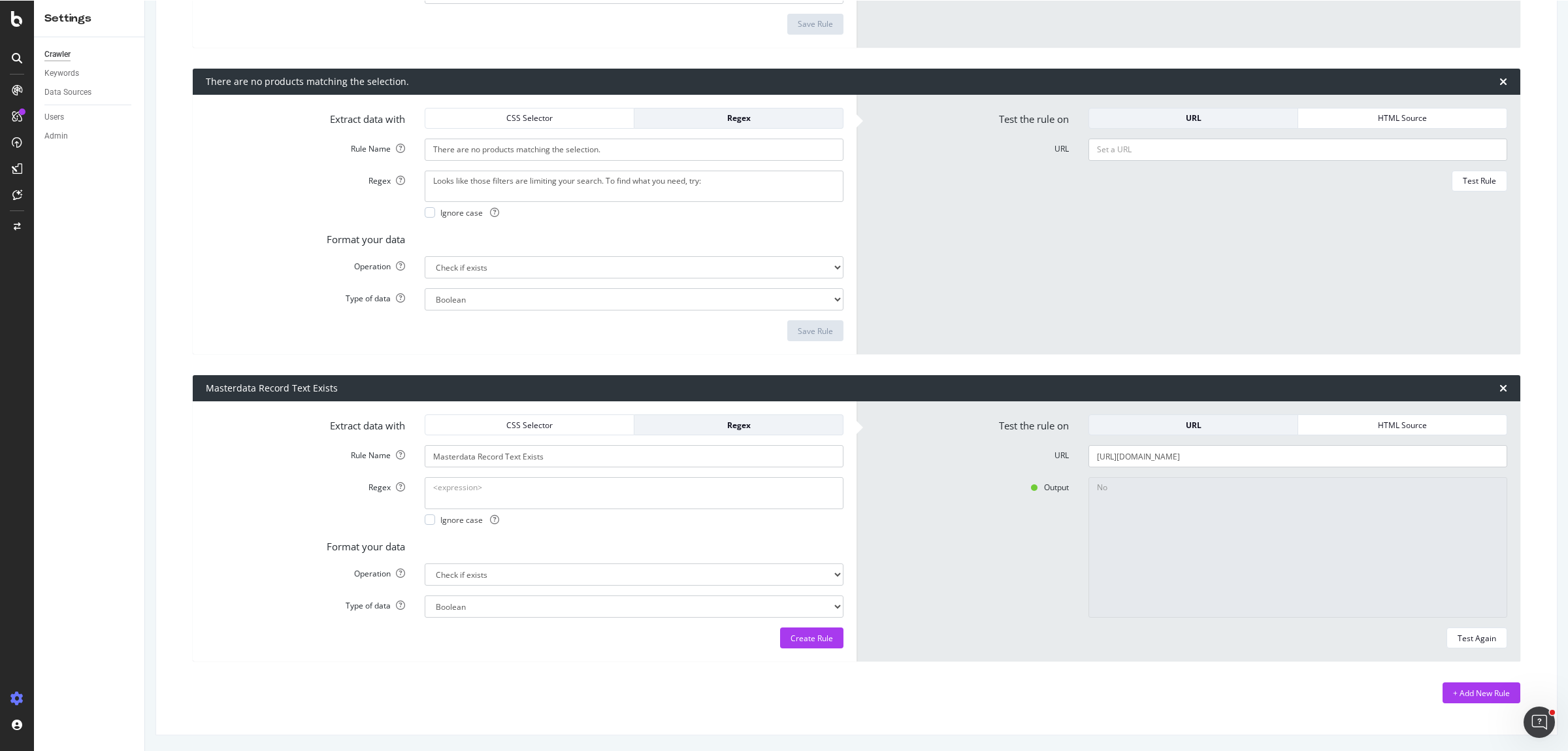
scroll to position [2060, 0]
click at [541, 424] on div "CSS Selector" at bounding box center [529, 424] width 187 height 11
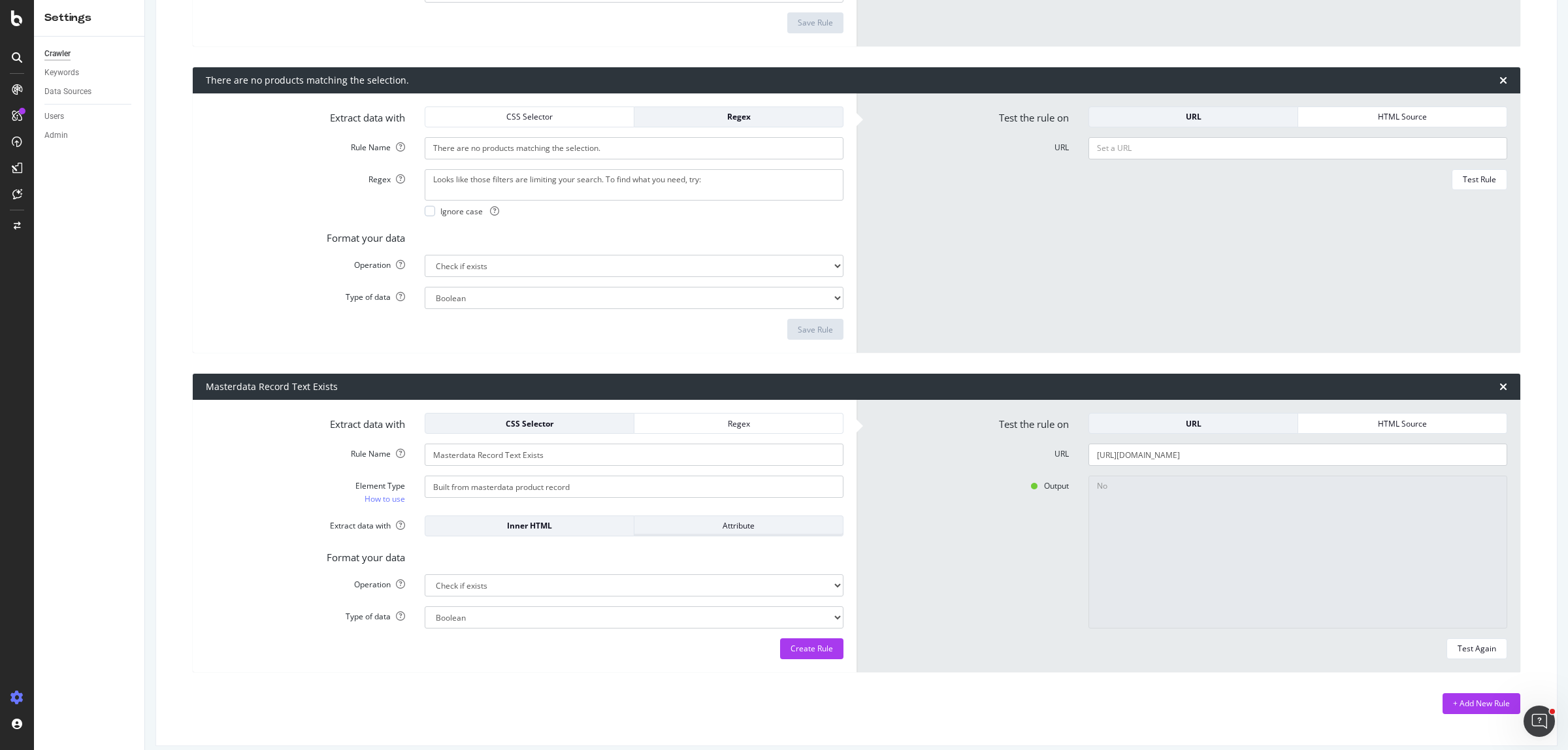
click at [700, 527] on div "Attribute" at bounding box center [738, 525] width 187 height 11
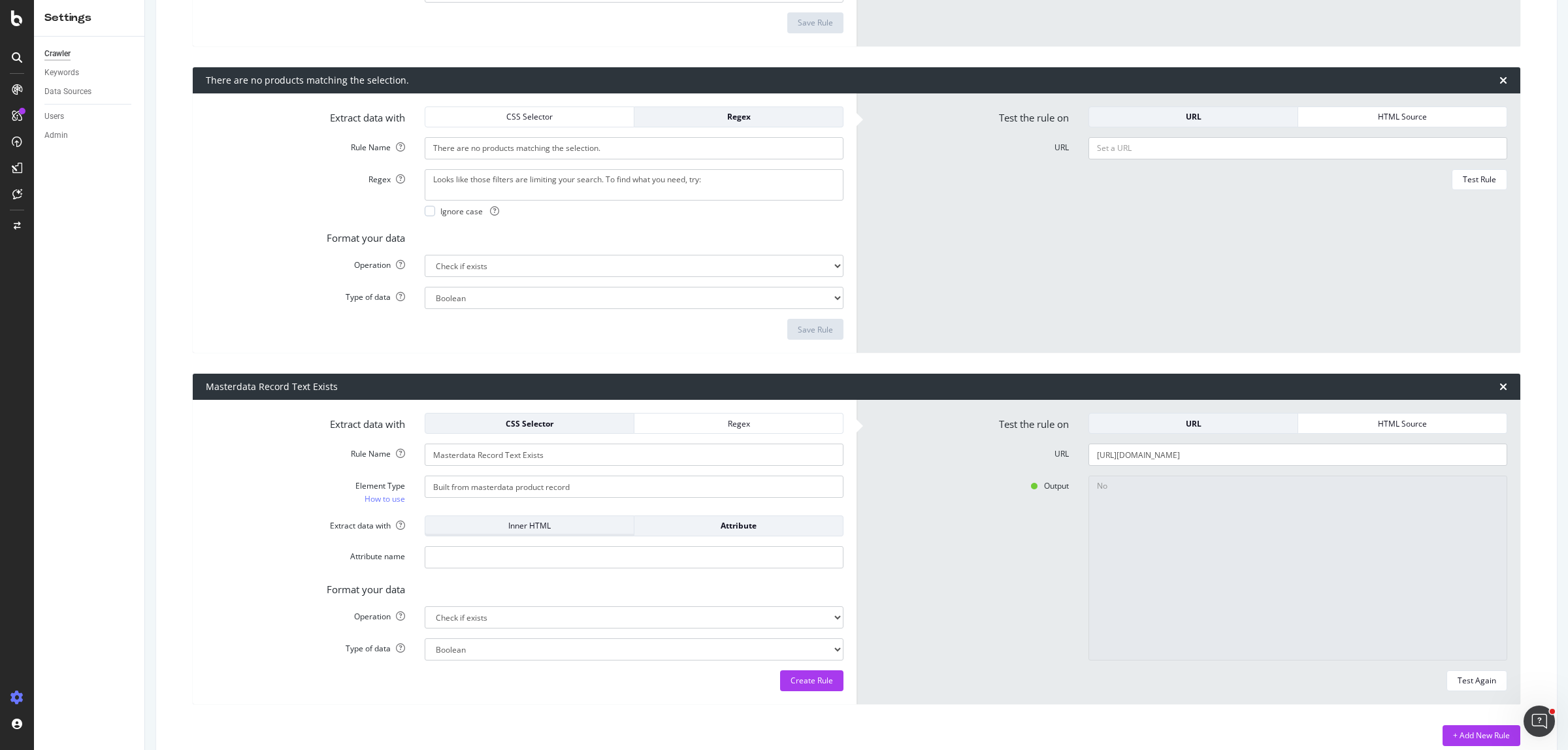
click at [574, 525] on div "Inner HTML" at bounding box center [529, 525] width 187 height 11
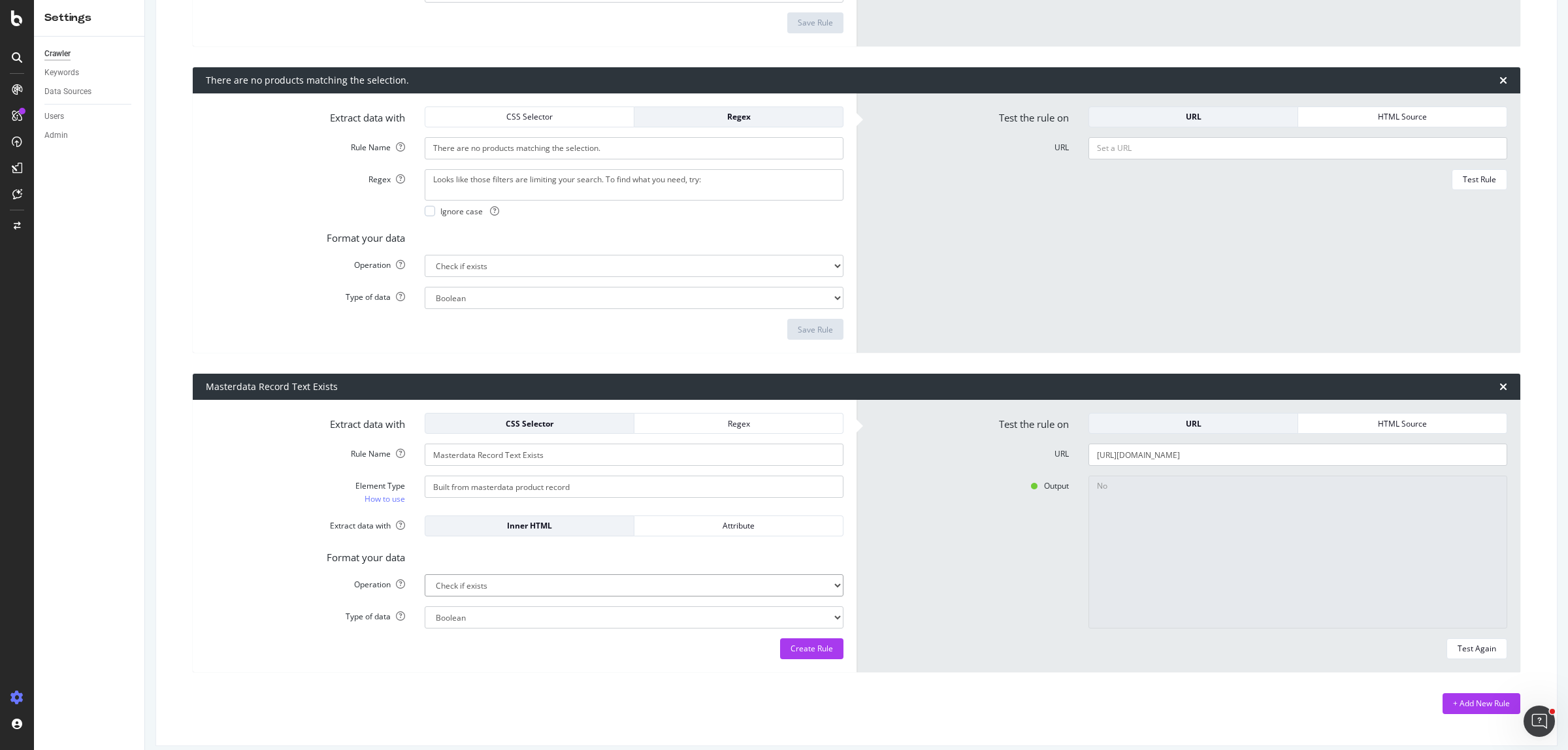
click at [1468, 650] on div "Test Again" at bounding box center [1477, 648] width 38 height 11
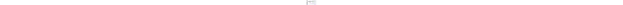
scroll to position [3465, 0]
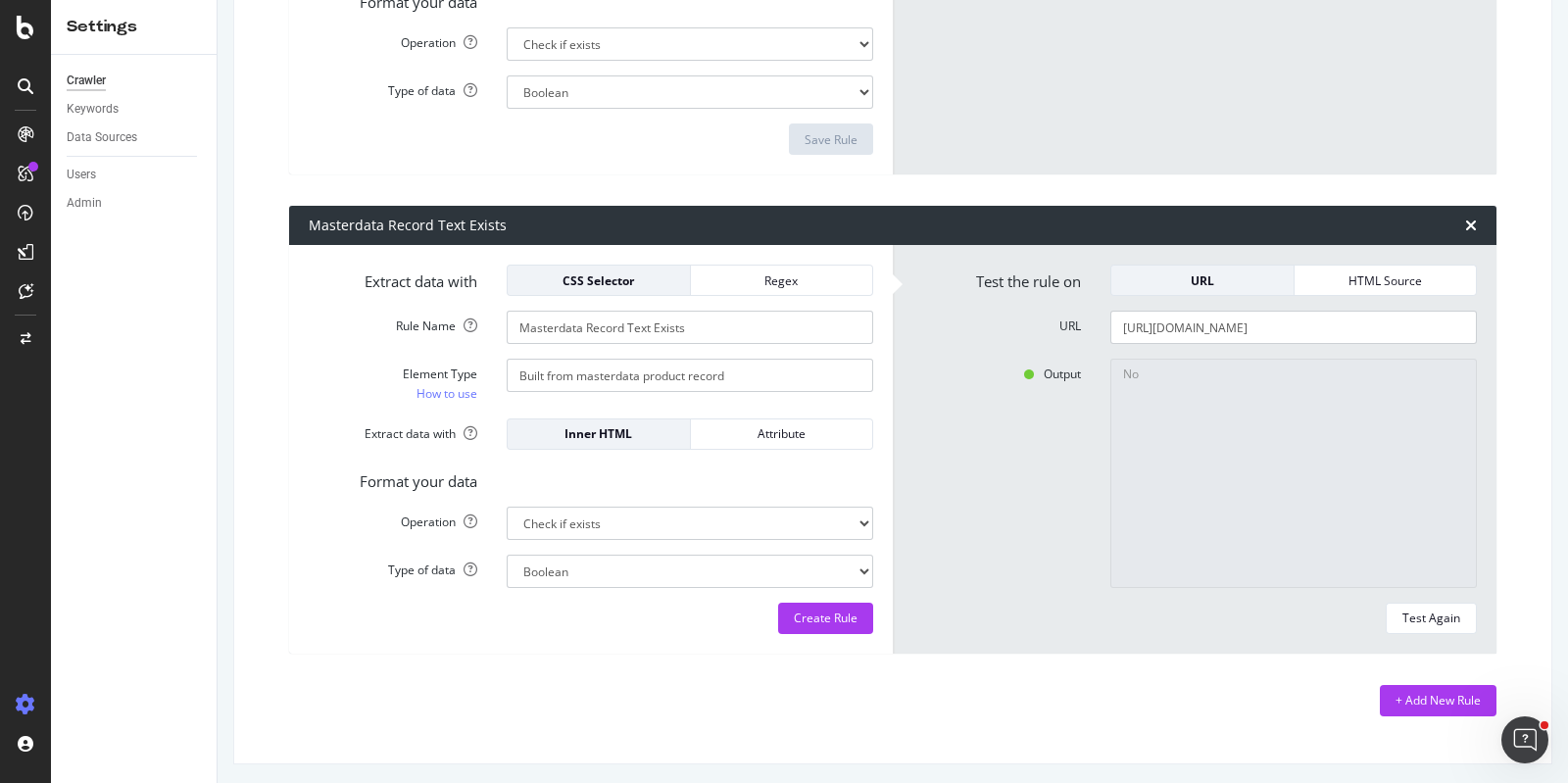
click at [1400, 639] on div "Test the rule on URL HTML Source URL https://www.joycemayne.com.au/ef-xf966sbeg…" at bounding box center [1193, 449] width 603 height 408
click at [1413, 626] on div "Test Again" at bounding box center [1431, 618] width 58 height 28
click at [1399, 602] on button "Test Again" at bounding box center [1431, 618] width 91 height 32
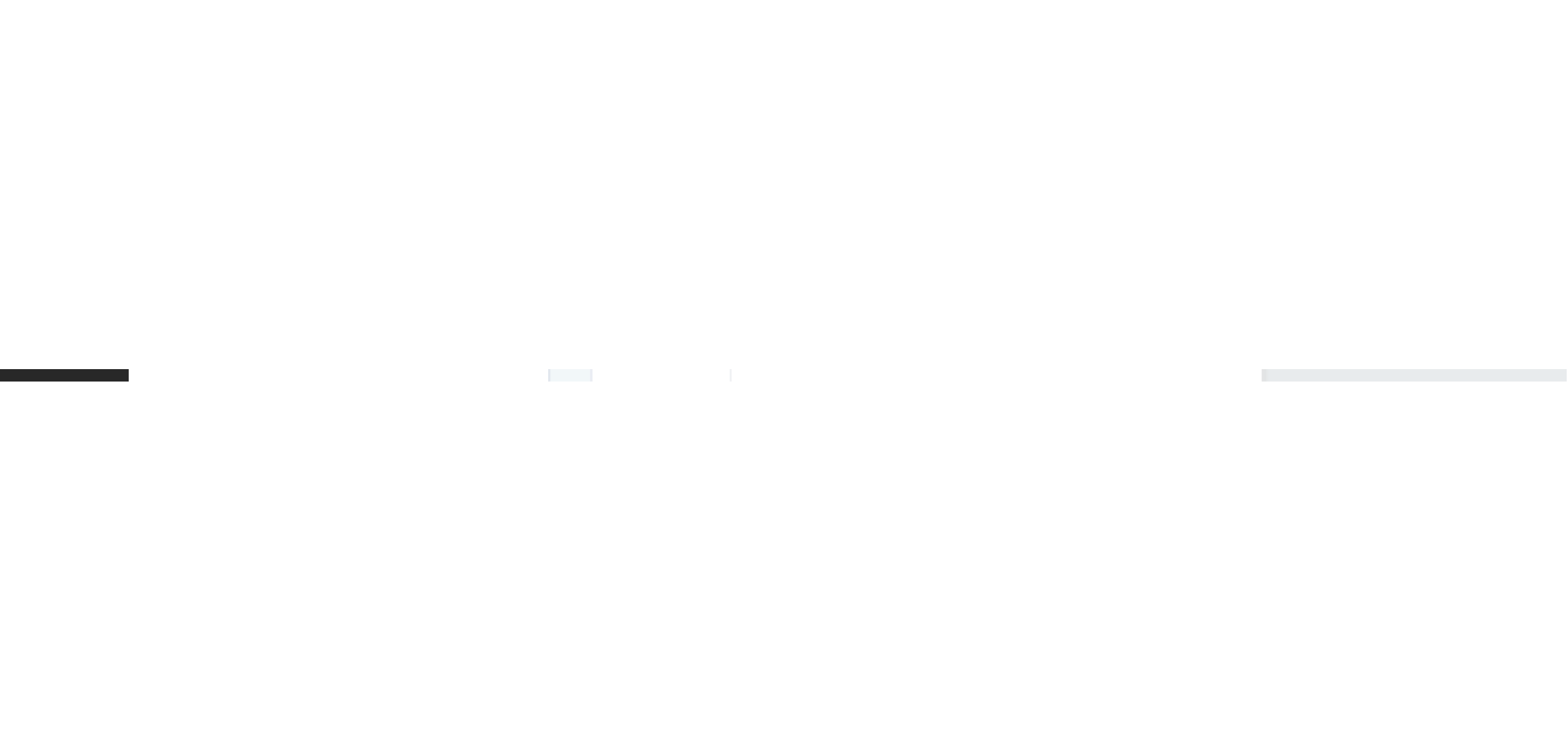
scroll to position [2072, 0]
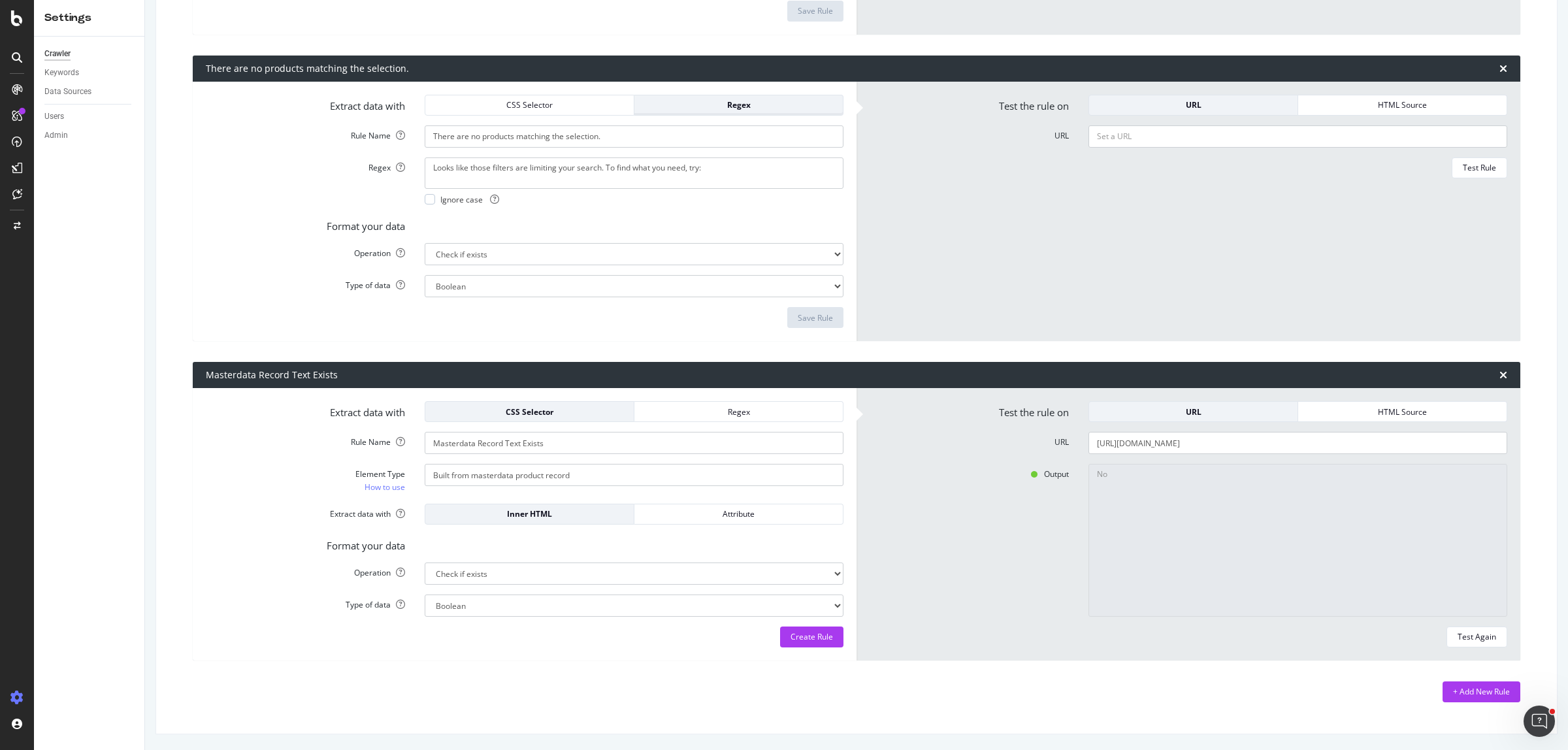
click at [688, 109] on div "Regex" at bounding box center [738, 105] width 187 height 11
click at [690, 107] on div "Regex" at bounding box center [738, 105] width 187 height 11
click at [517, 631] on div "Create Rule" at bounding box center [525, 637] width 637 height 21
click at [534, 520] on div "Inner HTML" at bounding box center [529, 514] width 187 height 19
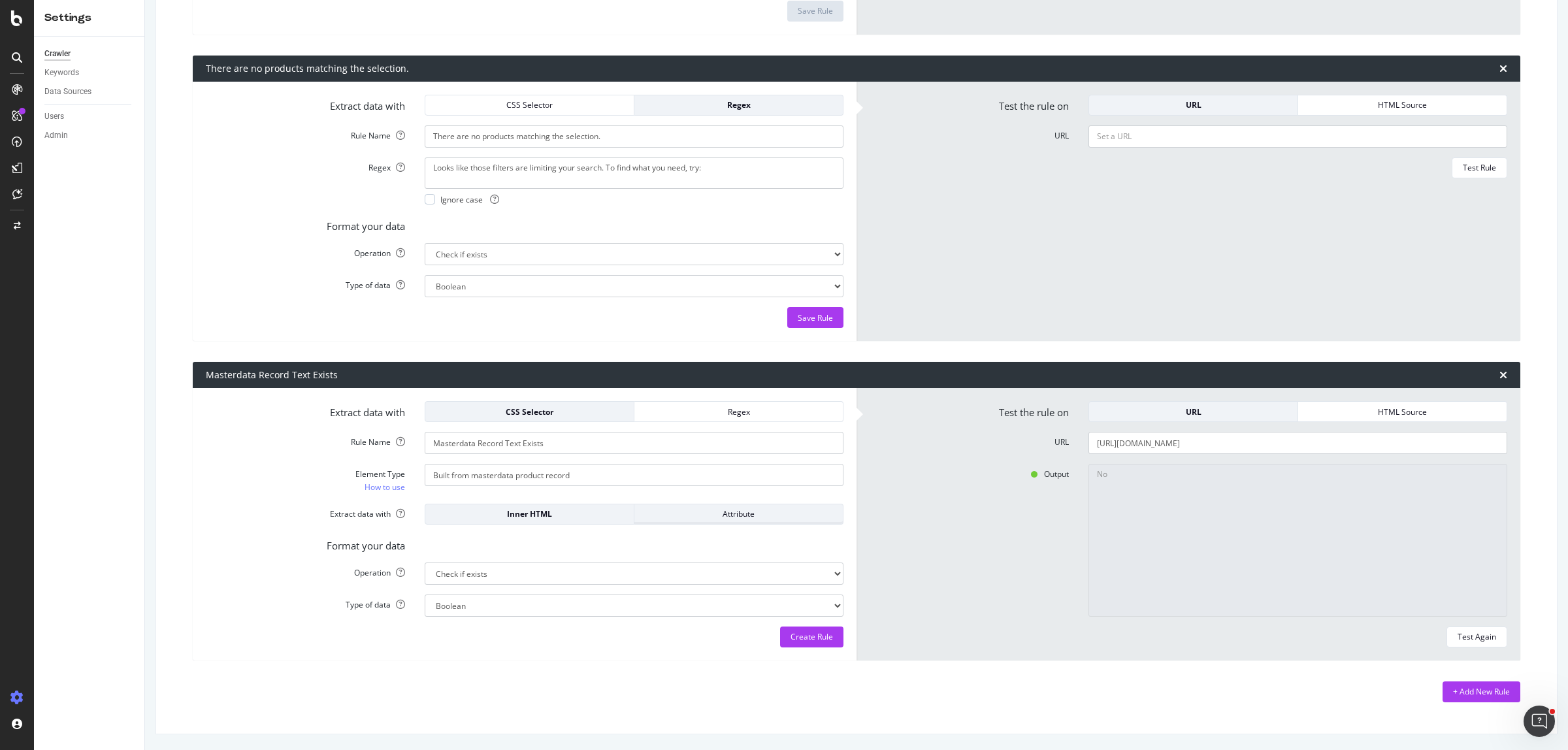
click at [753, 520] on div "Attribute" at bounding box center [738, 514] width 187 height 19
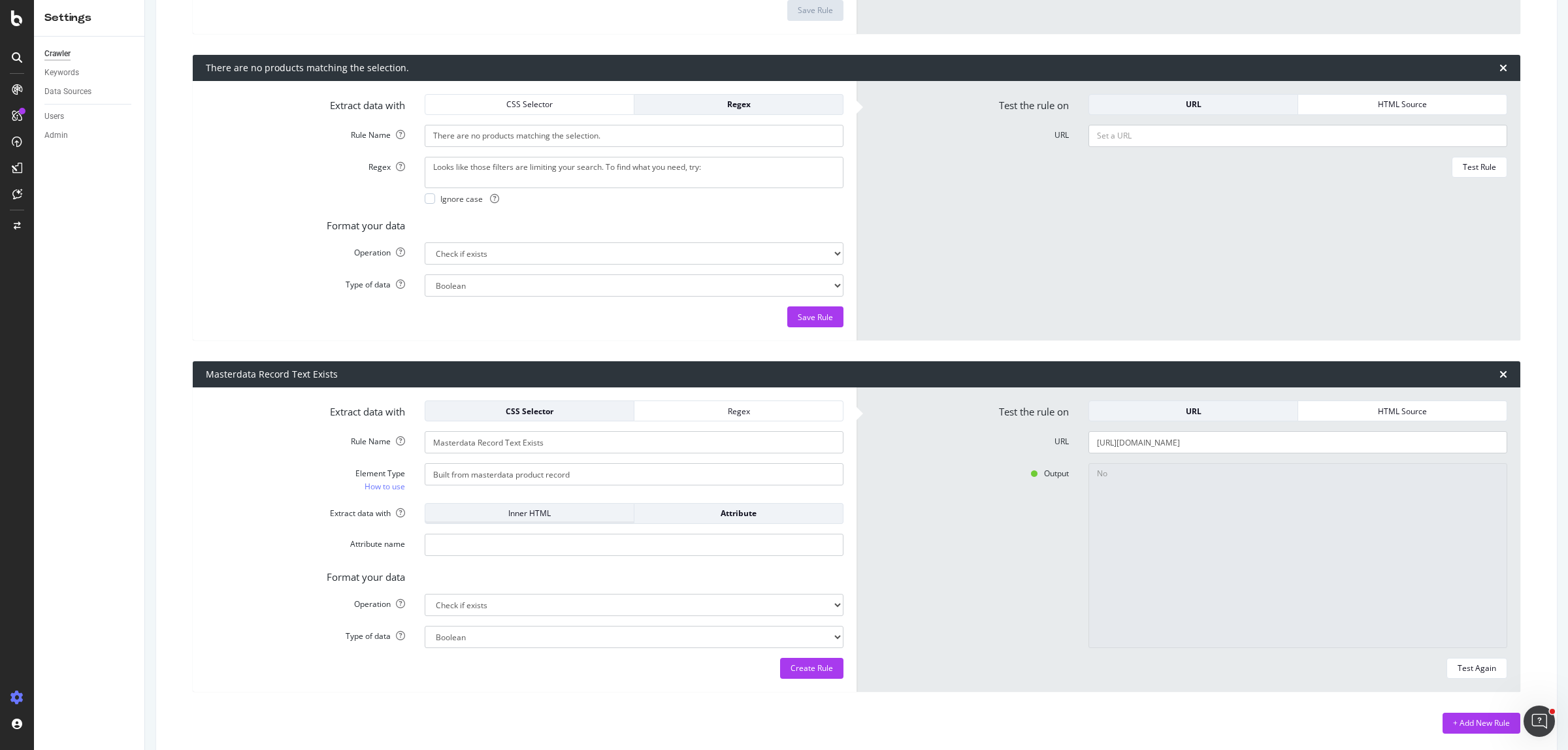
click at [537, 517] on div "Inner HTML" at bounding box center [529, 513] width 187 height 11
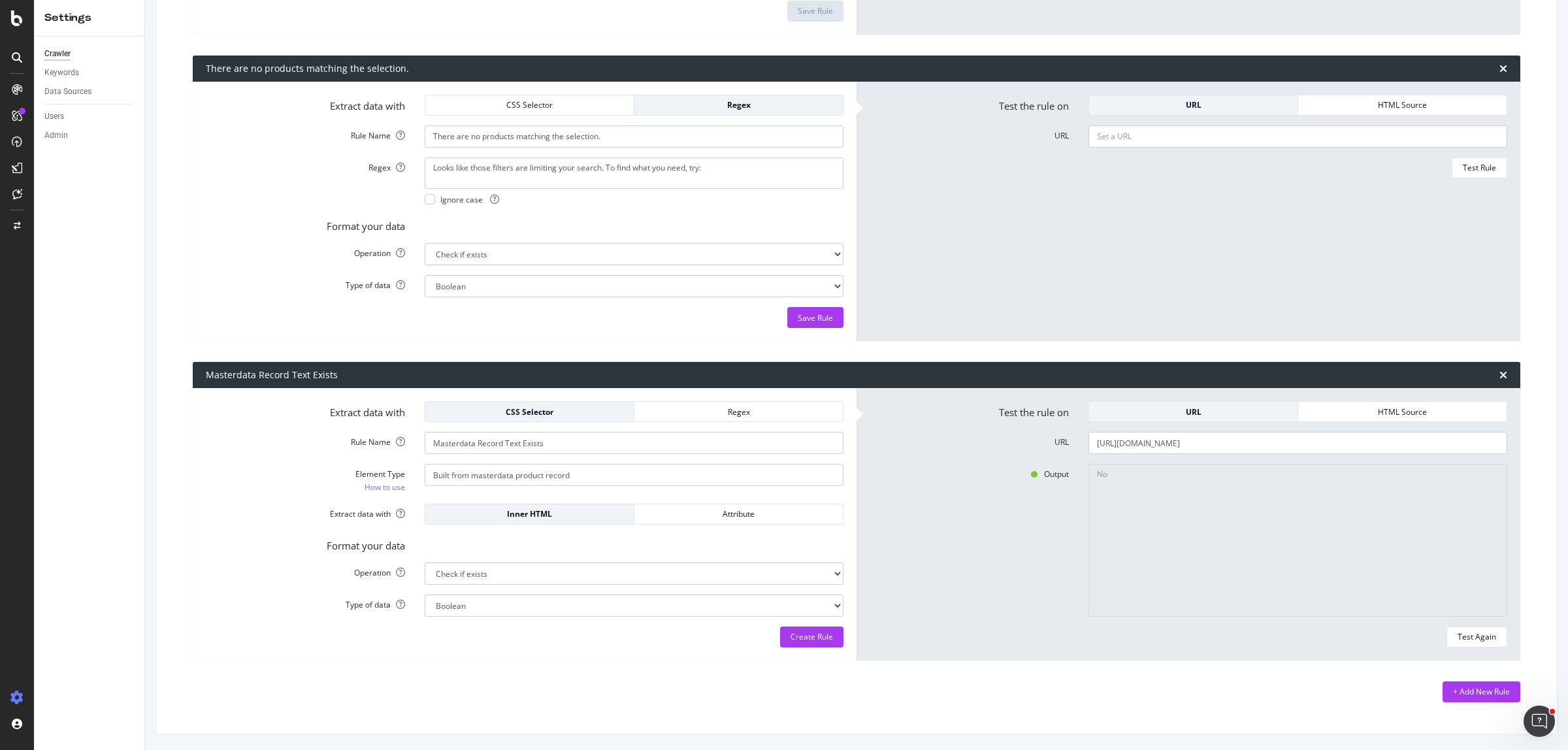
click at [686, 407] on div "Regex" at bounding box center [738, 411] width 187 height 11
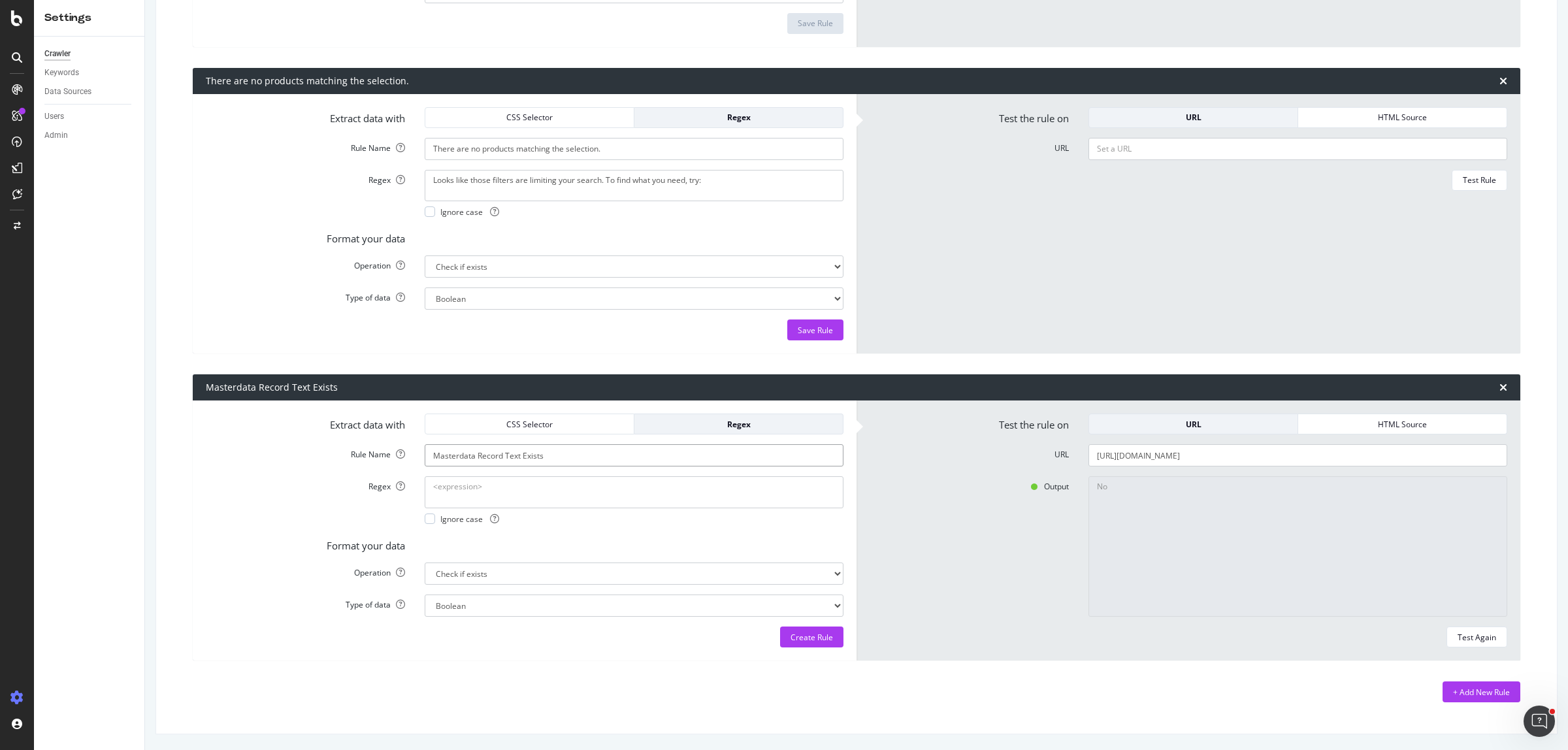
paste textarea "Masterdata Record Text Exists"
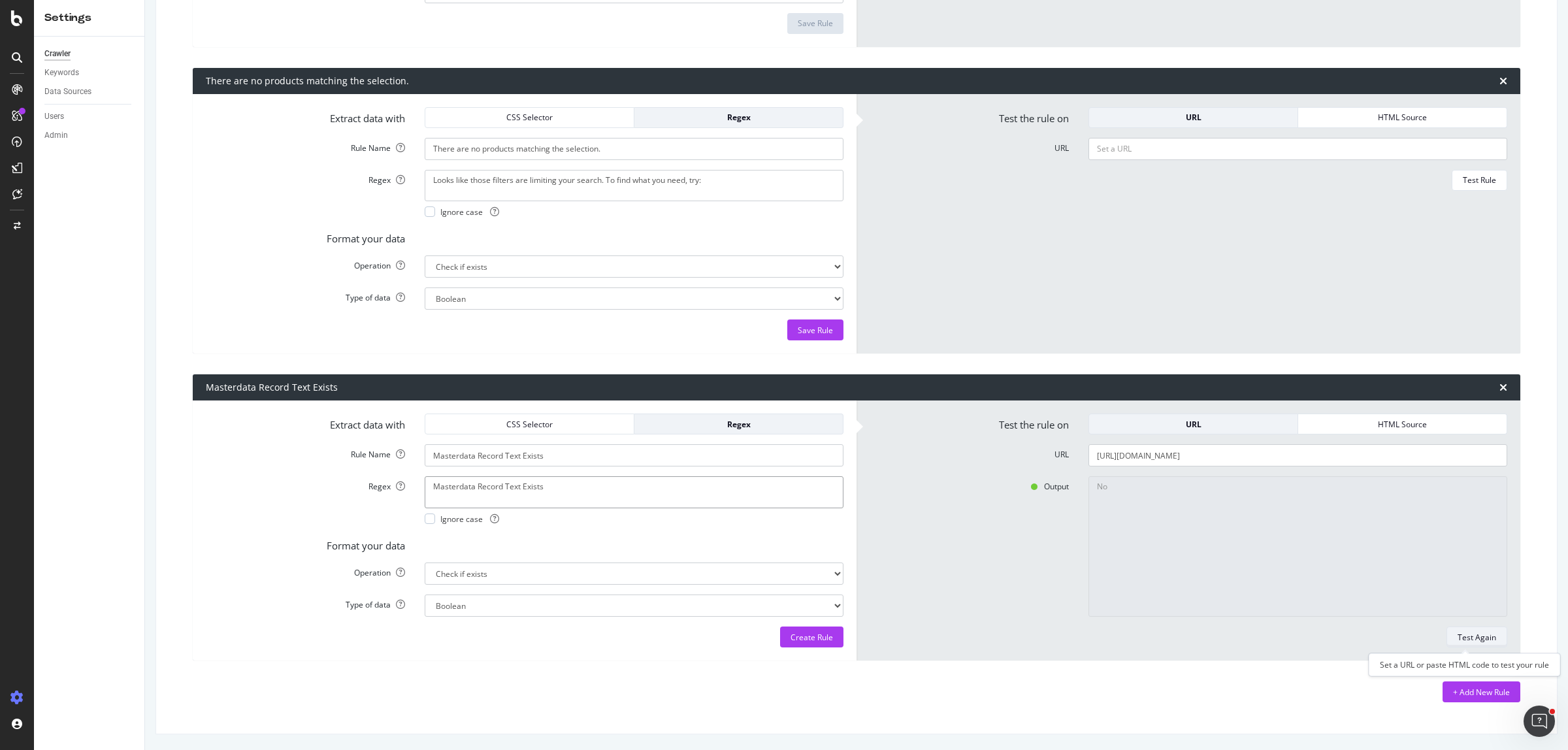
type textarea "Masterdata Record Text Exists"
click at [1457, 640] on div "Test Again" at bounding box center [1477, 637] width 38 height 11
click at [710, 432] on div "Regex" at bounding box center [738, 424] width 187 height 19
drag, startPoint x: 1207, startPoint y: 455, endPoint x: 1023, endPoint y: 456, distance: 184.0
click at [1023, 456] on div "URL https://www.joycemayne.com.au/ef-xf966sbegww.html" at bounding box center [1188, 456] width 657 height 23
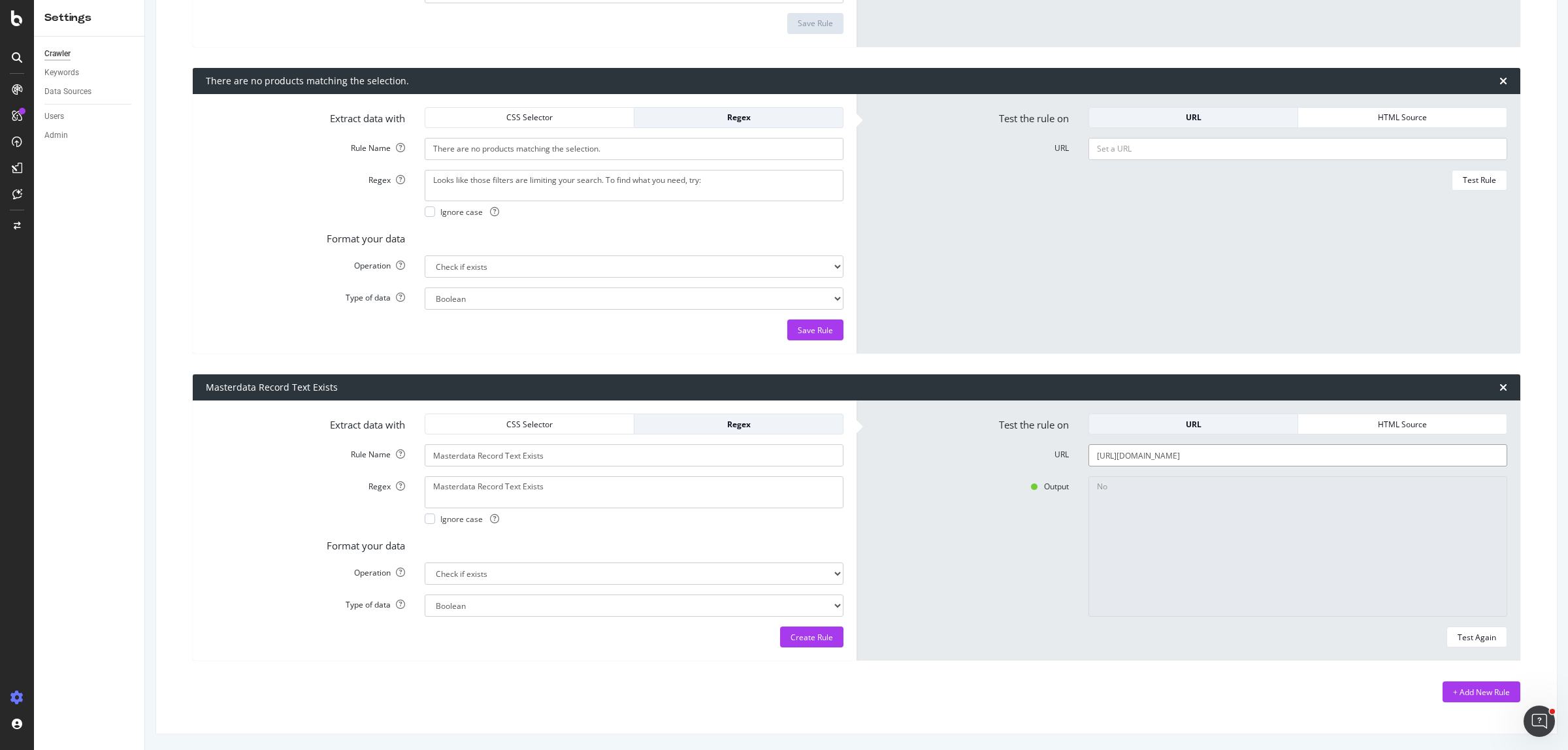
paste input "canon-powershot-v1-digital-compact-camera"
type input "https://www.joycemayne.com.au/canon-powershot-v1-digital-compact-camera.html"
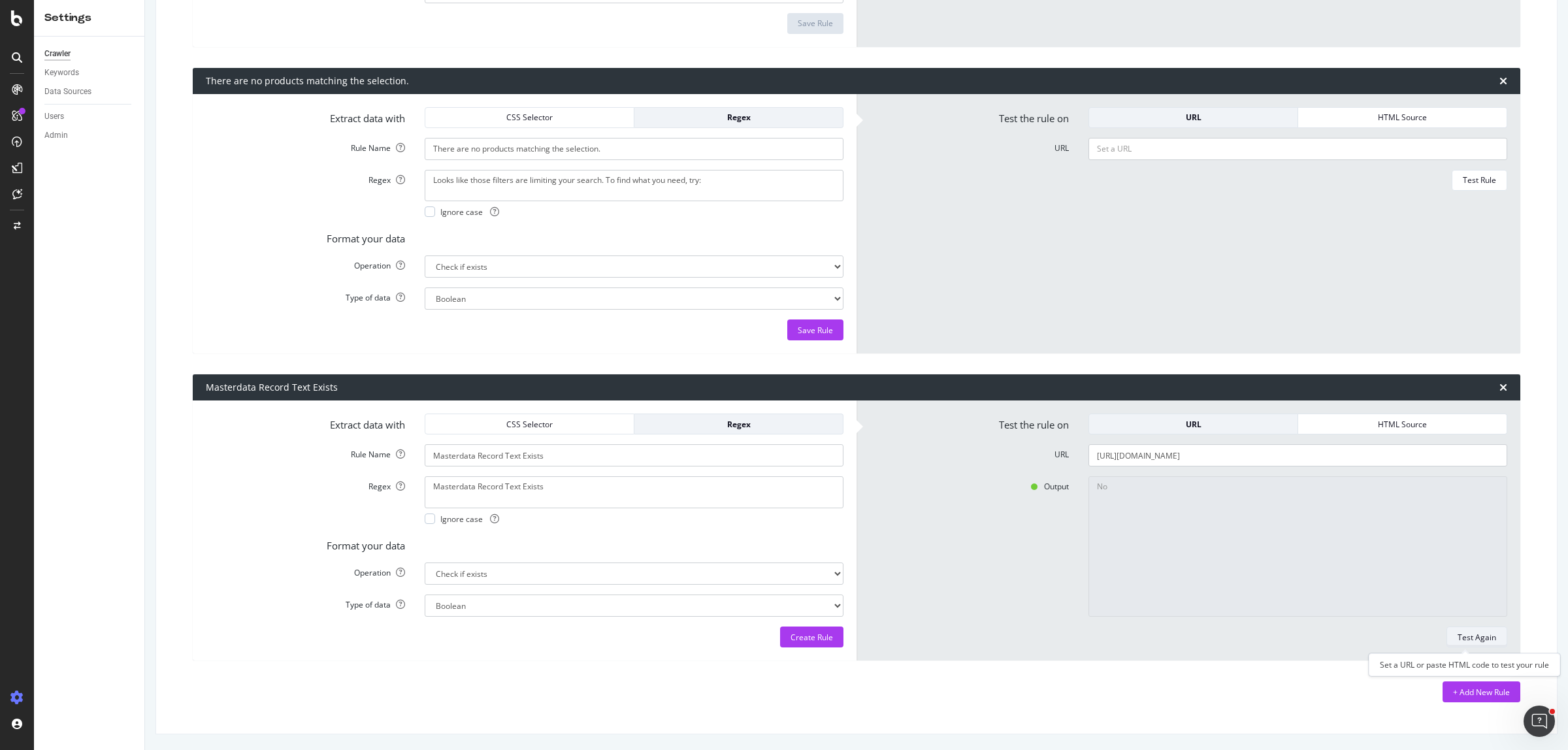
click at [1458, 638] on div "Test Again" at bounding box center [1477, 637] width 38 height 11
click at [1007, 529] on div "Output No" at bounding box center [1188, 547] width 657 height 140
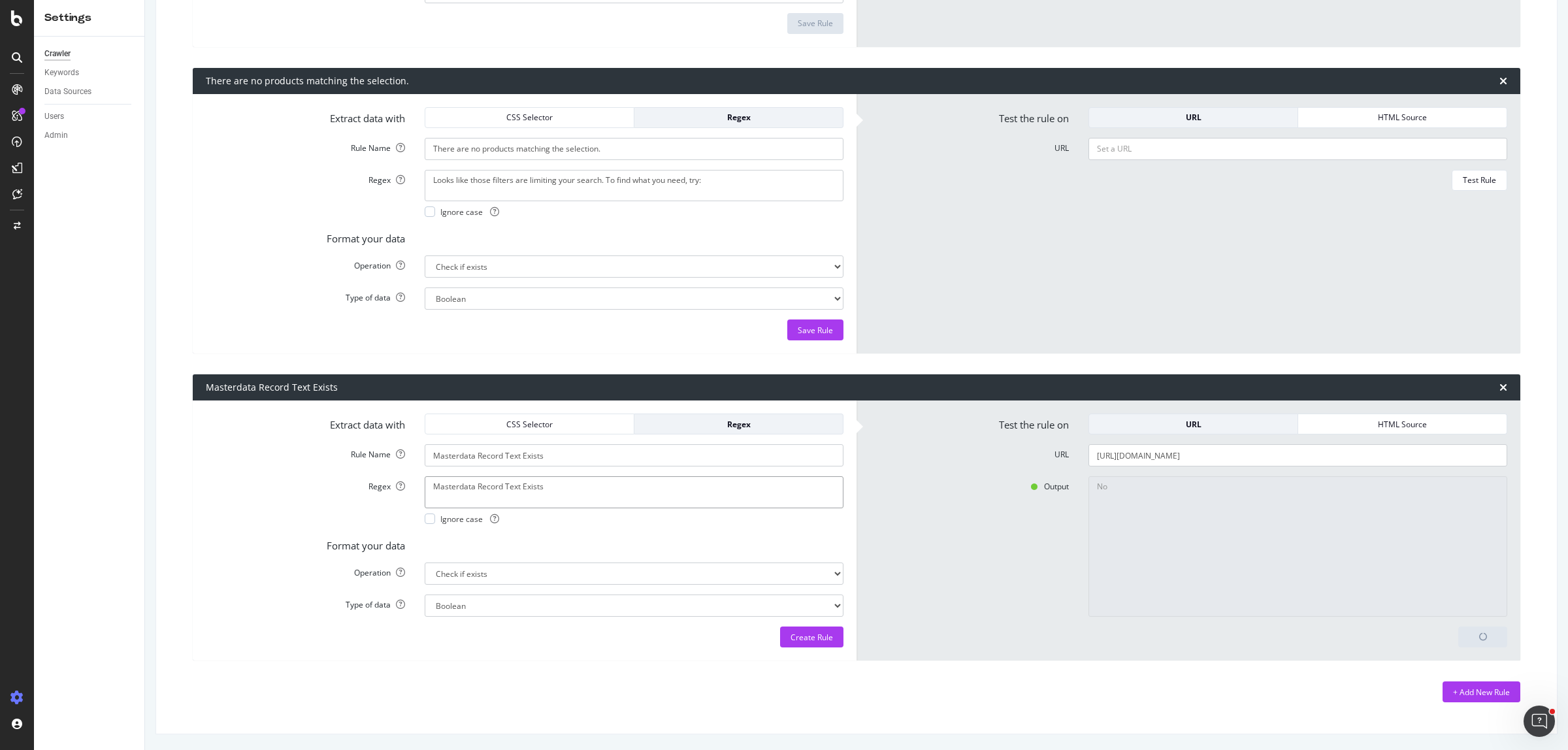
paste textarea "Built from masterdata product record"
type textarea "Built from masterdata product record"
drag, startPoint x: 1470, startPoint y: 633, endPoint x: 1441, endPoint y: 633, distance: 29.0
click at [1469, 633] on div "Test Again" at bounding box center [1477, 637] width 38 height 11
type textarea "Yes"
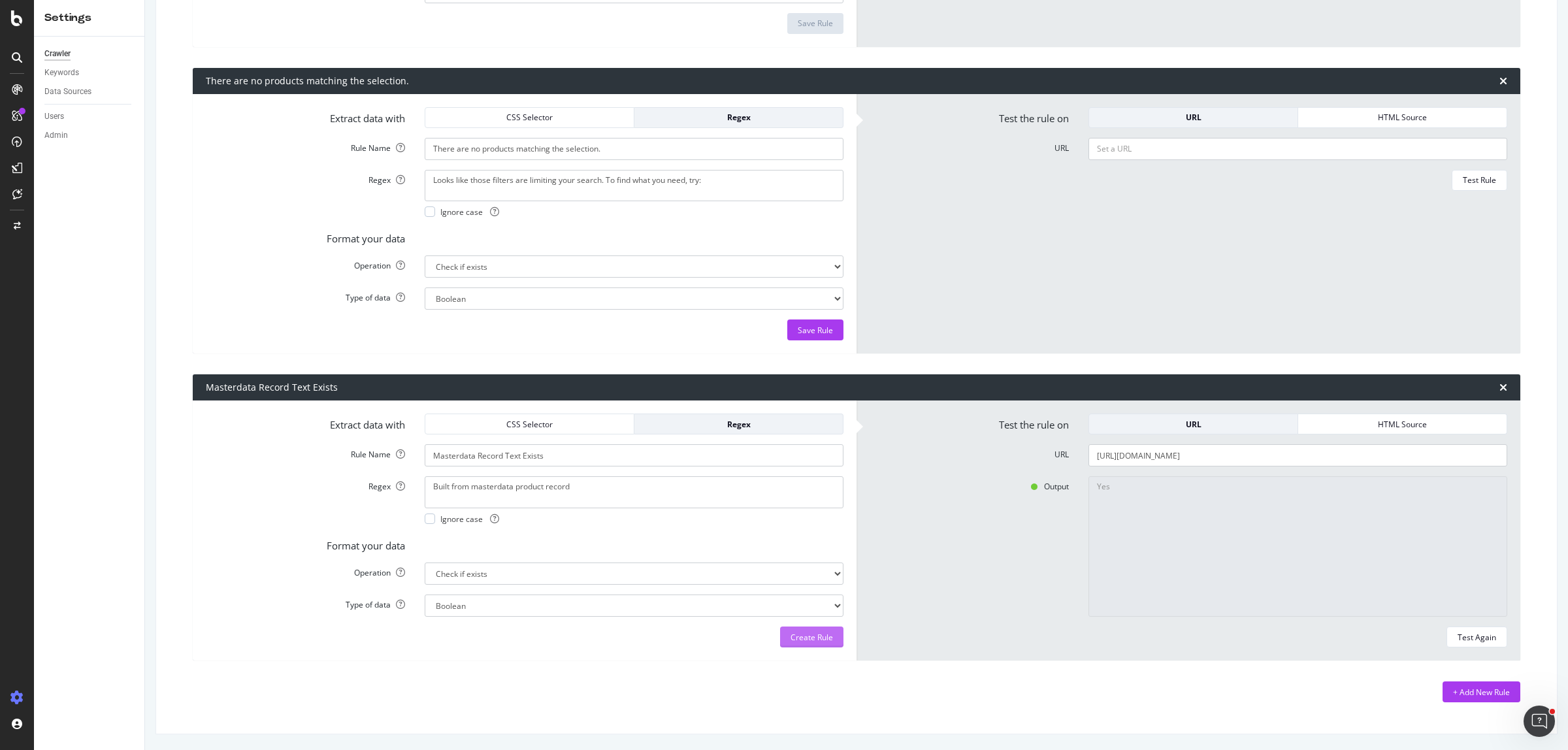
click at [790, 635] on div "Create Rule" at bounding box center [811, 637] width 42 height 11
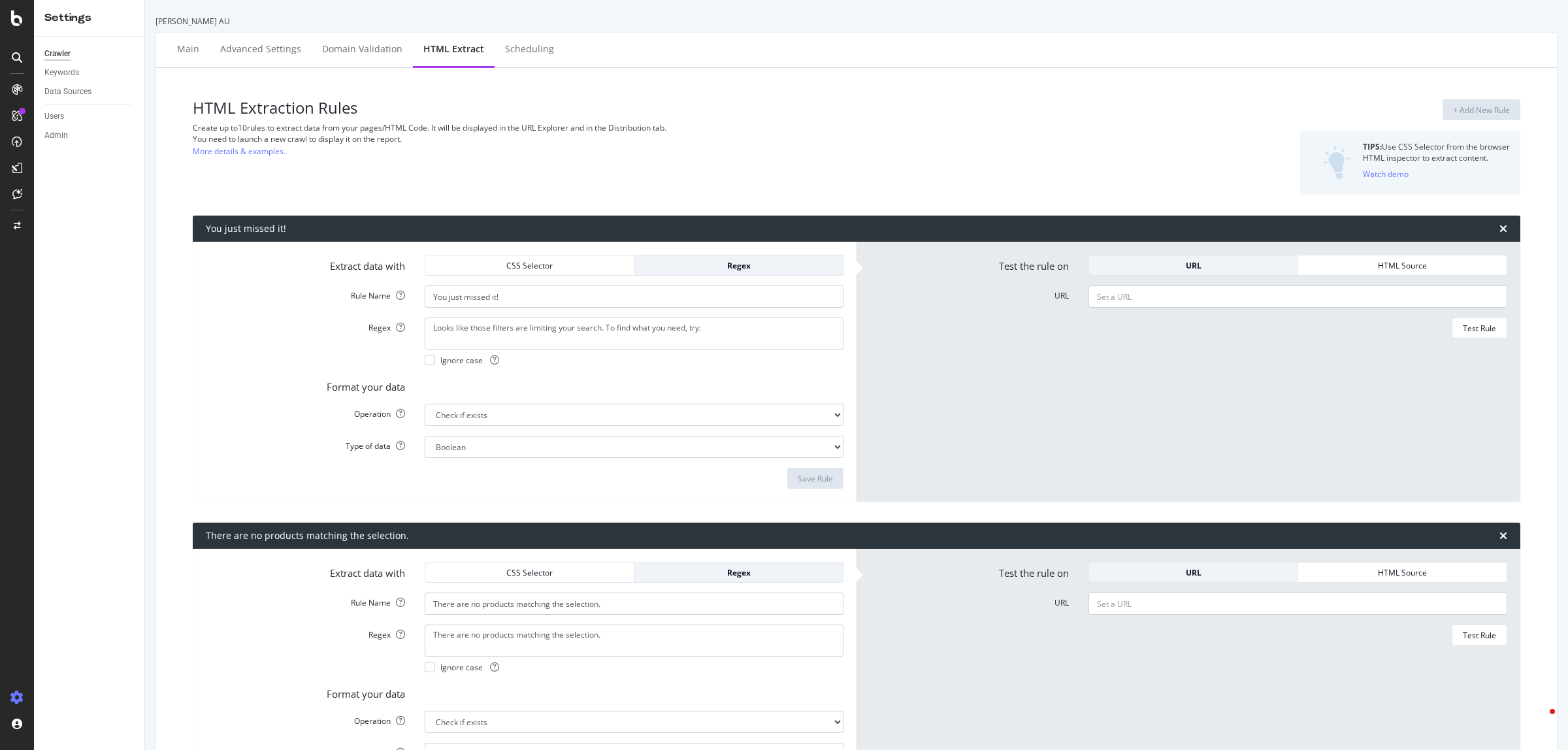
select select "exist"
select select "html.length"
select select "exist"
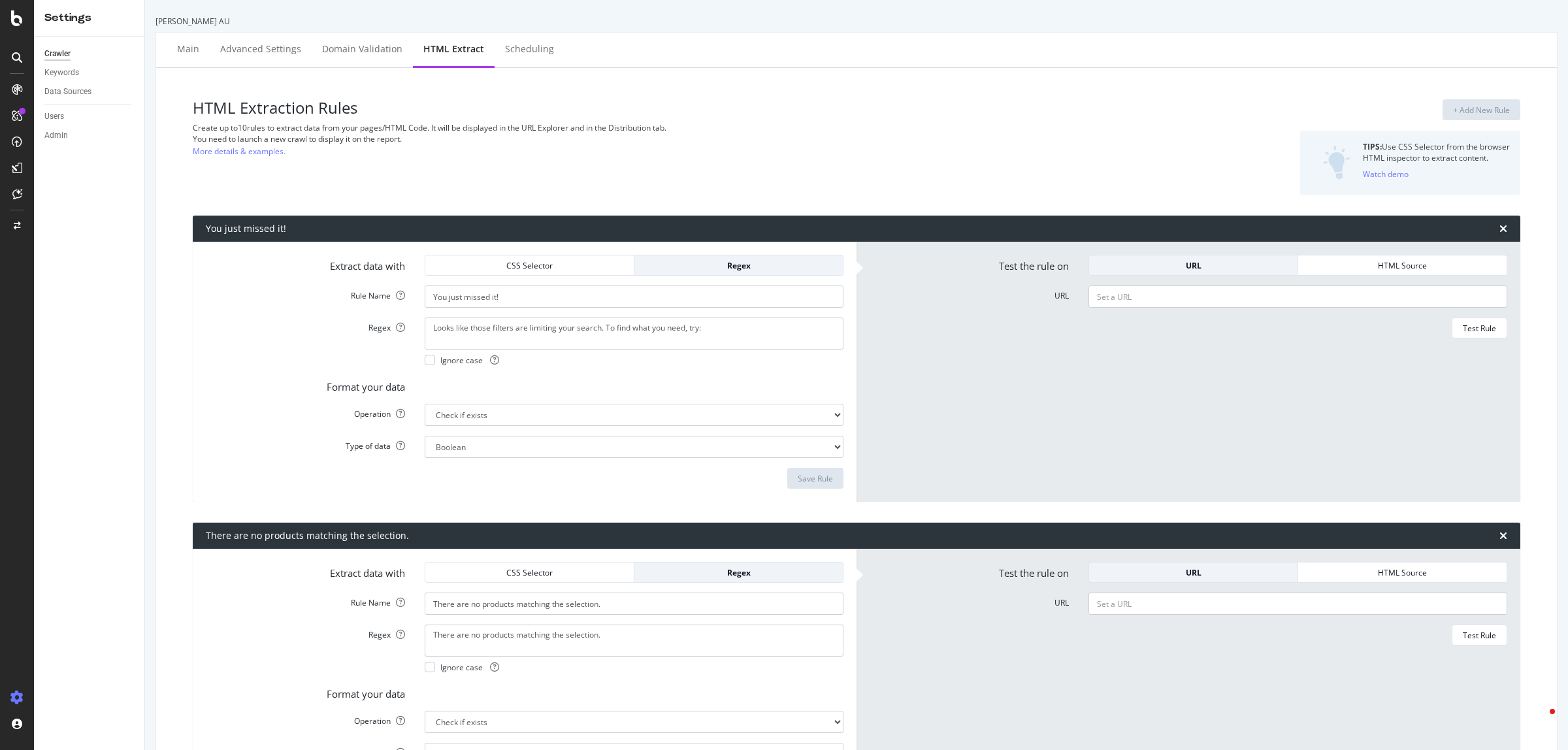
select select "exist"
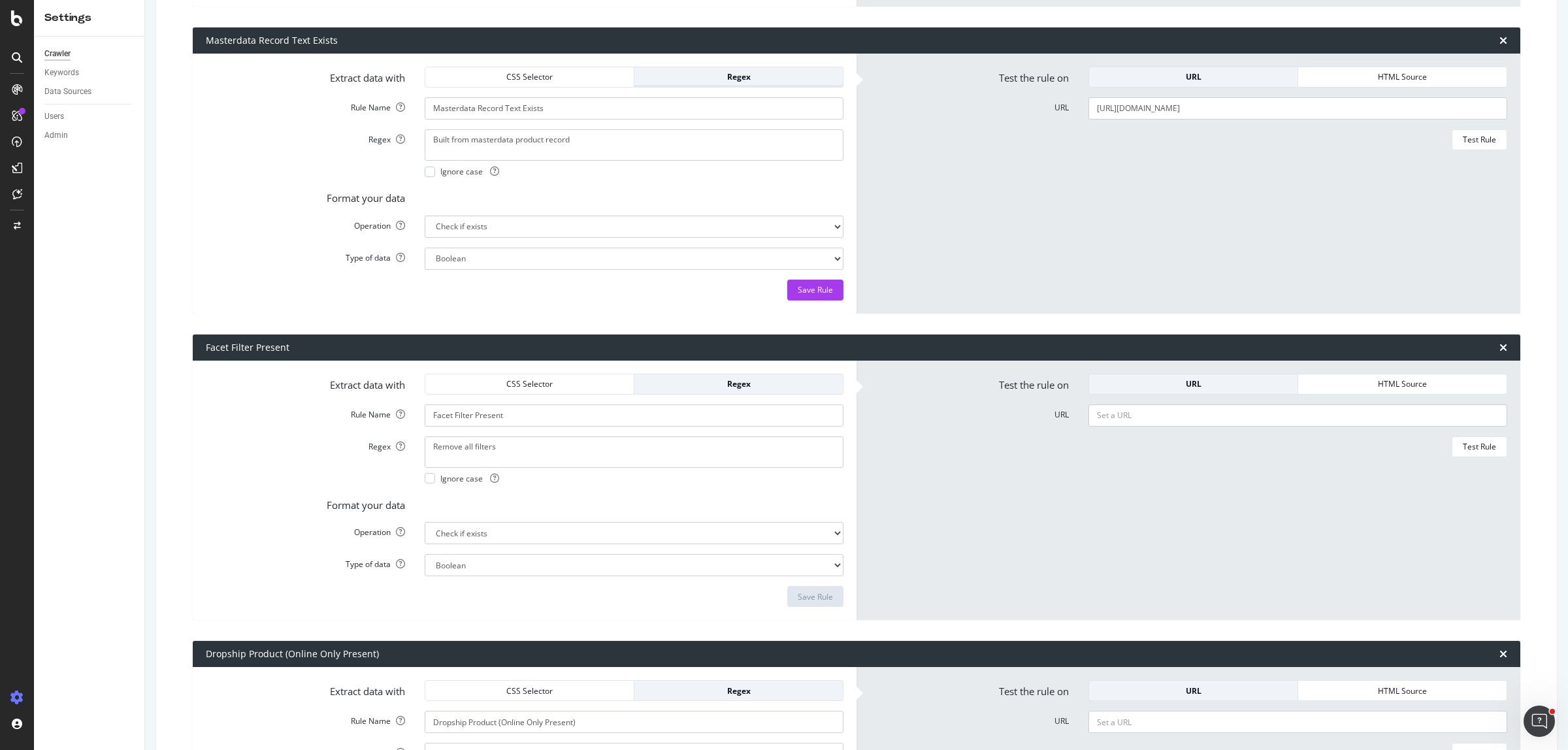
click at [706, 76] on div "Regex" at bounding box center [738, 76] width 187 height 11
click at [706, 76] on div "Regex" at bounding box center [738, 76] width 187 height 11
click at [514, 66] on div "Extract data with CSS Selector Regex Rule Name Masterdata Record Text Exists Re…" at bounding box center [525, 184] width 664 height 260
click at [511, 79] on div "CSS Selector" at bounding box center [529, 76] width 187 height 11
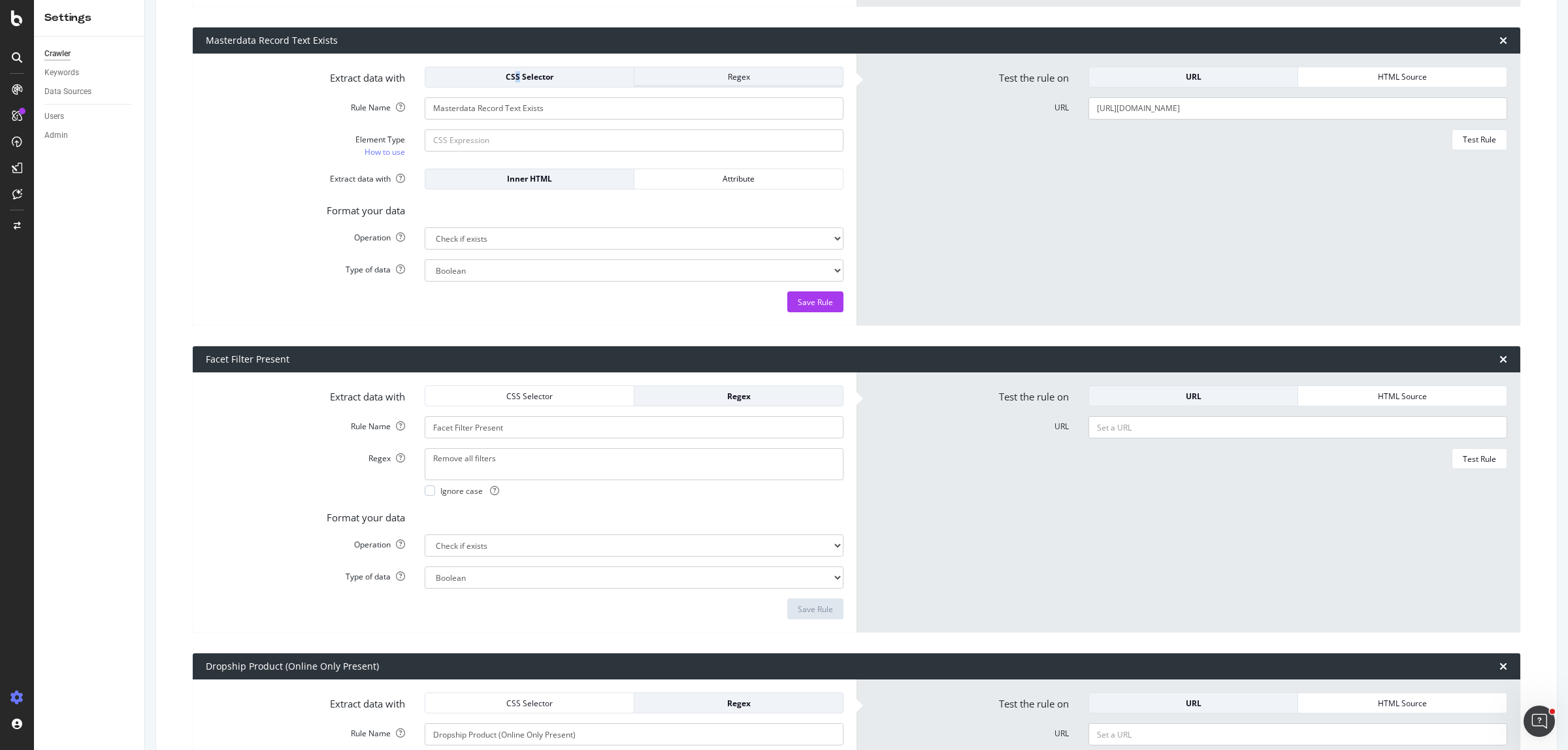
click at [681, 80] on div "Regex" at bounding box center [738, 76] width 187 height 11
